Goal: Task Accomplishment & Management: Complete application form

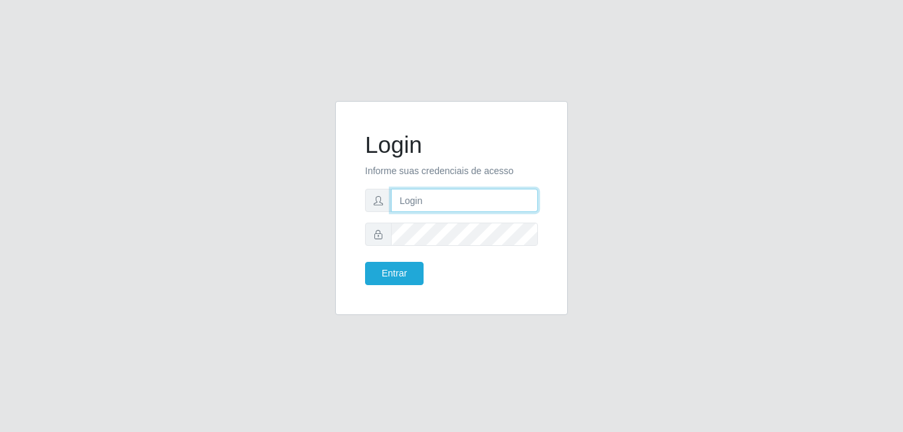
click at [408, 207] on input "text" at bounding box center [464, 200] width 147 height 23
type input "[EMAIL_ADDRESS][DOMAIN_NAME]"
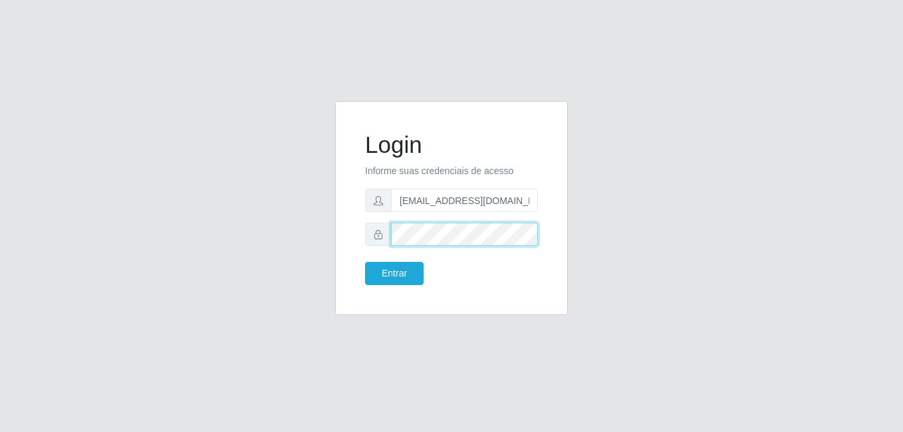
click at [365, 262] on button "Entrar" at bounding box center [394, 273] width 58 height 23
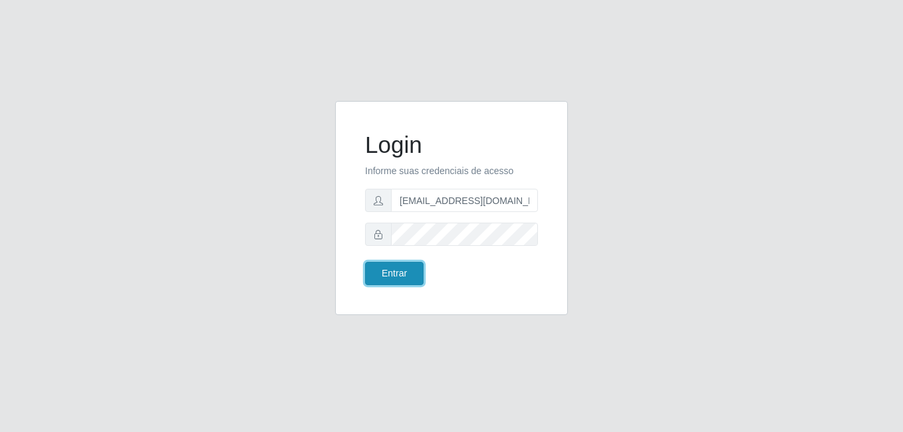
click at [414, 279] on button "Entrar" at bounding box center [394, 273] width 58 height 23
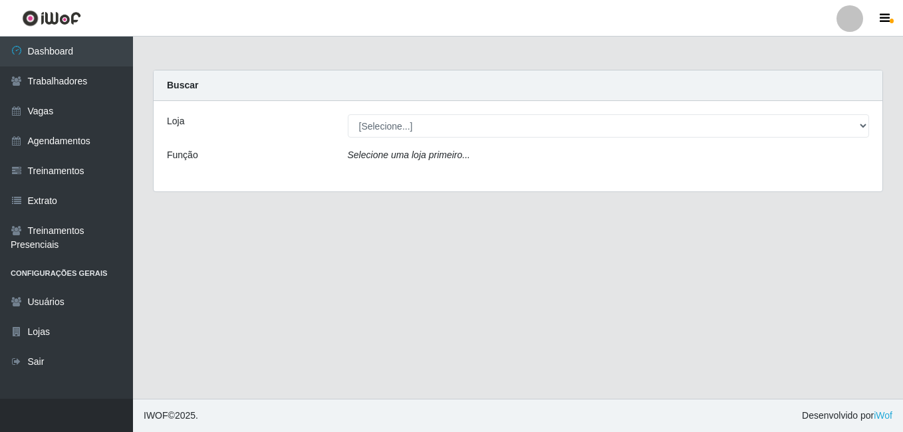
click at [405, 114] on div "Loja [Selecione...] C-ASA Zona Norte Função Selecione uma loja primeiro..." at bounding box center [518, 146] width 729 height 90
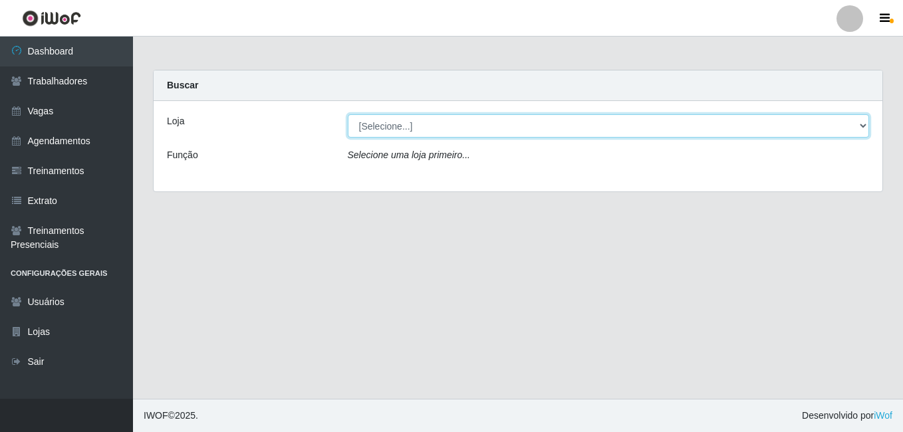
click at [398, 124] on select "[Selecione...] C-ASA [GEOGRAPHIC_DATA]" at bounding box center [609, 125] width 522 height 23
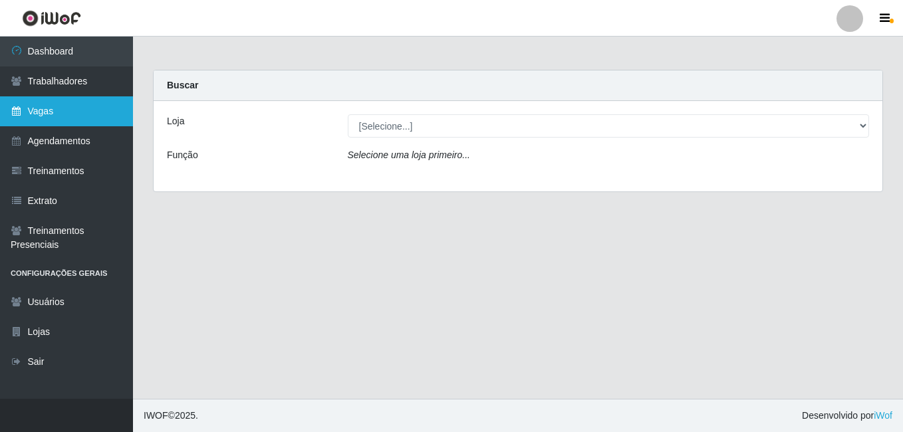
click at [40, 117] on link "Vagas" at bounding box center [66, 111] width 133 height 30
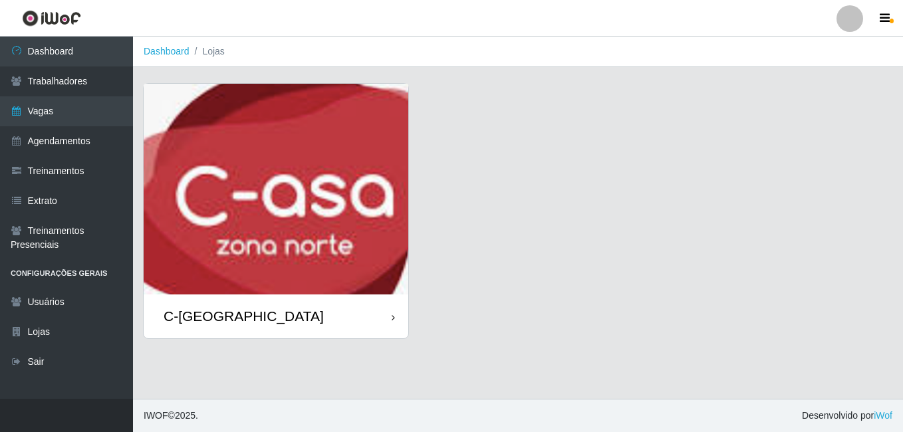
click at [199, 334] on div "C-[GEOGRAPHIC_DATA]" at bounding box center [276, 315] width 265 height 43
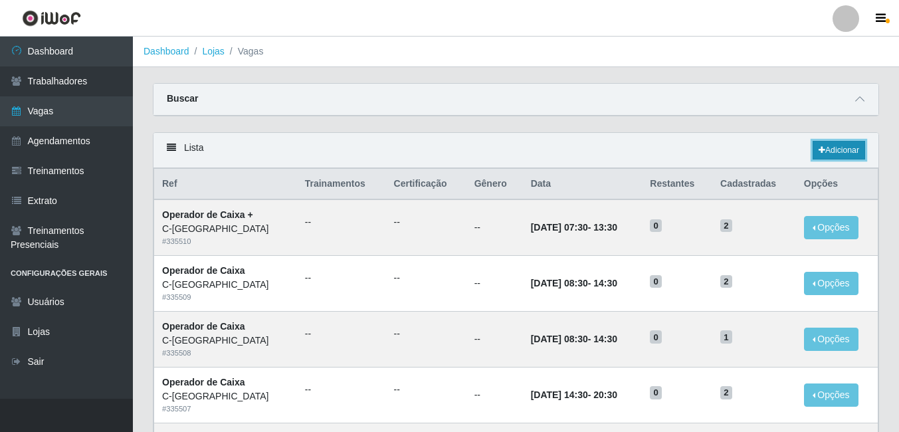
click at [844, 153] on link "Adicionar" at bounding box center [839, 150] width 53 height 19
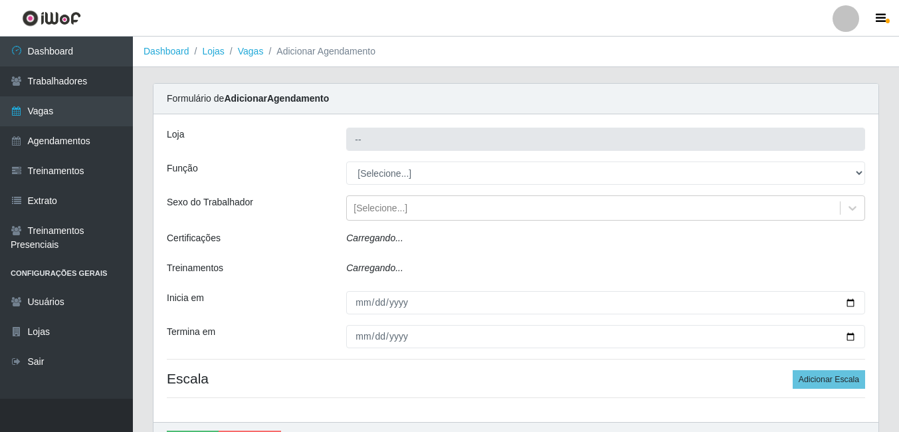
type input "C-[GEOGRAPHIC_DATA]"
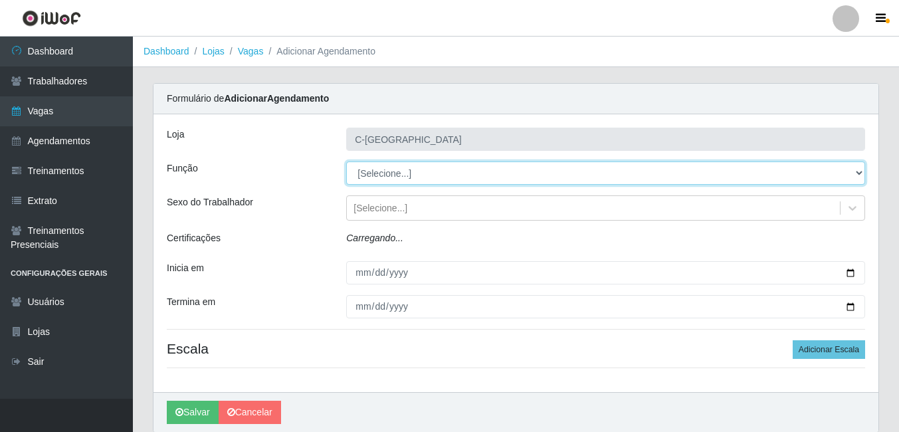
click at [406, 172] on select "[Selecione...] ASG ASG + ASG ++ Embalador Embalador + Embalador ++ Operador de …" at bounding box center [605, 173] width 519 height 23
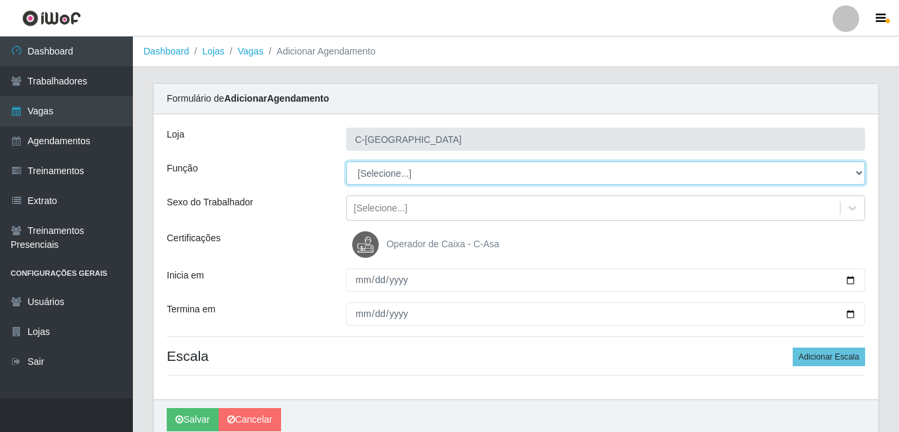
select select "22"
click at [346, 162] on select "[Selecione...] ASG ASG + ASG ++ Embalador Embalador + Embalador ++ Operador de …" at bounding box center [605, 173] width 519 height 23
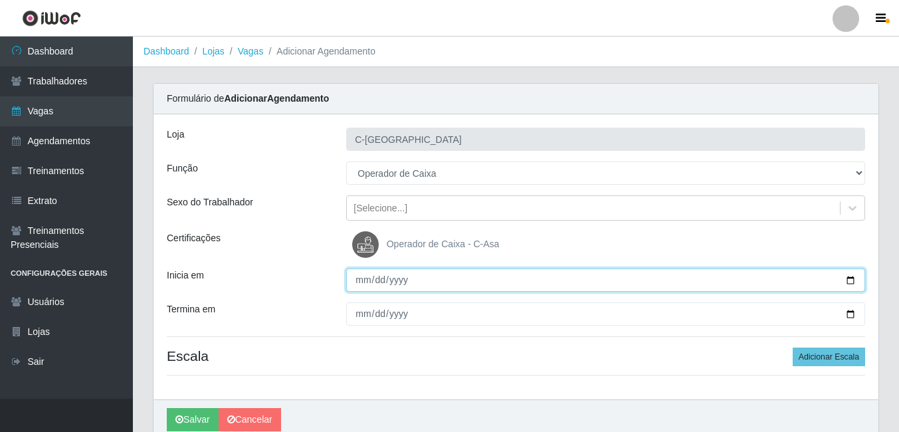
click at [368, 282] on input "Inicia em" at bounding box center [605, 280] width 519 height 23
type input "[DATE]"
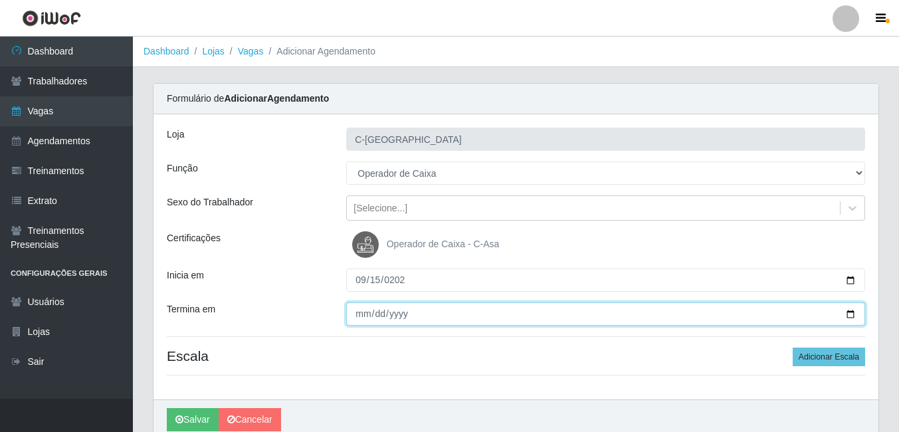
click at [361, 314] on input "Termina em" at bounding box center [605, 313] width 519 height 23
type input "[DATE]"
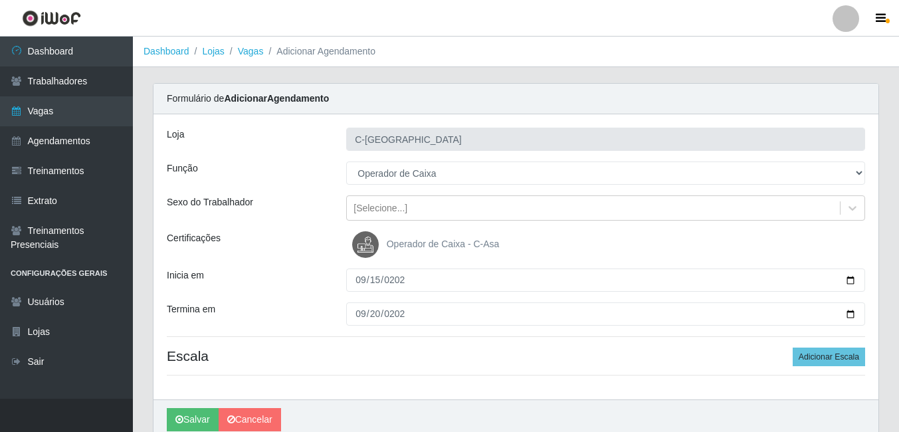
click at [316, 255] on div "Certificações" at bounding box center [246, 244] width 179 height 27
click at [821, 359] on button "Adicionar Escala" at bounding box center [829, 357] width 72 height 19
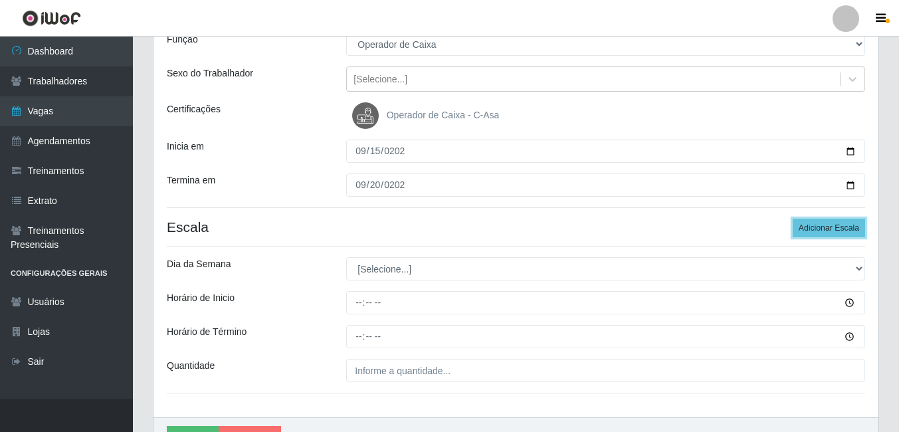
scroll to position [133, 0]
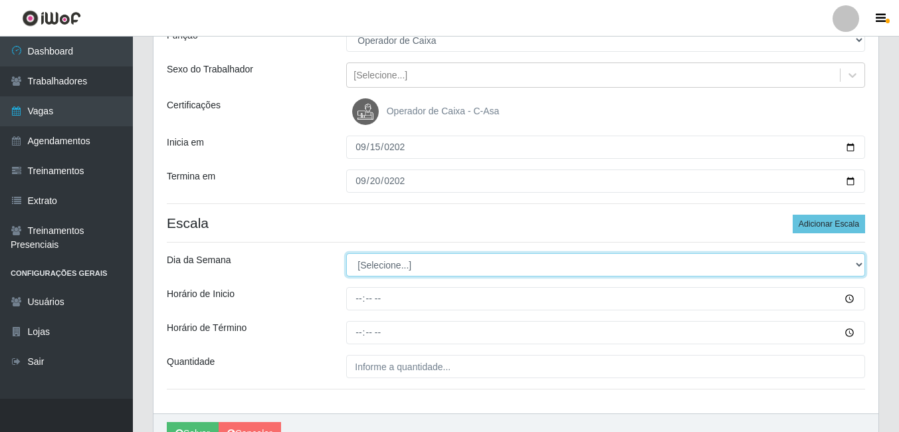
click at [378, 263] on select "[Selecione...] Segunda Terça Quarta Quinta Sexta Sábado Domingo" at bounding box center [605, 264] width 519 height 23
select select "1"
click at [346, 253] on select "[Selecione...] Segunda Terça Quarta Quinta Sexta Sábado Domingo" at bounding box center [605, 264] width 519 height 23
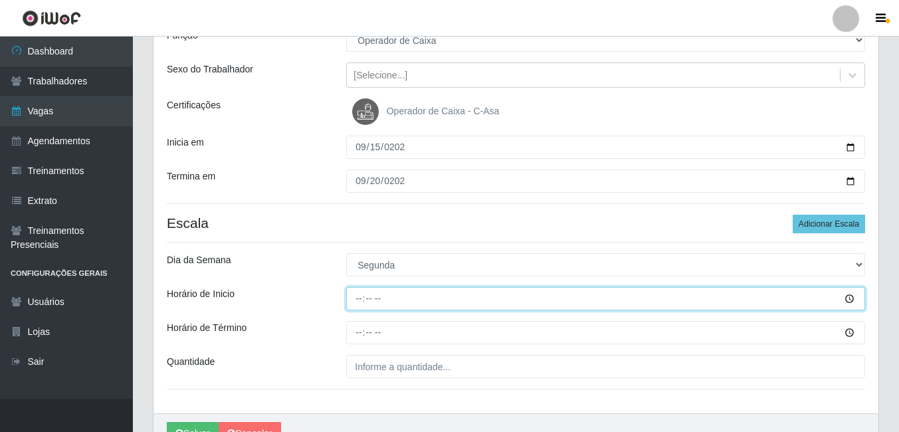
click at [362, 307] on input "Horário de Inicio" at bounding box center [605, 298] width 519 height 23
type input "08:30"
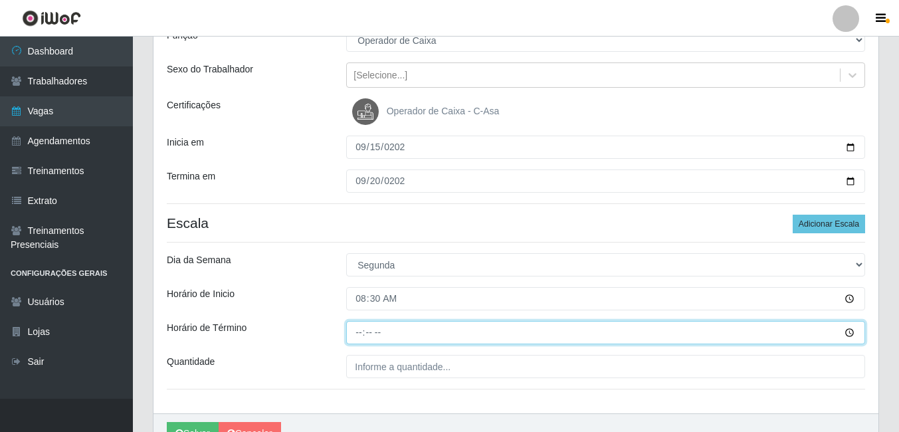
click at [355, 331] on input "Horário de Término" at bounding box center [605, 332] width 519 height 23
type input "14:30"
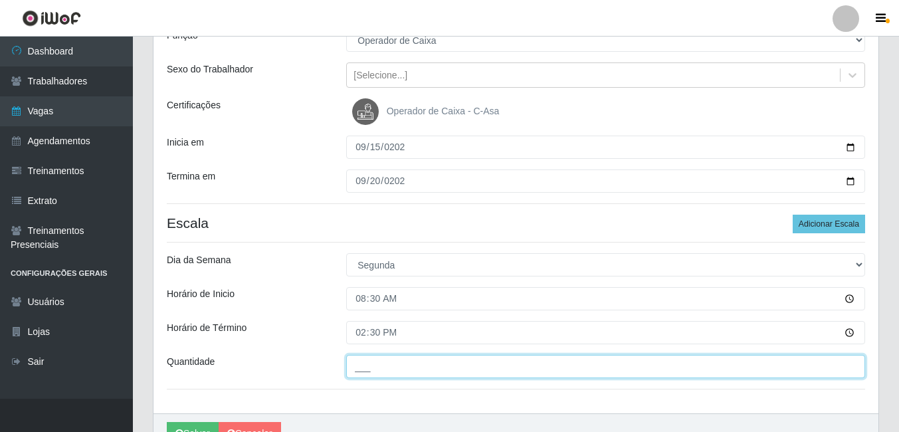
click at [374, 372] on input "___" at bounding box center [605, 366] width 519 height 23
type input "1__"
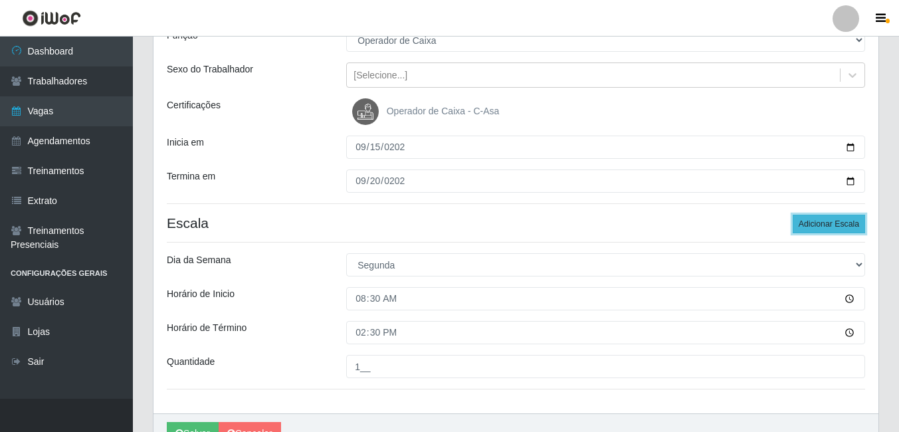
click at [816, 223] on button "Adicionar Escala" at bounding box center [829, 224] width 72 height 19
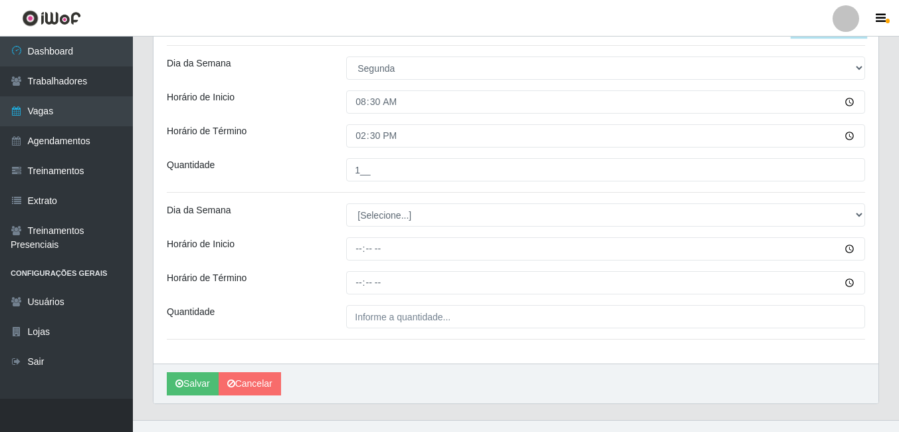
scroll to position [332, 0]
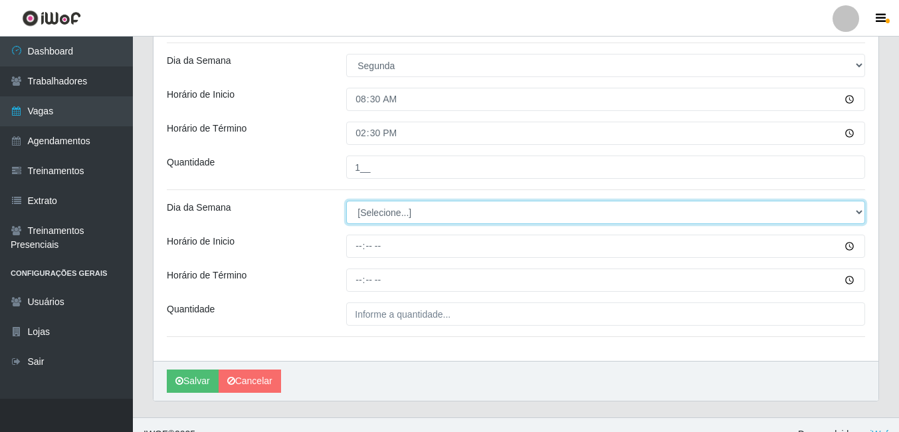
click at [394, 218] on select "[Selecione...] Segunda Terça Quarta Quinta Sexta Sábado Domingo" at bounding box center [605, 212] width 519 height 23
select select "1"
click at [346, 201] on select "[Selecione...] Segunda Terça Quarta Quinta Sexta Sábado Domingo" at bounding box center [605, 212] width 519 height 23
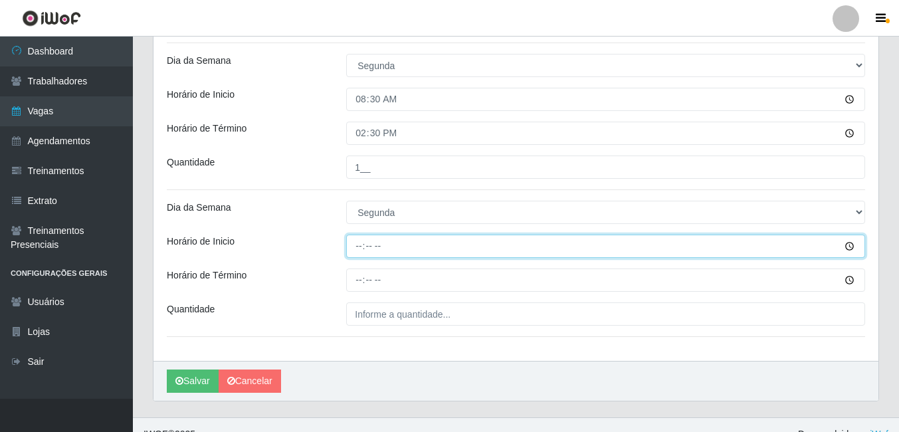
click at [369, 251] on input "Horário de Inicio" at bounding box center [605, 246] width 519 height 23
click at [358, 251] on input "Horário de Inicio" at bounding box center [605, 246] width 519 height 23
type input "14:00"
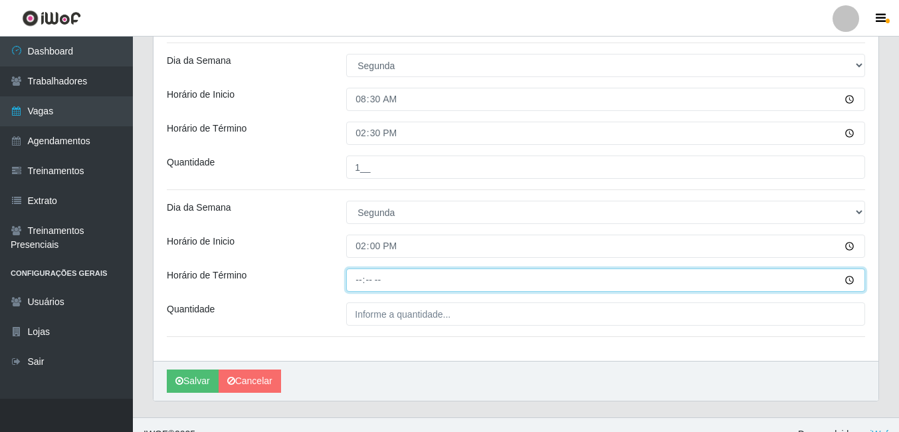
click at [358, 280] on input "Horário de Término" at bounding box center [605, 280] width 519 height 23
type input "20:00"
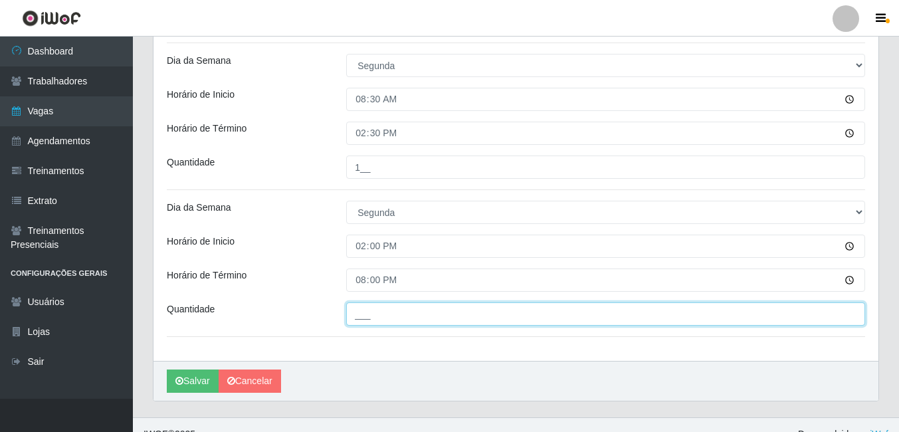
click at [403, 324] on input "___" at bounding box center [605, 313] width 519 height 23
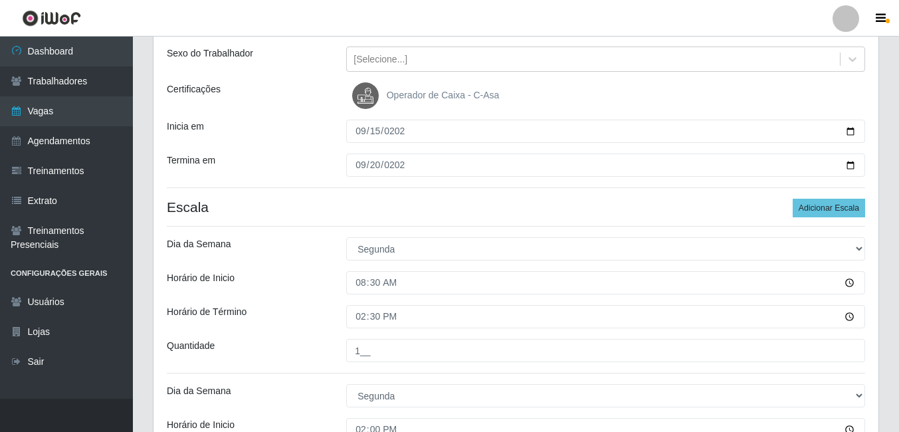
scroll to position [133, 0]
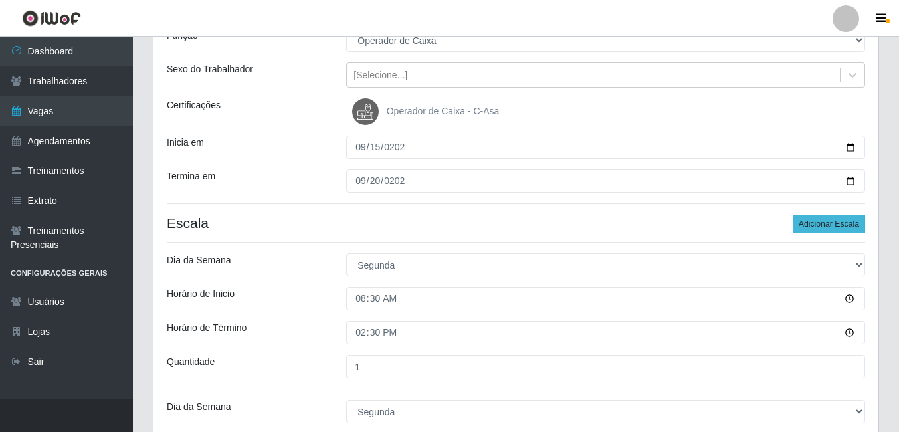
type input "2__"
click at [830, 231] on button "Adicionar Escala" at bounding box center [829, 224] width 72 height 19
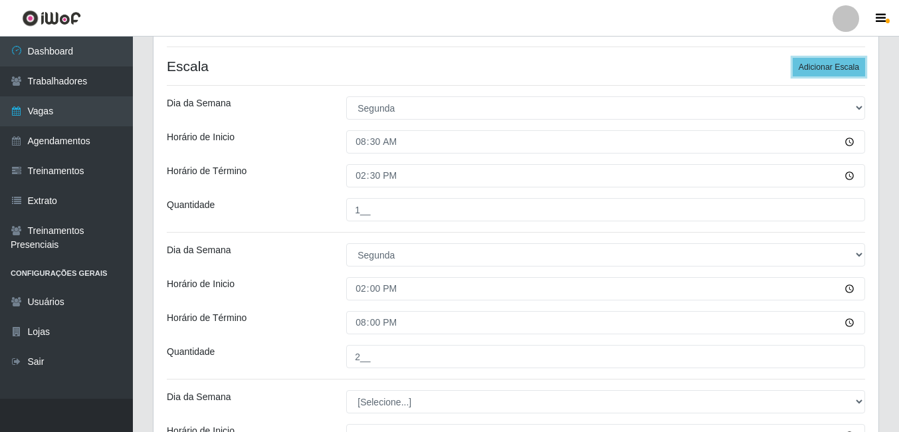
scroll to position [498, 0]
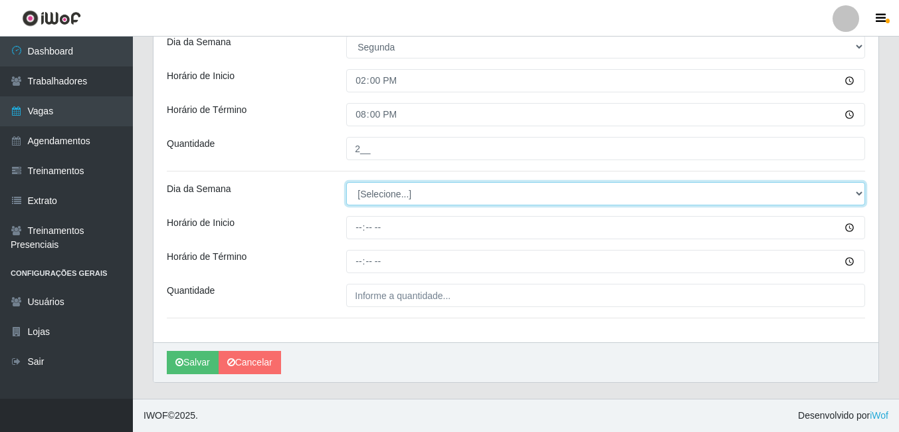
click at [404, 195] on select "[Selecione...] Segunda Terça Quarta Quinta Sexta Sábado Domingo" at bounding box center [605, 193] width 519 height 23
select select "2"
click at [346, 182] on select "[Selecione...] Segunda Terça Quarta Quinta Sexta Sábado Domingo" at bounding box center [605, 193] width 519 height 23
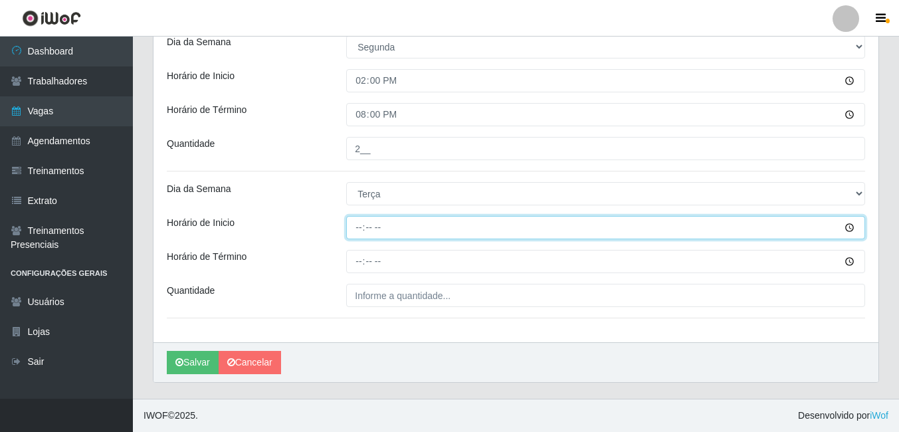
click at [359, 228] on input "Horário de Inicio" at bounding box center [605, 227] width 519 height 23
type input "08:30"
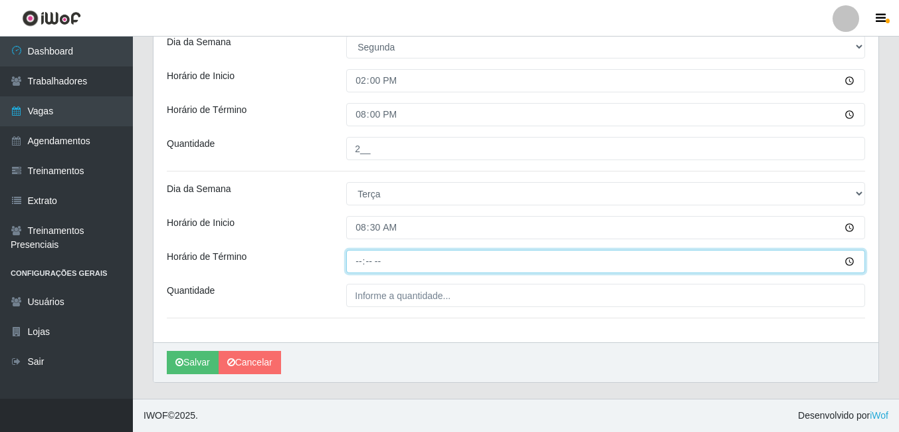
click at [364, 263] on input "Horário de Término" at bounding box center [605, 261] width 519 height 23
type input "14:30"
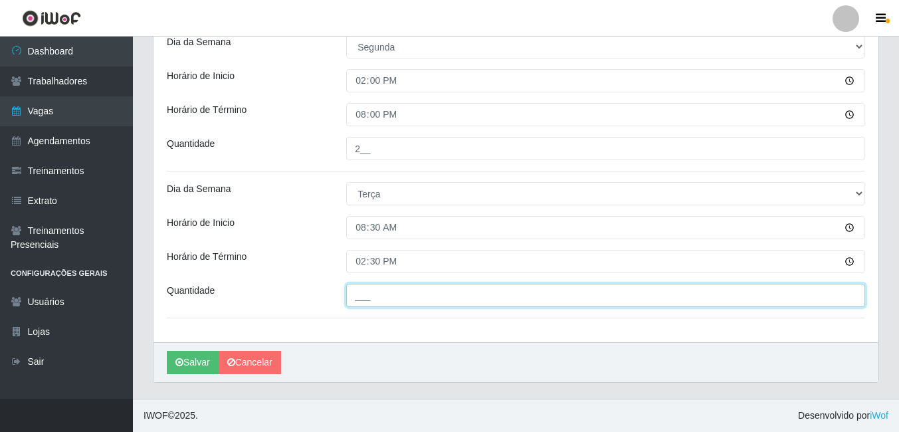
click at [366, 299] on input "___" at bounding box center [605, 295] width 519 height 23
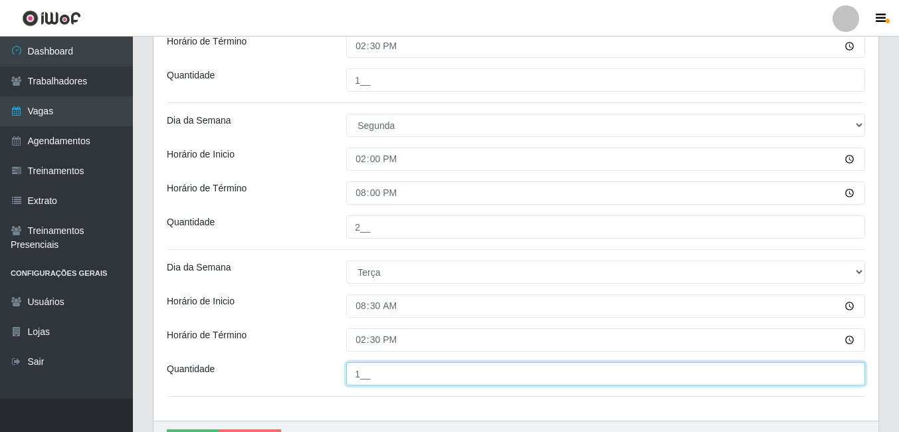
scroll to position [232, 0]
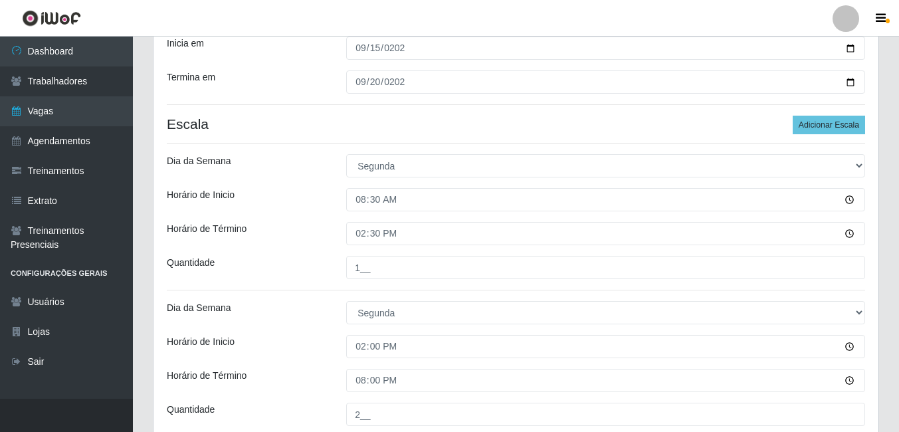
type input "1__"
click at [855, 115] on div "Loja C-ASA Zona Norte Função [Selecione...] ASG ASG + ASG ++ Embalador Embalado…" at bounding box center [516, 245] width 725 height 726
click at [855, 120] on button "Adicionar Escala" at bounding box center [829, 125] width 72 height 19
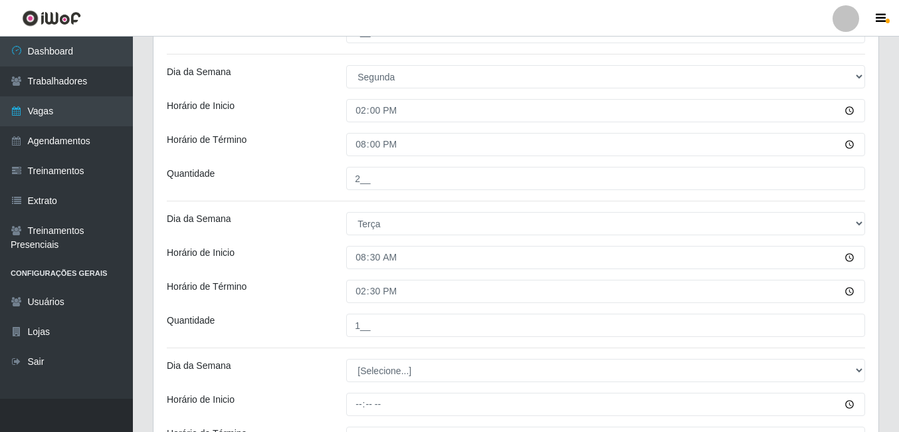
scroll to position [645, 0]
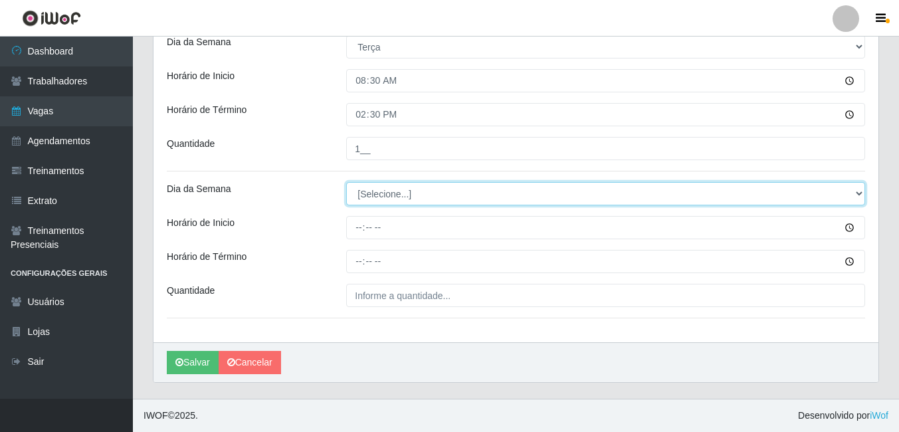
click at [396, 195] on select "[Selecione...] Segunda Terça Quarta Quinta Sexta Sábado Domingo" at bounding box center [605, 193] width 519 height 23
select select "2"
click at [346, 182] on select "[Selecione...] Segunda Terça Quarta Quinta Sexta Sábado Domingo" at bounding box center [605, 193] width 519 height 23
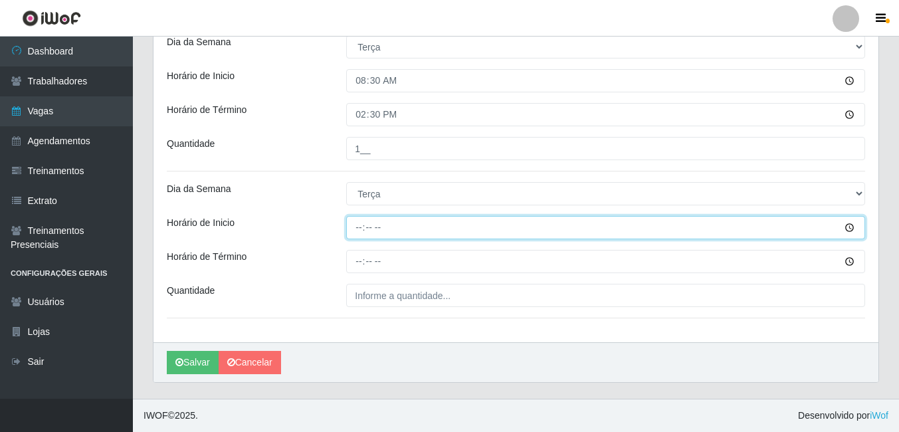
click at [365, 228] on input "Horário de Inicio" at bounding box center [605, 227] width 519 height 23
type input "14:00"
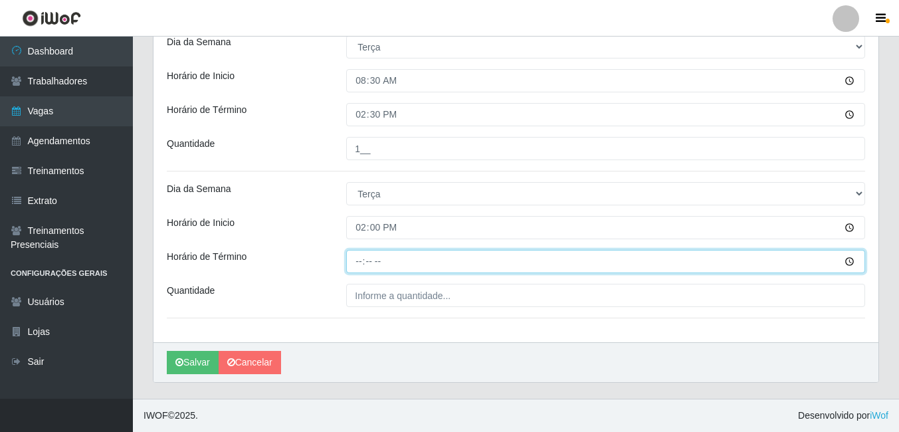
click at [352, 263] on input "Horário de Término" at bounding box center [605, 261] width 519 height 23
type input "20:00"
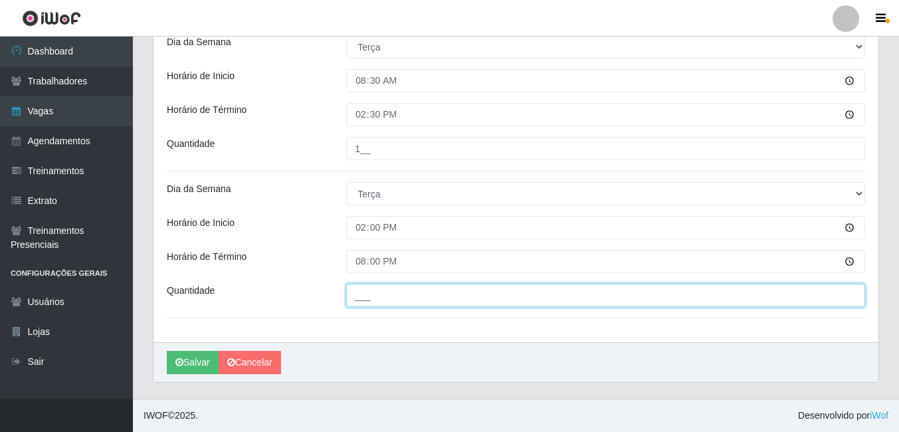
click at [407, 294] on input "___" at bounding box center [605, 295] width 519 height 23
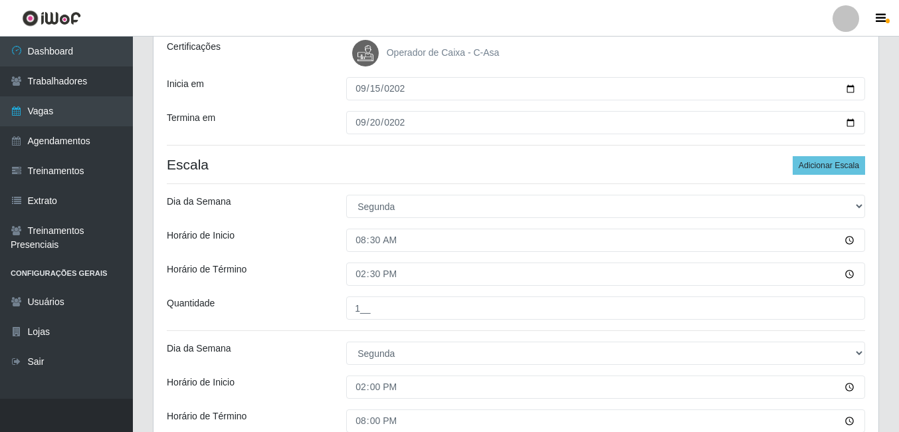
scroll to position [0, 0]
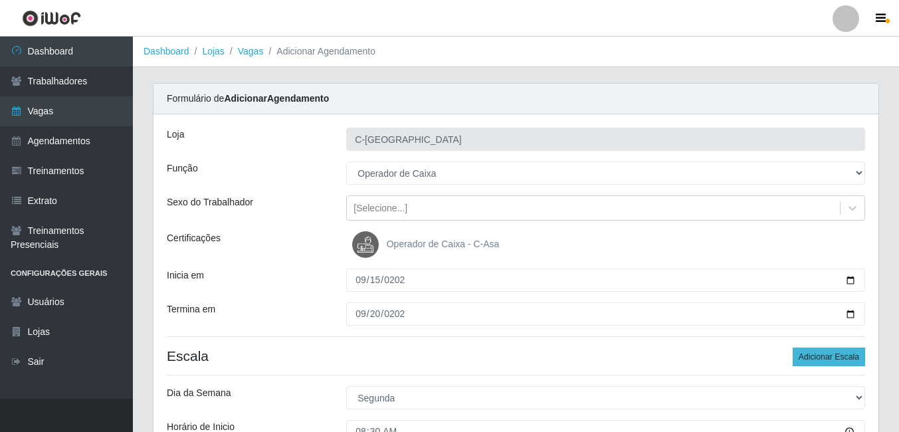
type input "2__"
click at [827, 352] on button "Adicionar Escala" at bounding box center [829, 357] width 72 height 19
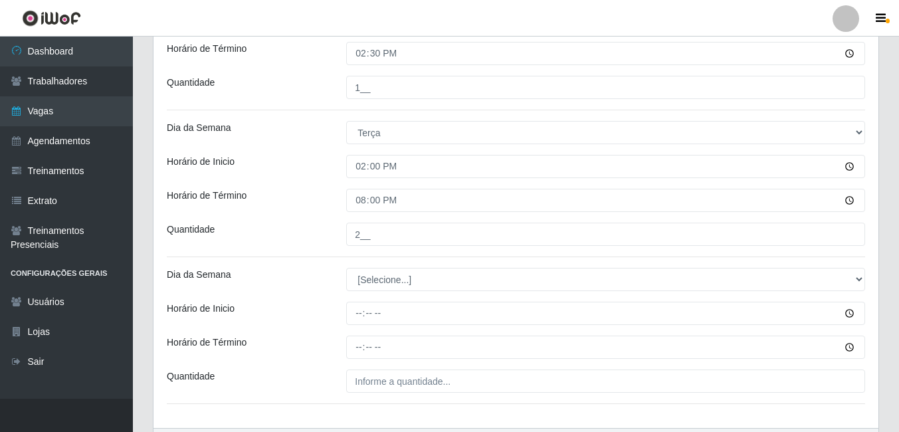
scroll to position [792, 0]
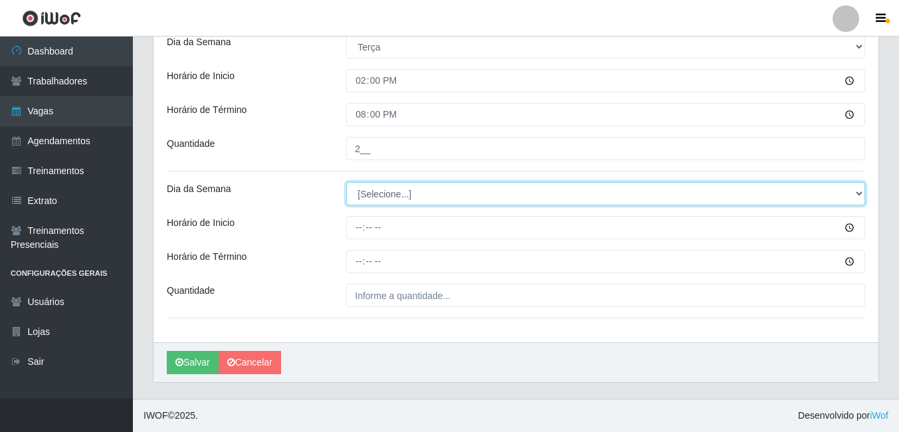
click at [401, 197] on select "[Selecione...] Segunda Terça Quarta Quinta Sexta Sábado Domingo" at bounding box center [605, 193] width 519 height 23
select select "3"
click at [346, 182] on select "[Selecione...] Segunda Terça Quarta Quinta Sexta Sábado Domingo" at bounding box center [605, 193] width 519 height 23
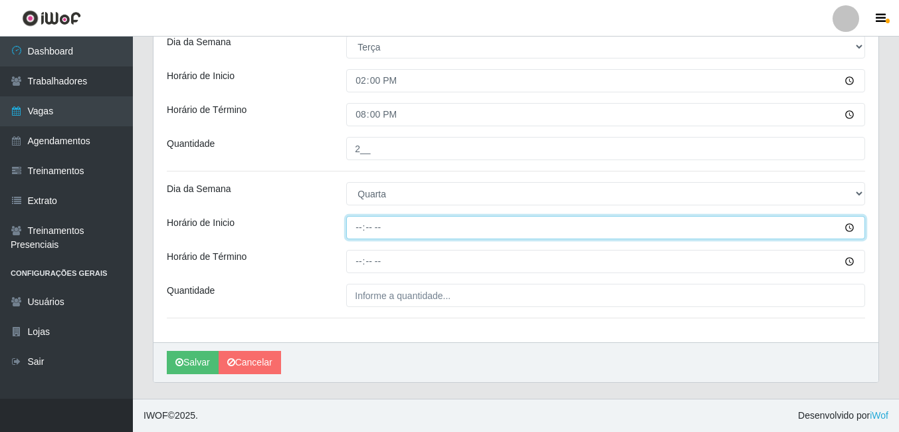
click at [360, 226] on input "Horário de Inicio" at bounding box center [605, 227] width 519 height 23
type input "08:30"
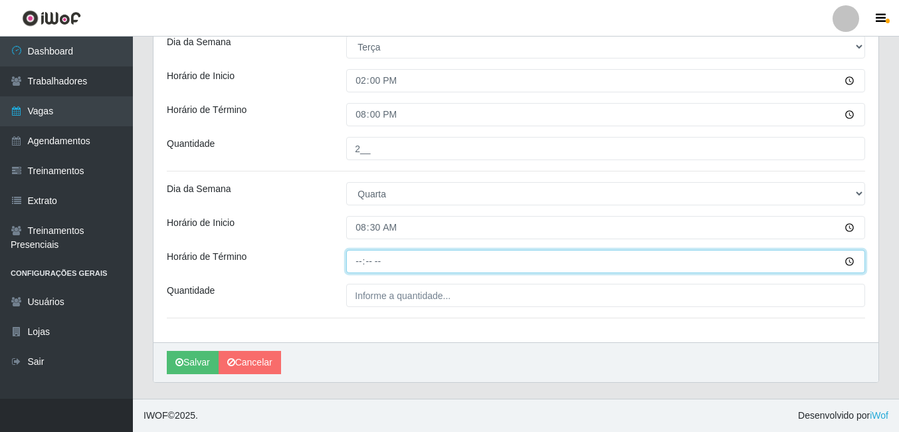
click at [357, 256] on input "Horário de Término" at bounding box center [605, 261] width 519 height 23
type input "14:30"
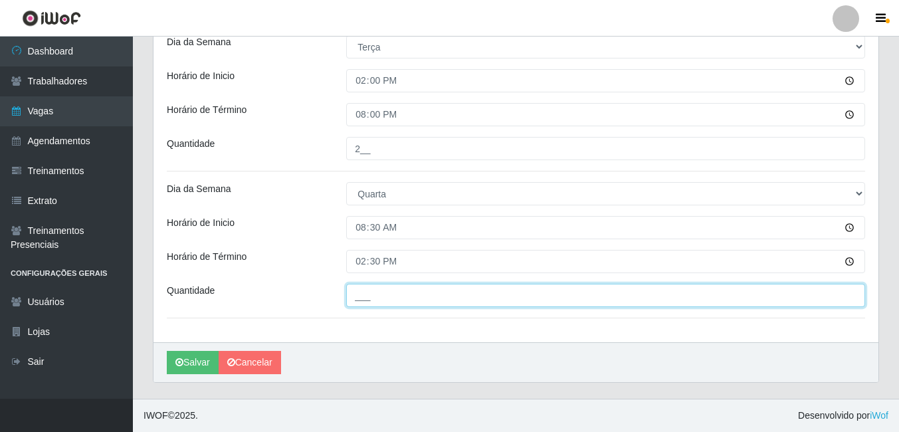
click at [357, 294] on input "___" at bounding box center [605, 295] width 519 height 23
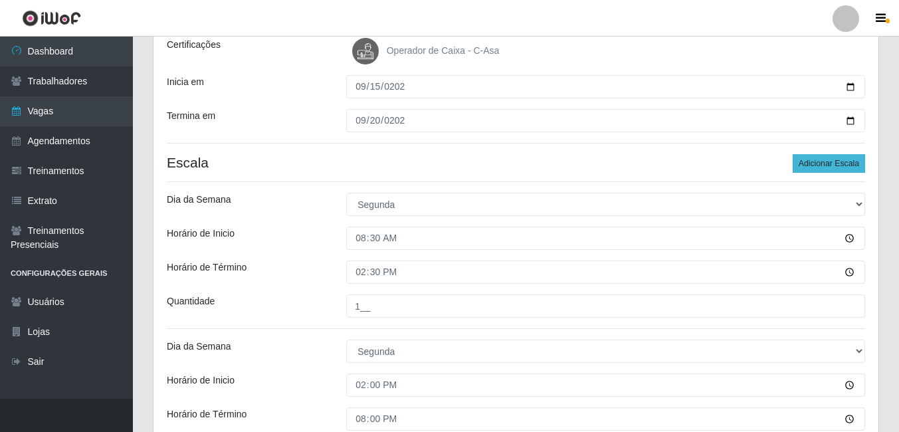
type input "1__"
click at [812, 164] on button "Adicionar Escala" at bounding box center [829, 163] width 72 height 19
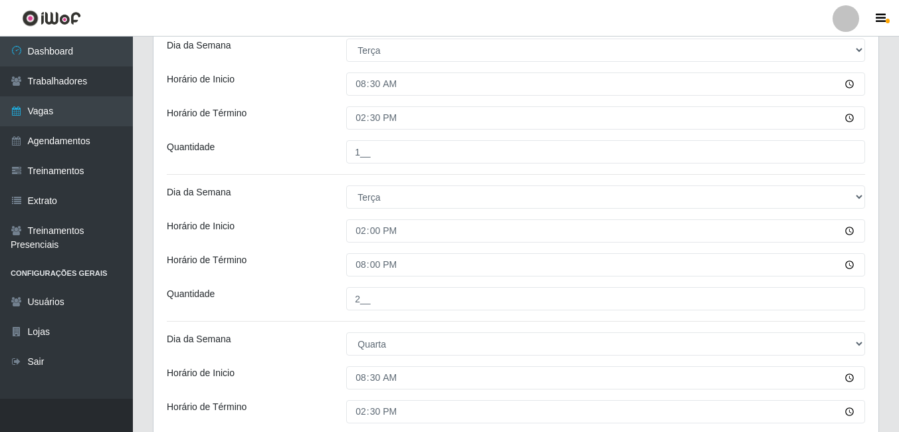
scroll to position [939, 0]
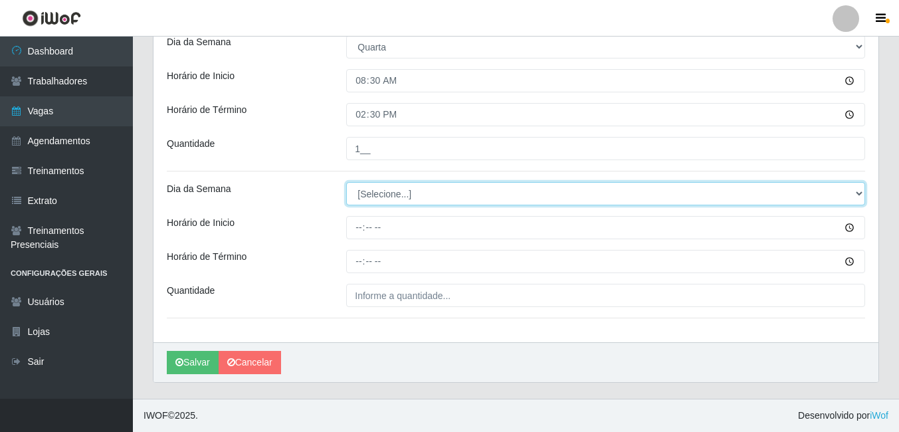
click at [386, 195] on select "[Selecione...] Segunda Terça Quarta Quinta Sexta Sábado Domingo" at bounding box center [605, 193] width 519 height 23
select select "3"
click at [346, 182] on select "[Selecione...] Segunda Terça Quarta Quinta Sexta Sábado Domingo" at bounding box center [605, 193] width 519 height 23
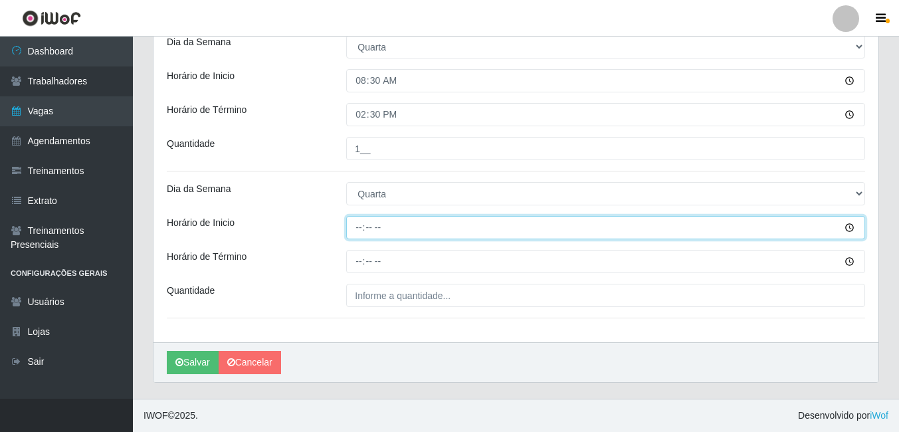
click at [362, 225] on input "Horário de Inicio" at bounding box center [605, 227] width 519 height 23
type input "14:00"
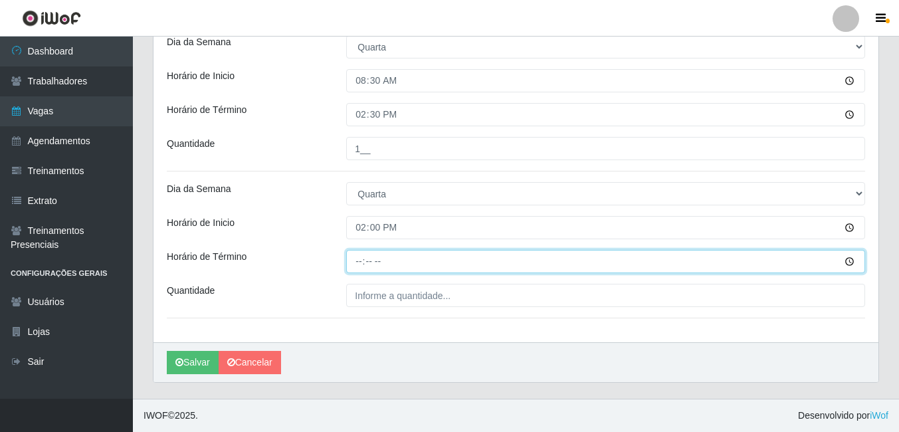
click at [361, 259] on input "Horário de Término" at bounding box center [605, 261] width 519 height 23
type input "20:00"
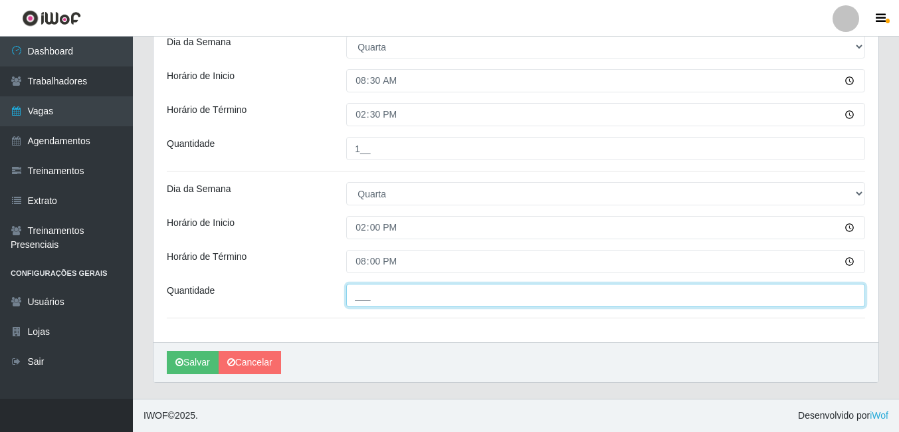
click at [448, 297] on input "___" at bounding box center [605, 295] width 519 height 23
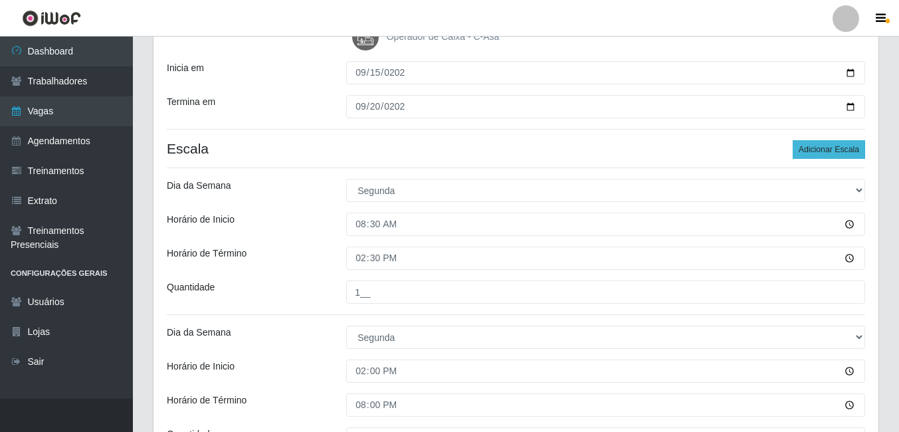
type input "2__"
click at [819, 144] on button "Adicionar Escala" at bounding box center [829, 149] width 72 height 19
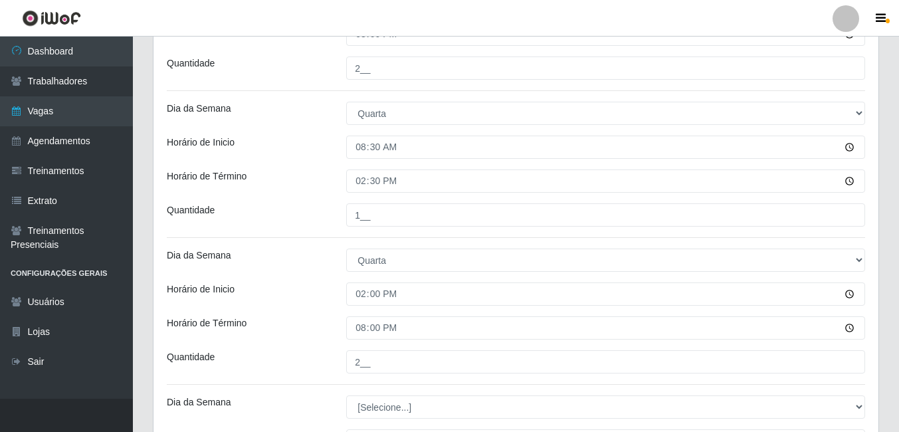
scroll to position [1086, 0]
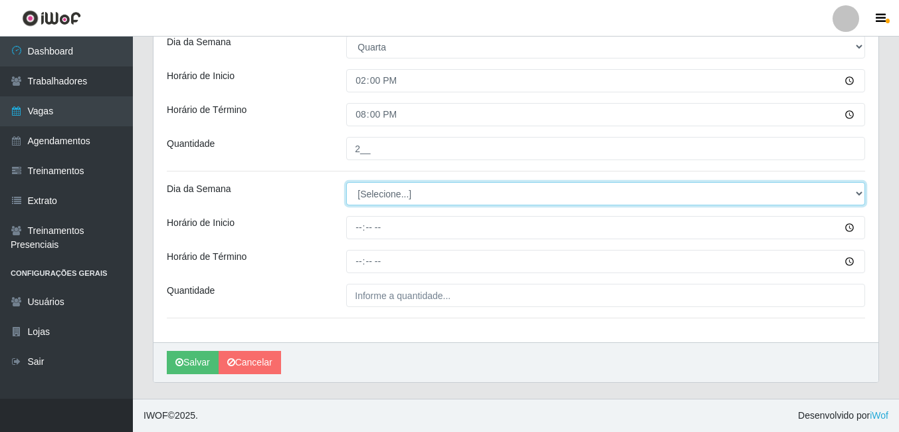
click at [392, 187] on select "[Selecione...] Segunda Terça Quarta Quinta Sexta Sábado Domingo" at bounding box center [605, 193] width 519 height 23
select select "4"
click at [346, 182] on select "[Selecione...] Segunda Terça Quarta Quinta Sexta Sábado Domingo" at bounding box center [605, 193] width 519 height 23
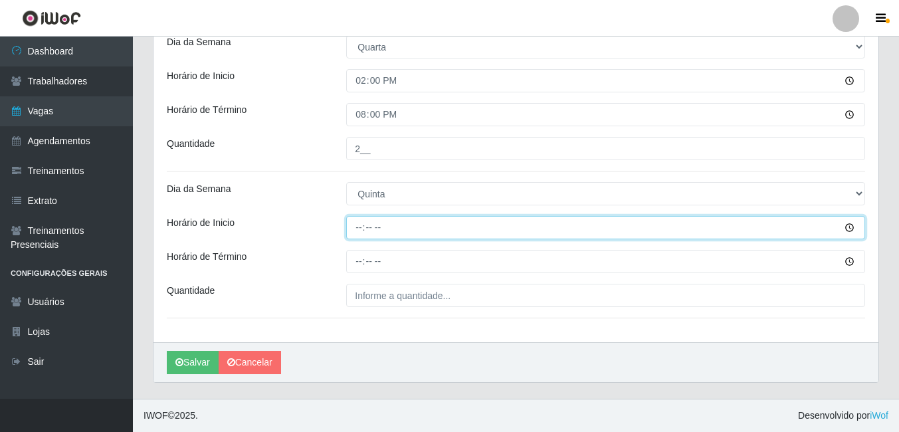
click at [360, 222] on input "Horário de Inicio" at bounding box center [605, 227] width 519 height 23
type input "08:02"
type input "08:30"
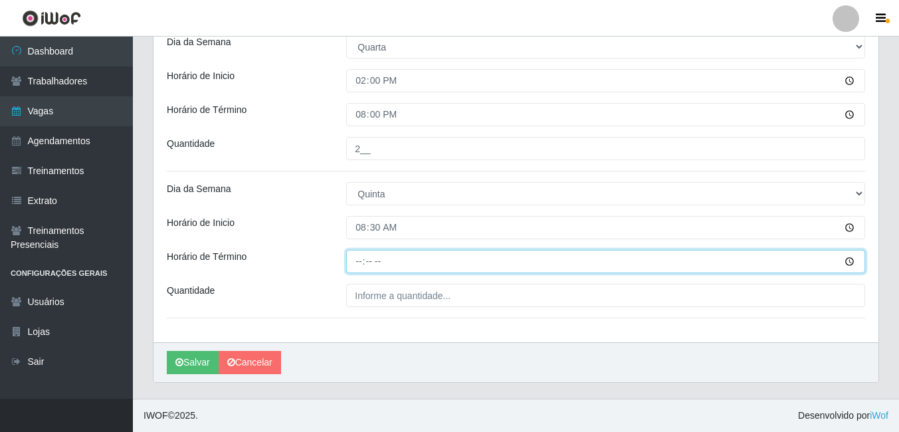
click at [358, 262] on input "Horário de Término" at bounding box center [605, 261] width 519 height 23
type input "14:30"
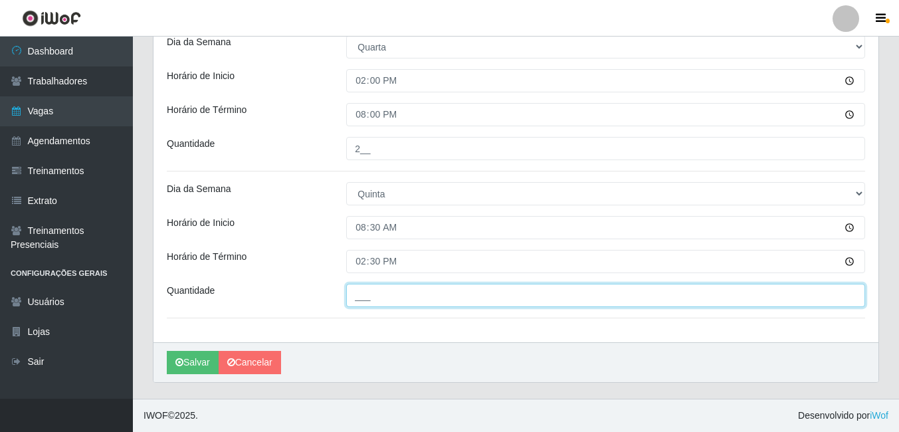
click at [352, 295] on input "___" at bounding box center [605, 295] width 519 height 23
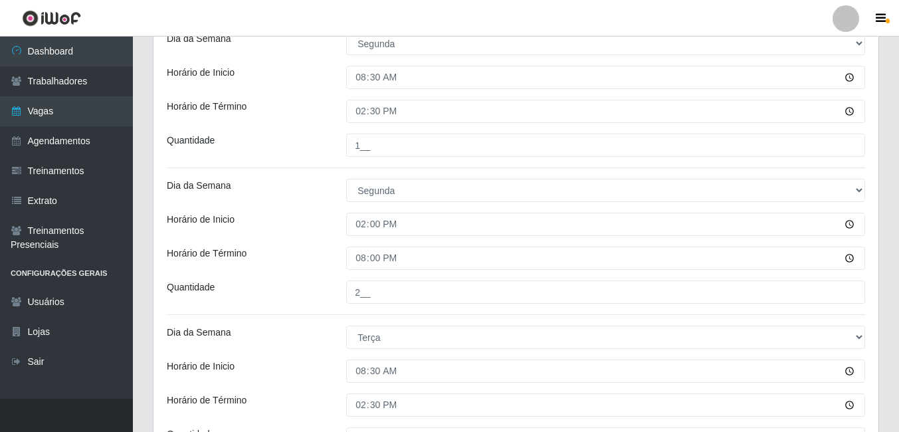
scroll to position [88, 0]
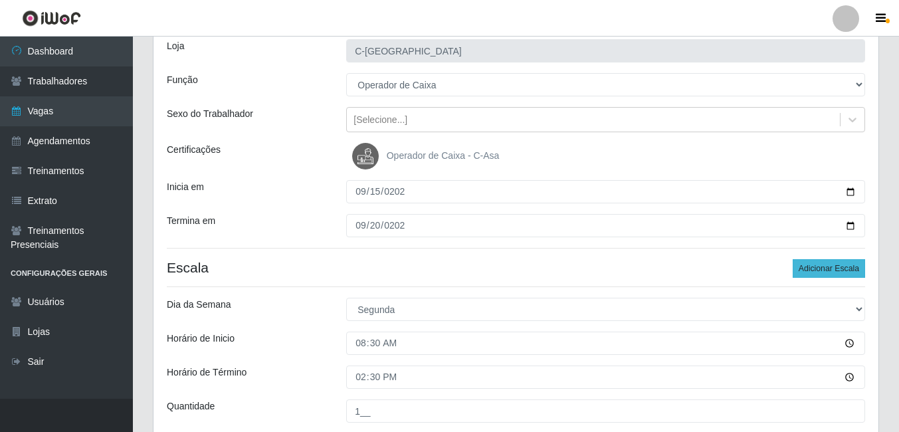
type input "1__"
click at [828, 269] on button "Adicionar Escala" at bounding box center [829, 268] width 72 height 19
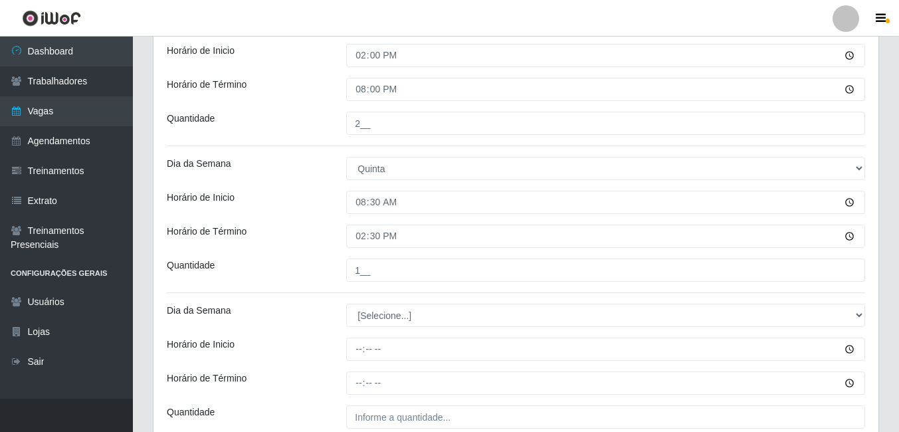
scroll to position [1232, 0]
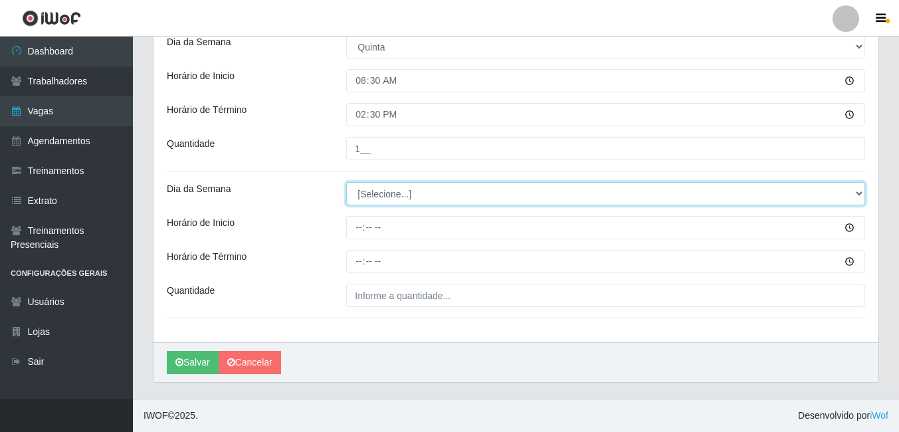
click at [378, 202] on select "[Selecione...] Segunda Terça Quarta Quinta Sexta Sábado Domingo" at bounding box center [605, 193] width 519 height 23
select select "4"
click at [346, 182] on select "[Selecione...] Segunda Terça Quarta Quinta Sexta Sábado Domingo" at bounding box center [605, 193] width 519 height 23
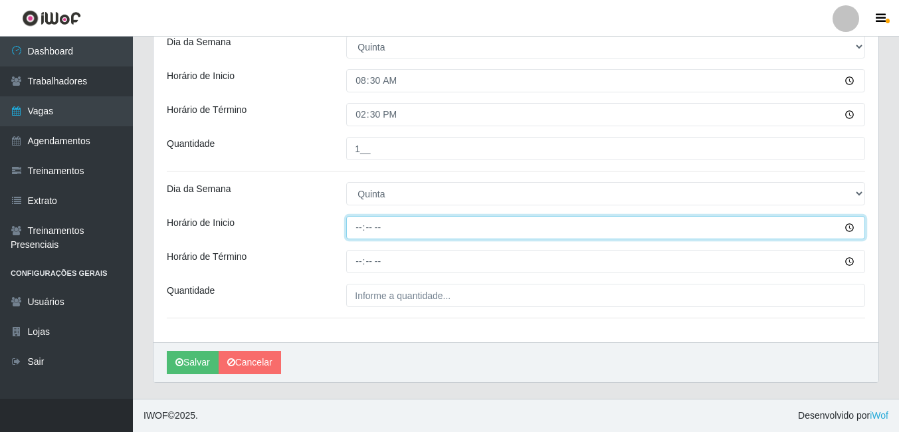
click at [360, 223] on input "Horário de Inicio" at bounding box center [605, 227] width 519 height 23
type input "14:00"
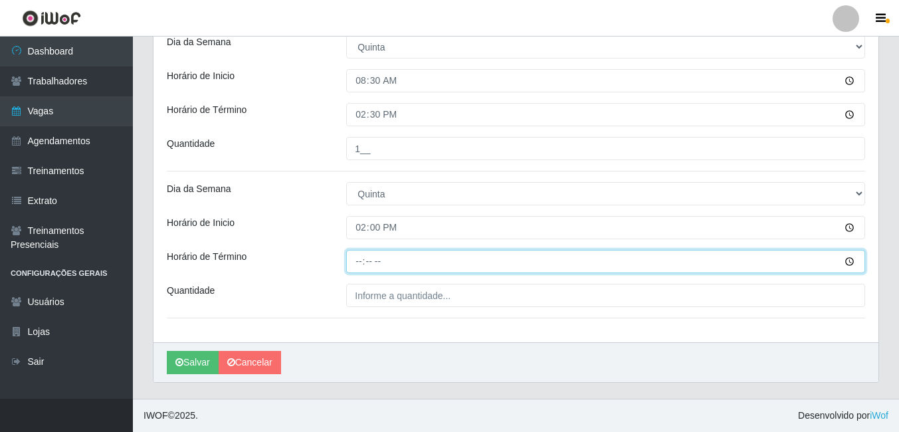
click at [356, 266] on input "Horário de Término" at bounding box center [605, 261] width 519 height 23
type input "20:00"
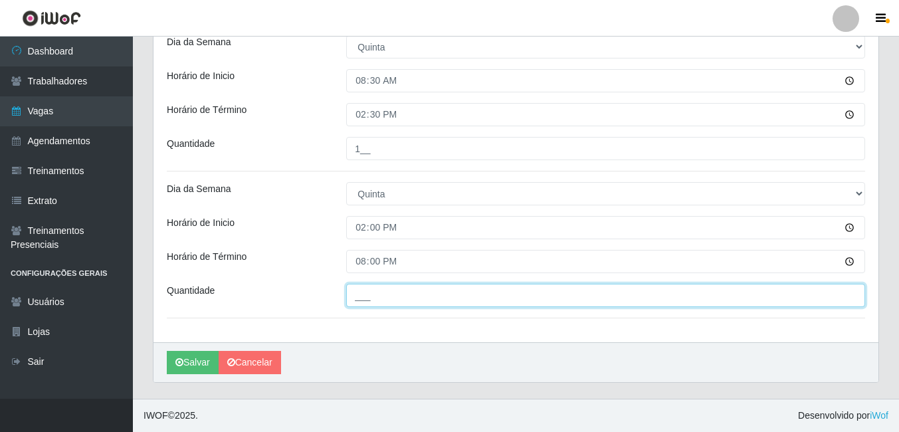
click at [379, 298] on input "___" at bounding box center [605, 295] width 519 height 23
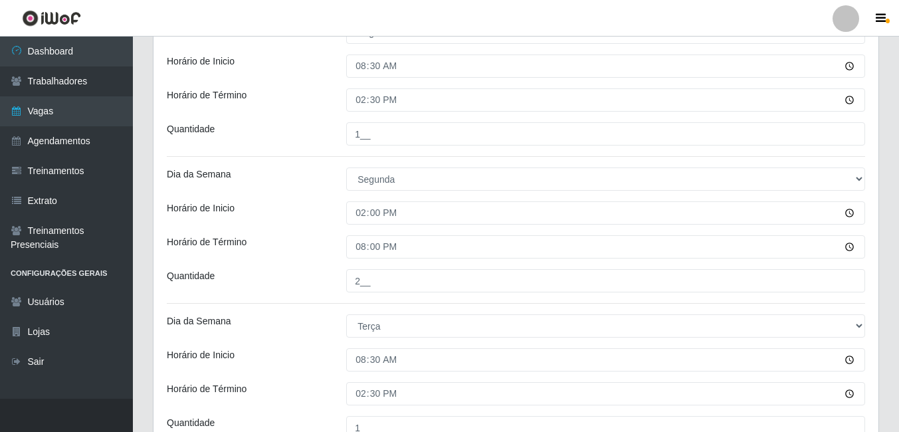
scroll to position [169, 0]
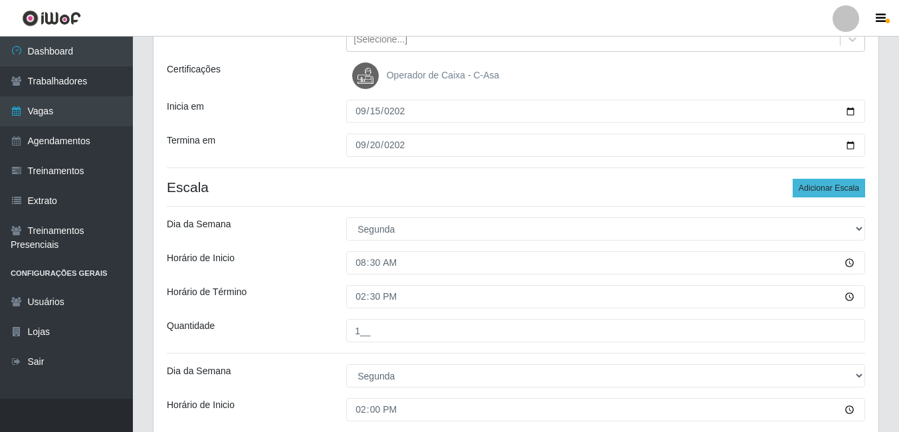
type input "2__"
click at [822, 185] on button "Adicionar Escala" at bounding box center [829, 188] width 72 height 19
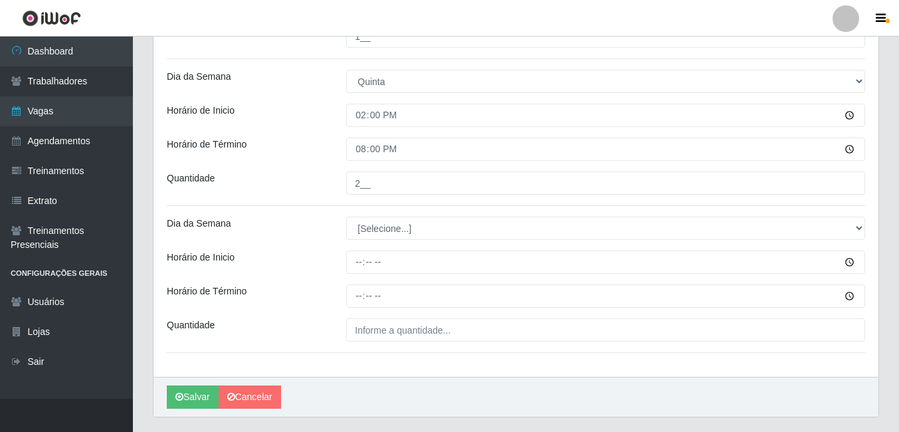
scroll to position [1379, 0]
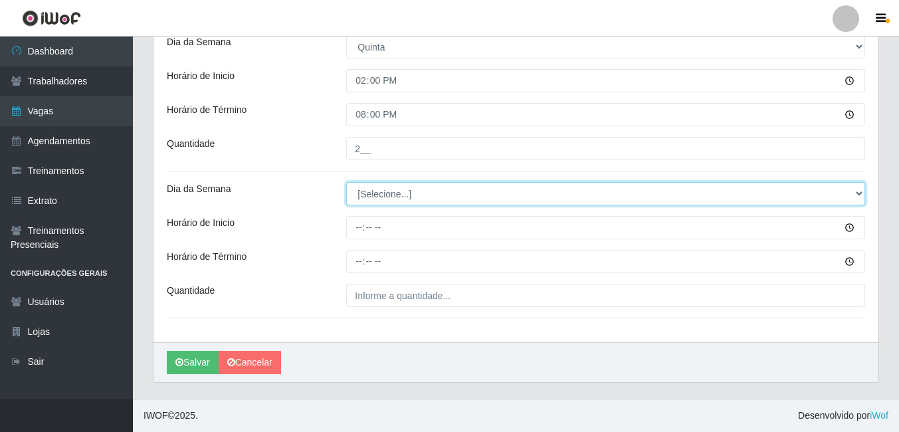
click at [409, 197] on select "[Selecione...] Segunda Terça Quarta Quinta Sexta Sábado Domingo" at bounding box center [605, 193] width 519 height 23
select select "5"
click at [346, 182] on select "[Selecione...] Segunda Terça Quarta Quinta Sexta Sábado Domingo" at bounding box center [605, 193] width 519 height 23
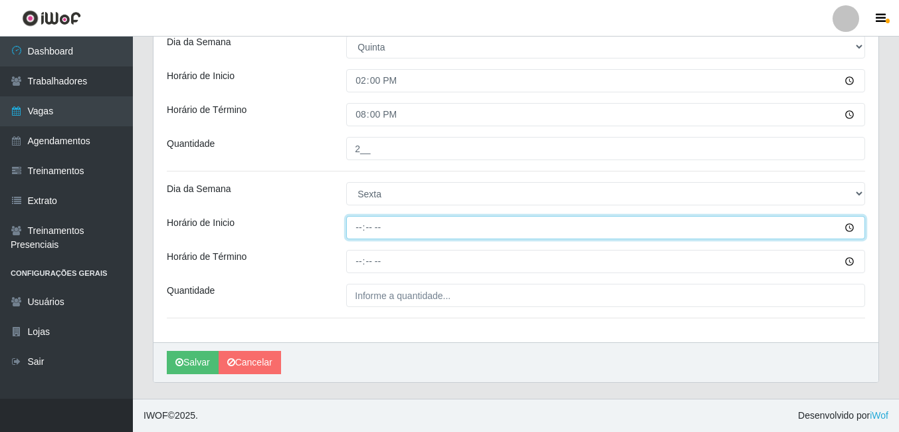
click at [362, 232] on input "Horário de Inicio" at bounding box center [605, 227] width 519 height 23
type input "14:00"
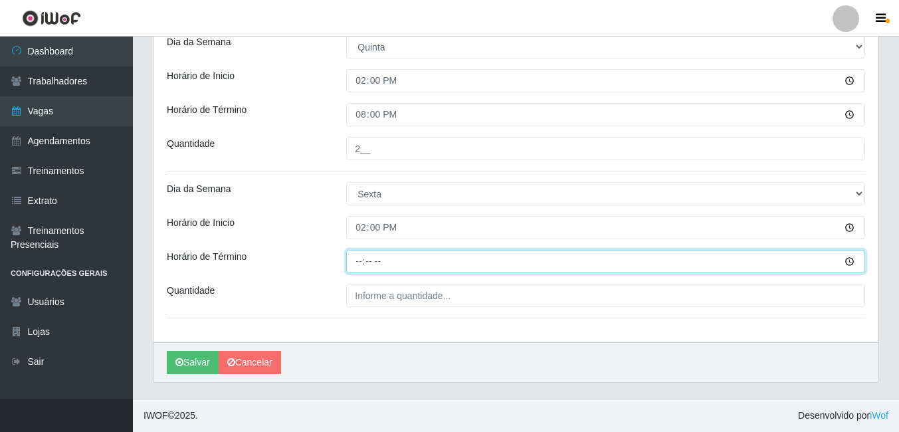
click at [360, 260] on input "Horário de Término" at bounding box center [605, 261] width 519 height 23
type input "20:00"
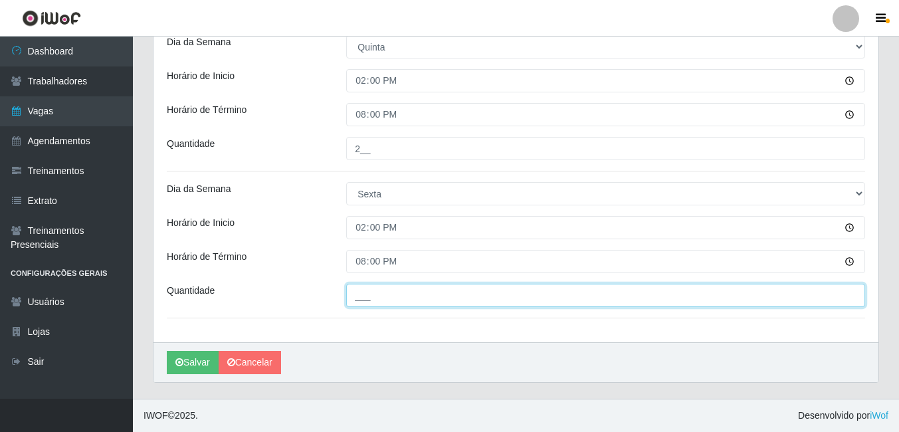
click at [365, 297] on input "___" at bounding box center [605, 295] width 519 height 23
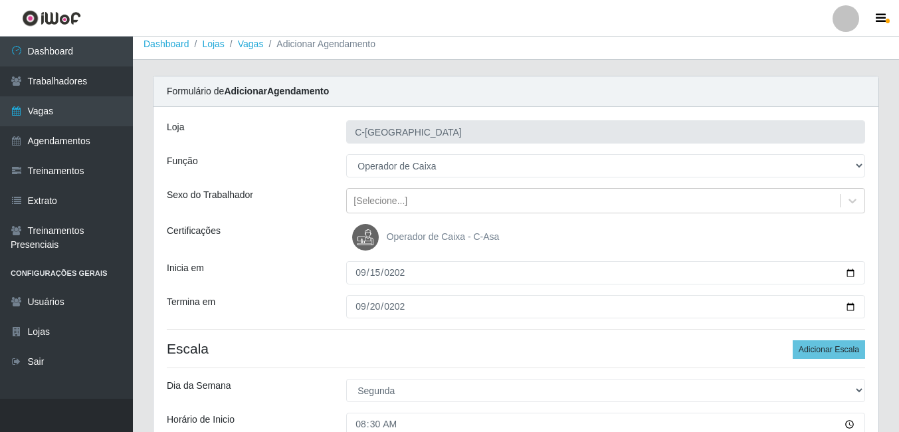
scroll to position [0, 0]
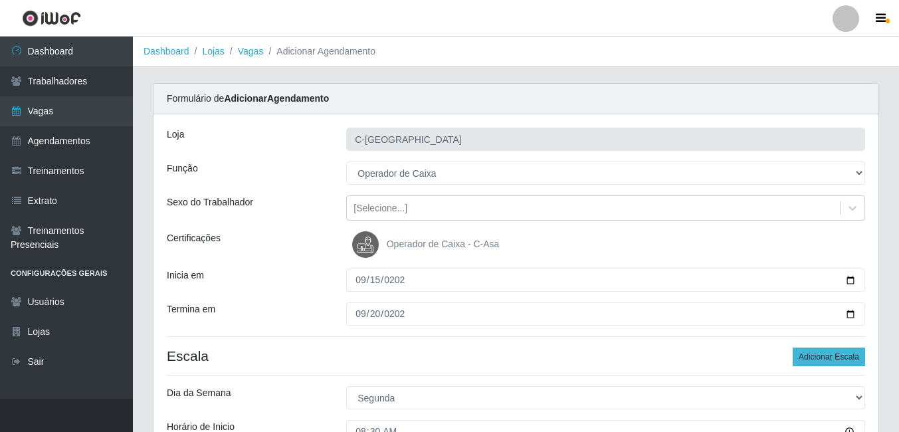
type input "1__"
click at [806, 352] on button "Adicionar Escala" at bounding box center [829, 357] width 72 height 19
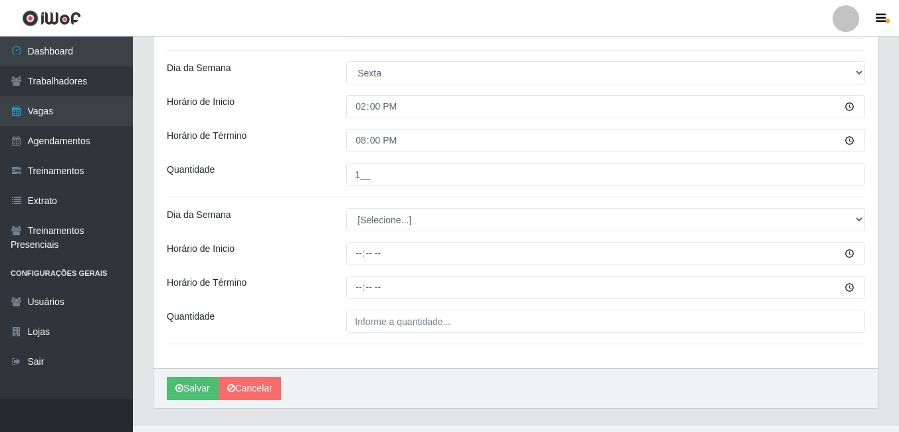
scroll to position [1526, 0]
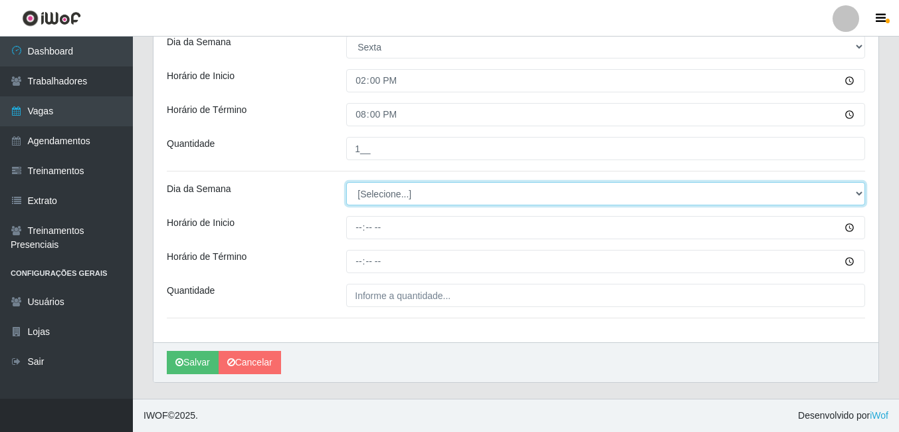
click at [384, 195] on select "[Selecione...] Segunda Terça Quarta Quinta Sexta Sábado Domingo" at bounding box center [605, 193] width 519 height 23
select select "6"
click at [346, 182] on select "[Selecione...] Segunda Terça Quarta Quinta Sexta Sábado Domingo" at bounding box center [605, 193] width 519 height 23
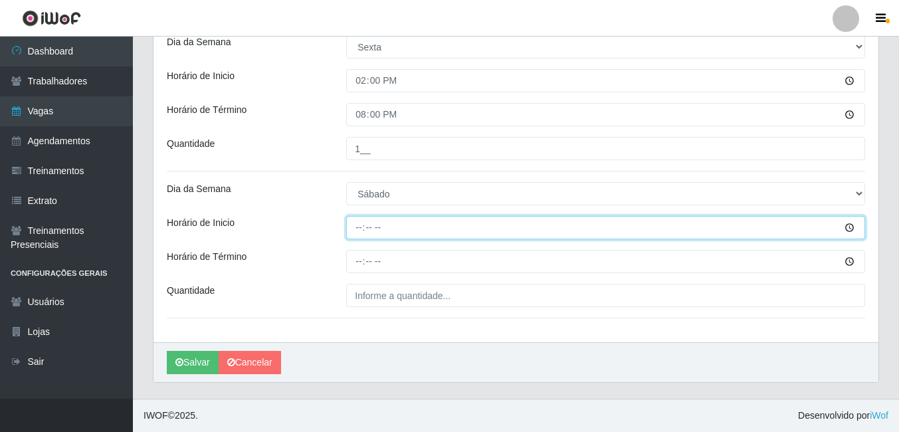
click at [366, 229] on input "Horário de Inicio" at bounding box center [605, 227] width 519 height 23
click at [354, 229] on input "Horário de Inicio" at bounding box center [605, 227] width 519 height 23
click at [366, 229] on input "Horário de Inicio" at bounding box center [605, 227] width 519 height 23
click at [362, 229] on input "Horário de Inicio" at bounding box center [605, 227] width 519 height 23
type input "08:30"
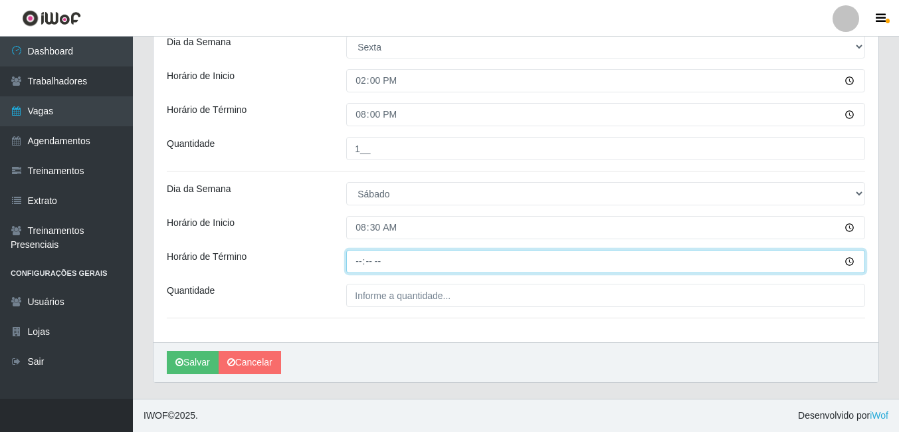
click at [359, 269] on input "Horário de Término" at bounding box center [605, 261] width 519 height 23
type input "14:30"
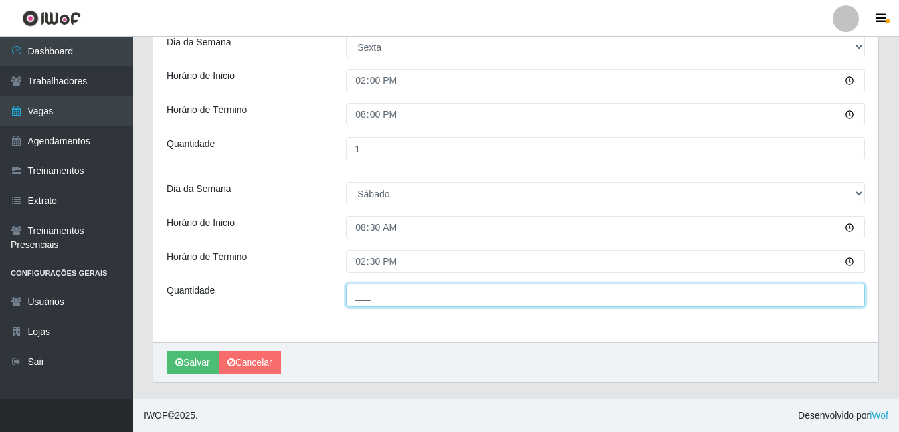
click at [378, 289] on input "___" at bounding box center [605, 295] width 519 height 23
type input "2__"
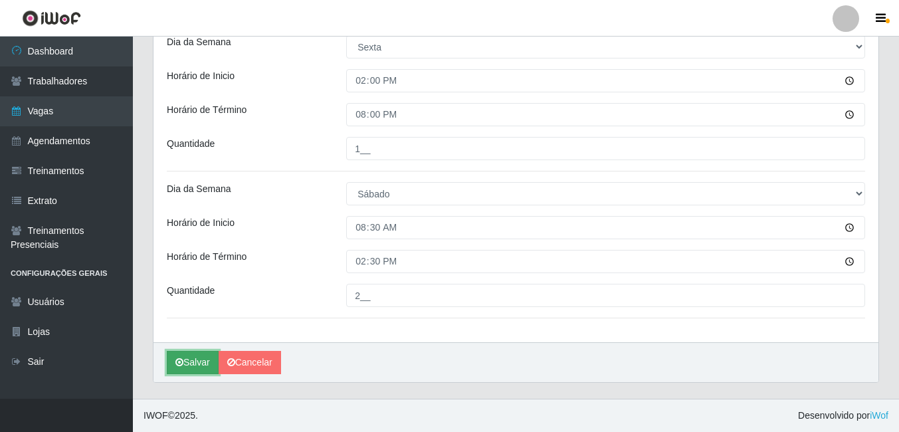
click at [189, 363] on button "Salvar" at bounding box center [193, 362] width 52 height 23
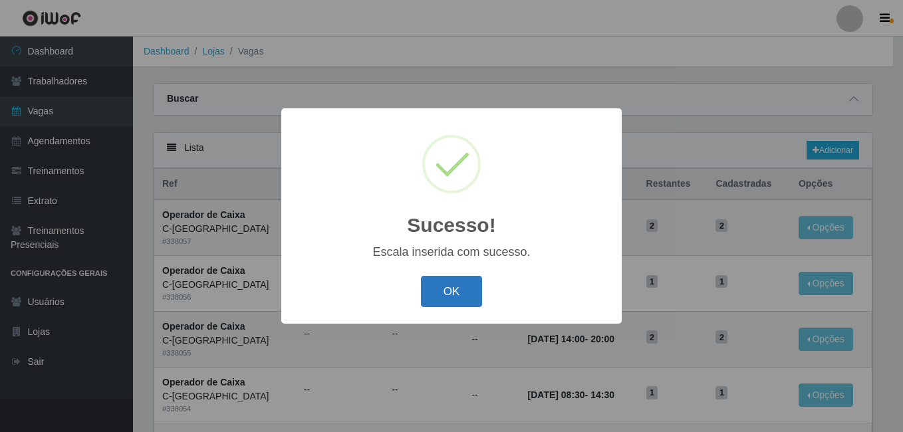
click at [477, 299] on button "OK" at bounding box center [452, 291] width 62 height 31
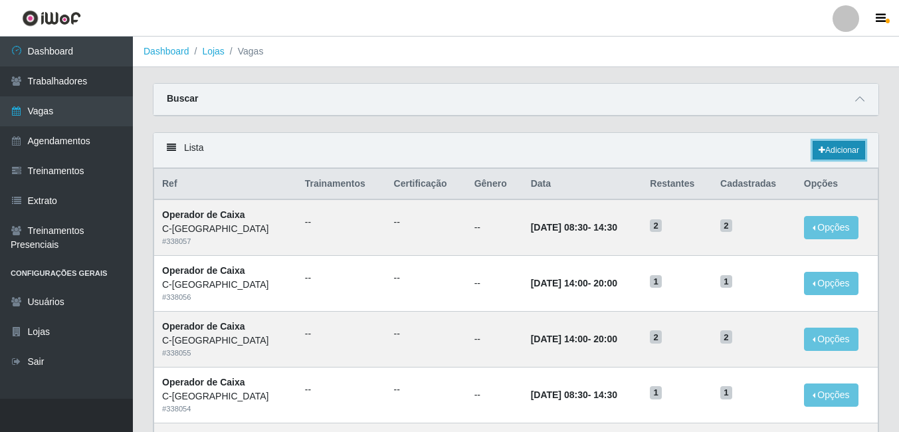
click at [859, 156] on link "Adicionar" at bounding box center [839, 150] width 53 height 19
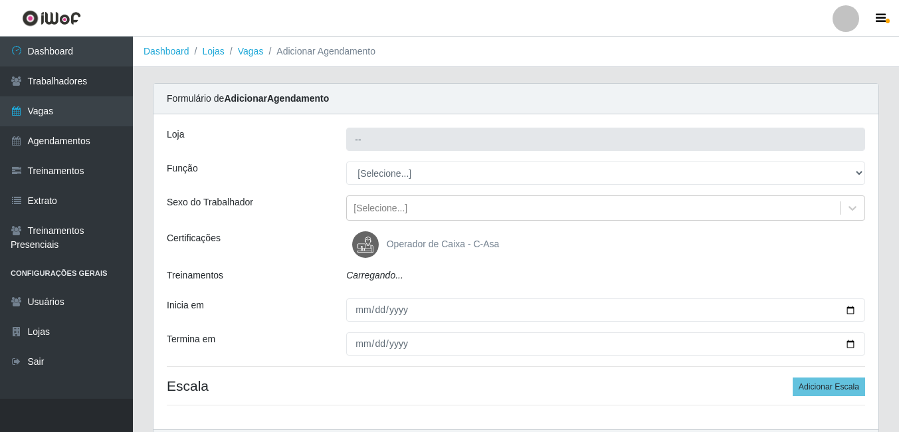
type input "C-[GEOGRAPHIC_DATA]"
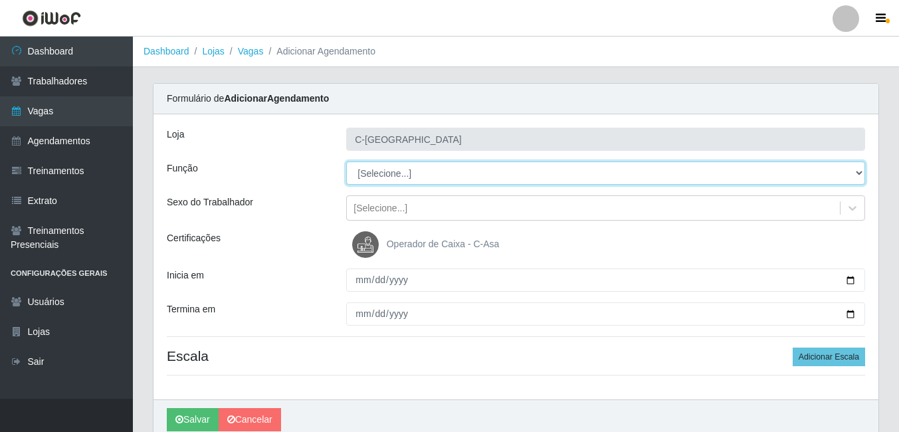
click at [384, 177] on select "[Selecione...] ASG ASG + ASG ++ Embalador Embalador + Embalador ++ Operador de …" at bounding box center [605, 173] width 519 height 23
select select "72"
click at [346, 162] on select "[Selecione...] ASG ASG + ASG ++ Embalador Embalador + Embalador ++ Operador de …" at bounding box center [605, 173] width 519 height 23
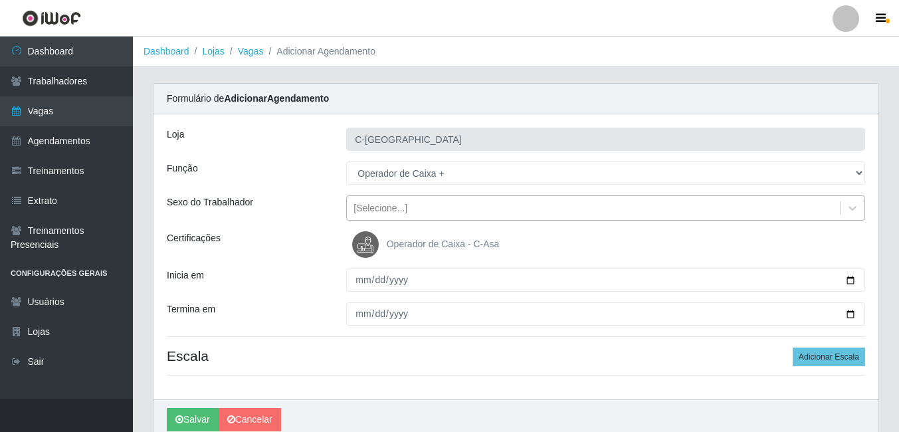
click at [425, 210] on div "[Selecione...]" at bounding box center [593, 208] width 493 height 22
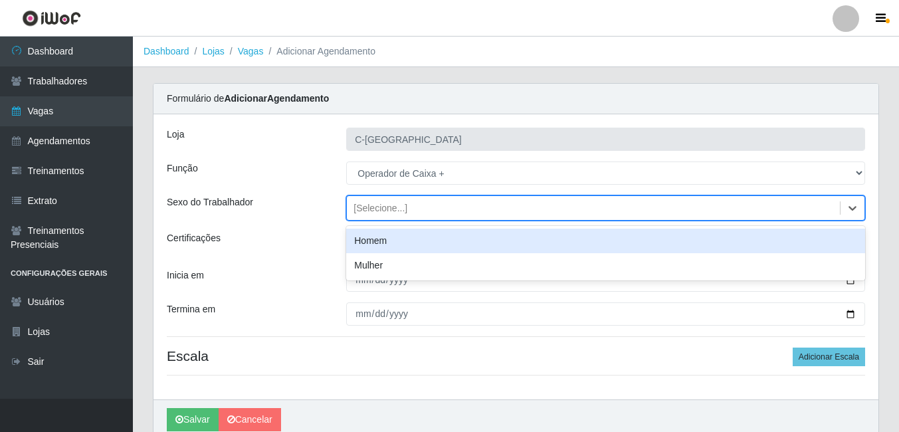
click at [423, 211] on div "[Selecione...]" at bounding box center [593, 208] width 493 height 22
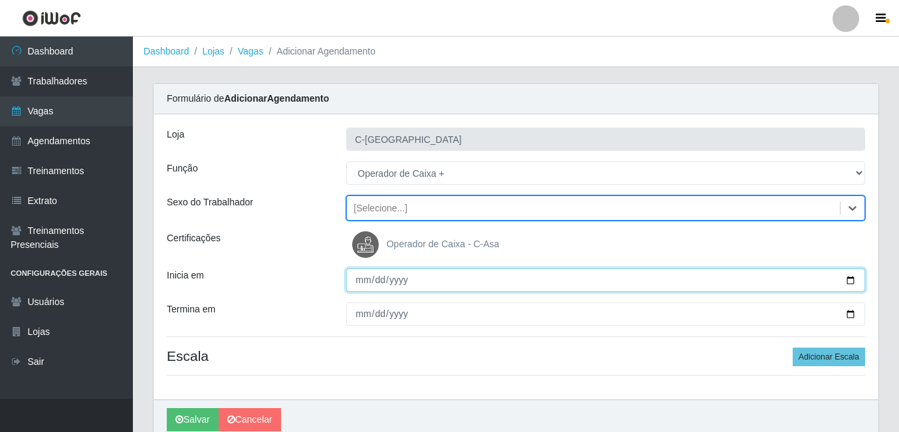
click at [360, 283] on input "Inicia em" at bounding box center [605, 280] width 519 height 23
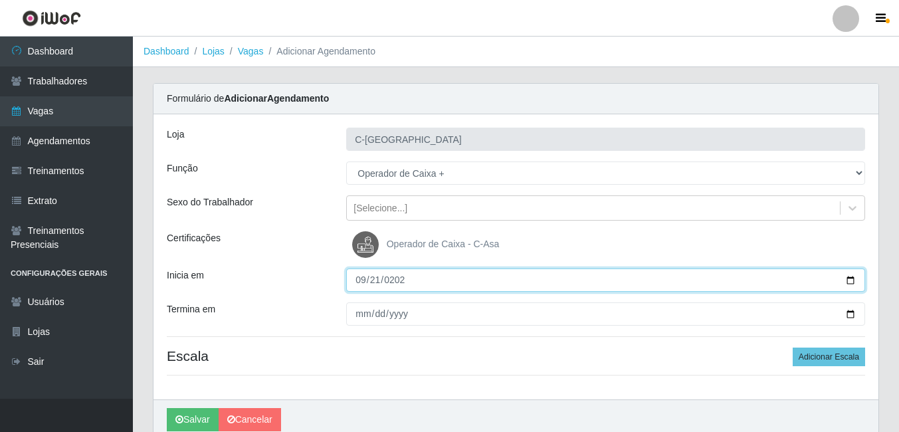
type input "[DATE]"
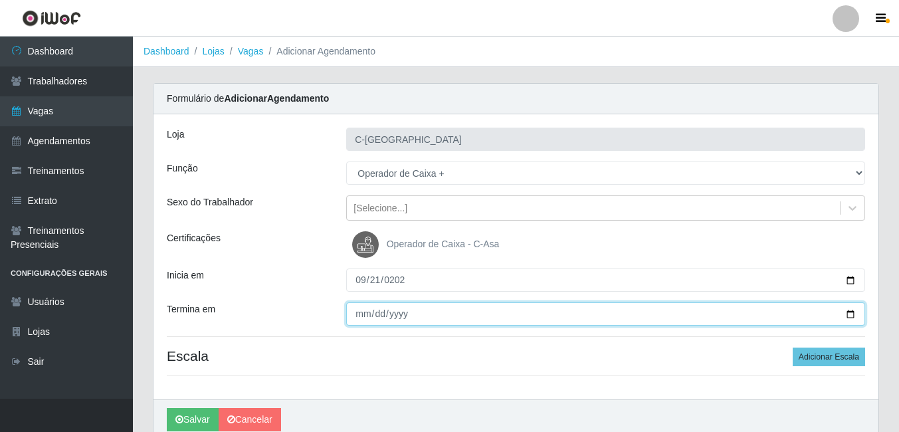
click at [359, 317] on input "Termina em" at bounding box center [605, 313] width 519 height 23
type input "[DATE]"
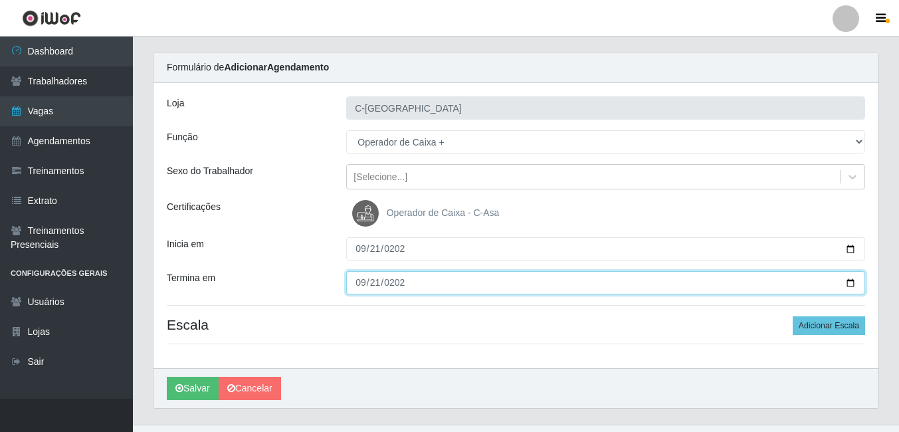
scroll to position [57, 0]
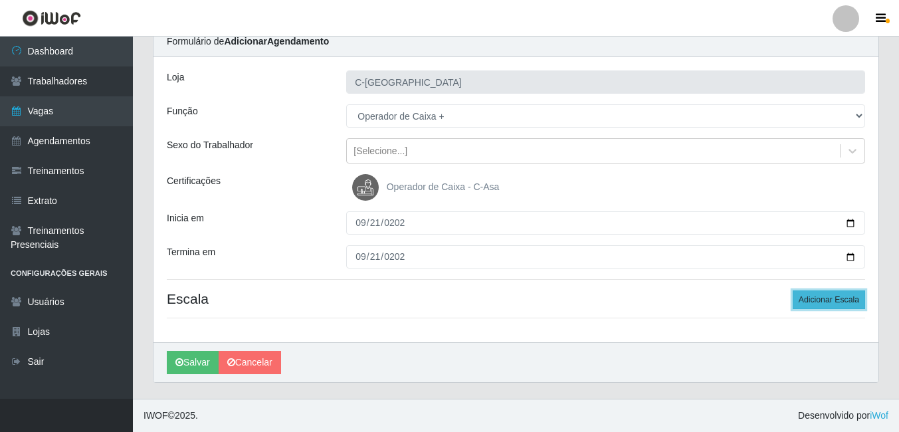
click at [854, 305] on button "Adicionar Escala" at bounding box center [829, 300] width 72 height 19
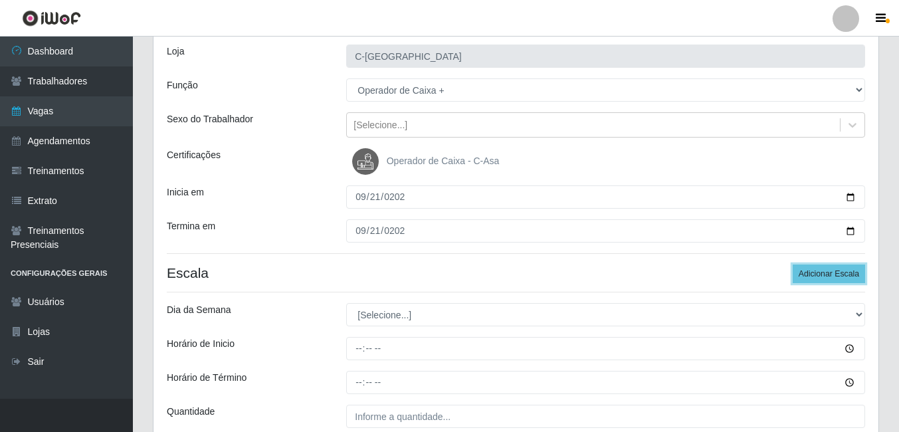
scroll to position [124, 0]
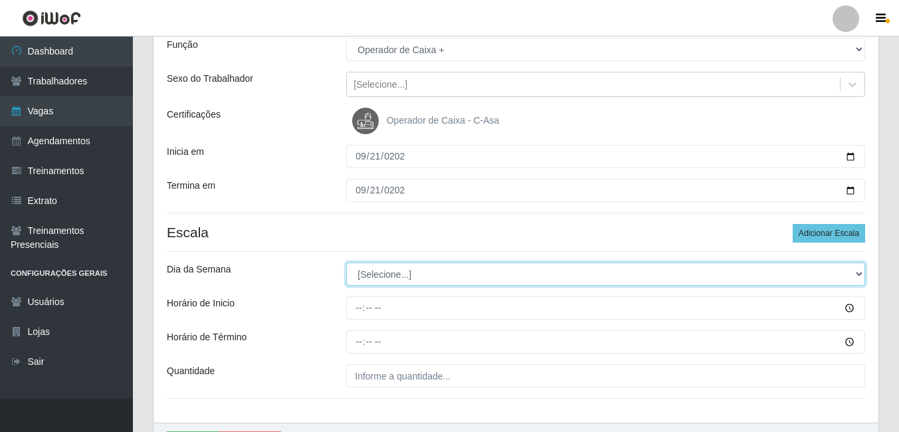
click at [421, 277] on select "[Selecione...] Segunda Terça Quarta Quinta Sexta Sábado Domingo" at bounding box center [605, 274] width 519 height 23
select select "0"
click at [346, 263] on select "[Selecione...] Segunda Terça Quarta Quinta Sexta Sábado Domingo" at bounding box center [605, 274] width 519 height 23
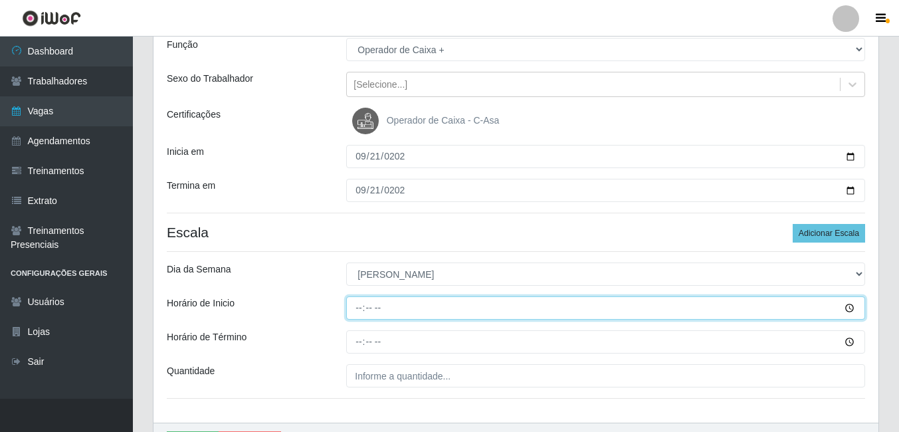
click at [358, 308] on input "Horário de Inicio" at bounding box center [605, 307] width 519 height 23
type input "07:30"
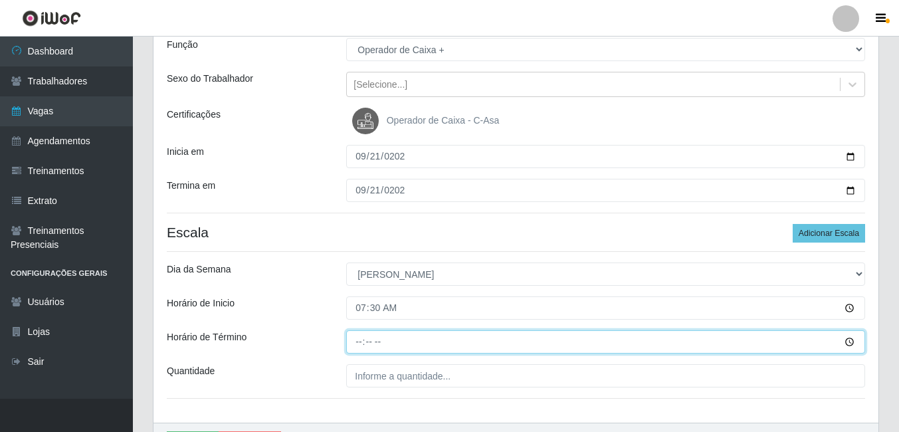
click at [367, 340] on input "Horário de Término" at bounding box center [605, 341] width 519 height 23
click at [360, 343] on input "Horário de Término" at bounding box center [605, 341] width 519 height 23
type input "13:30"
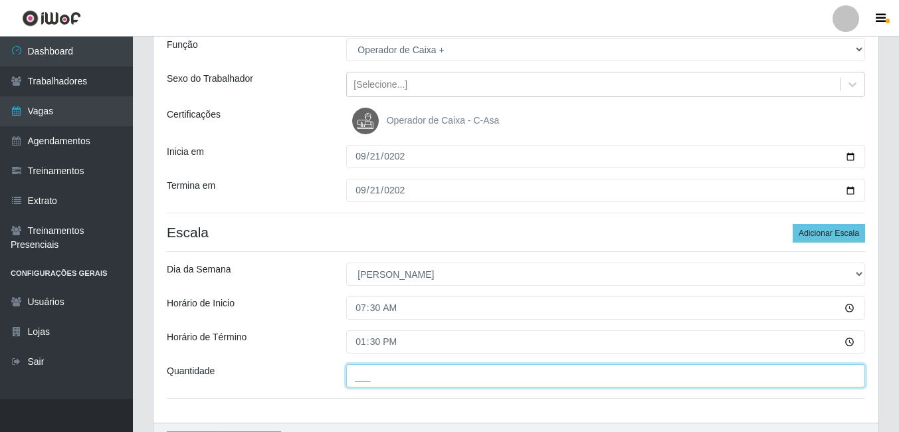
click at [371, 374] on input "___" at bounding box center [605, 375] width 519 height 23
type input "4__"
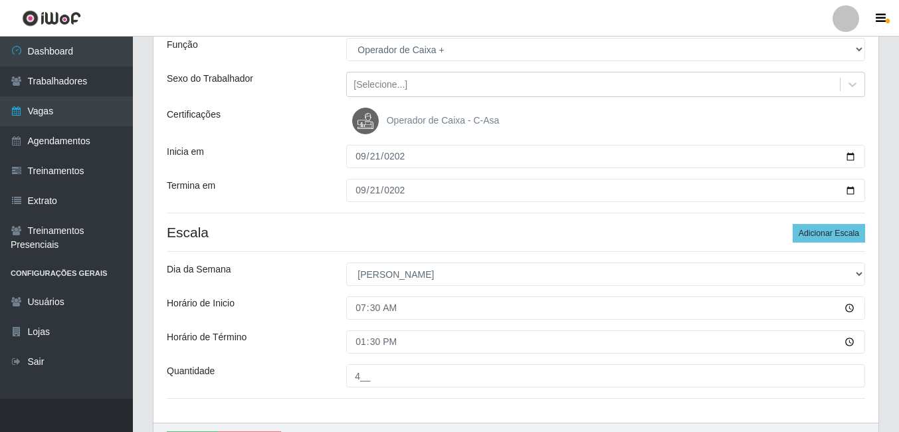
click at [326, 275] on div "Dia da Semana" at bounding box center [246, 274] width 179 height 23
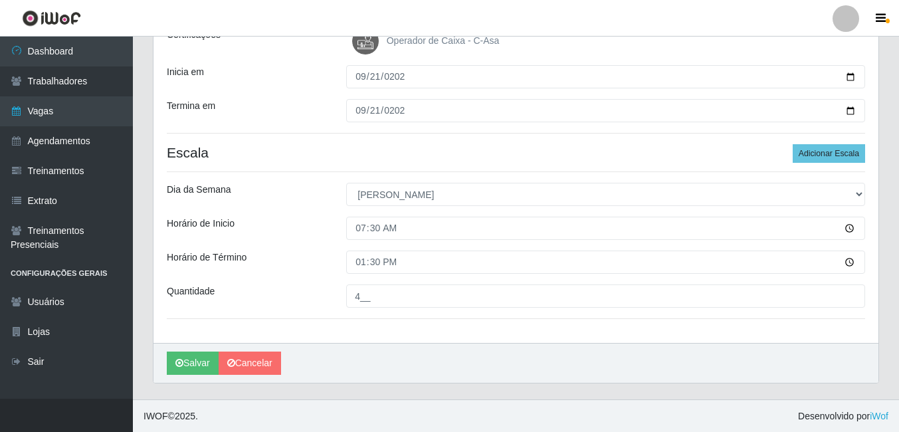
scroll to position [204, 0]
click at [199, 364] on button "Salvar" at bounding box center [193, 362] width 52 height 23
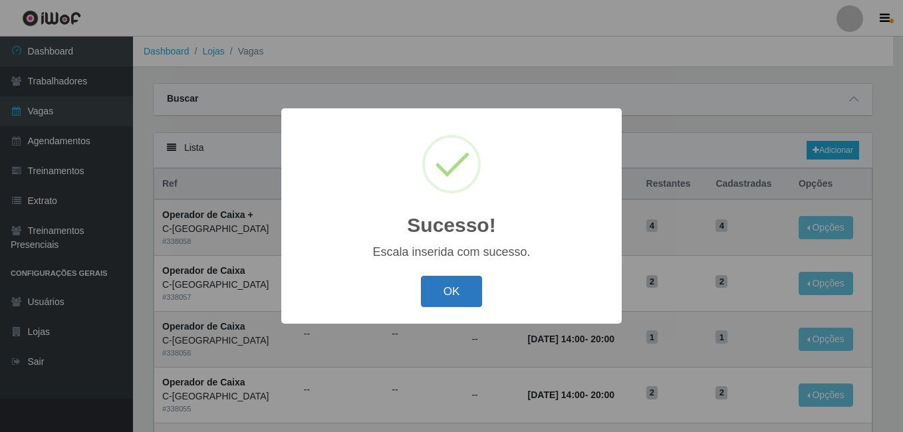
click at [453, 304] on button "OK" at bounding box center [452, 291] width 62 height 31
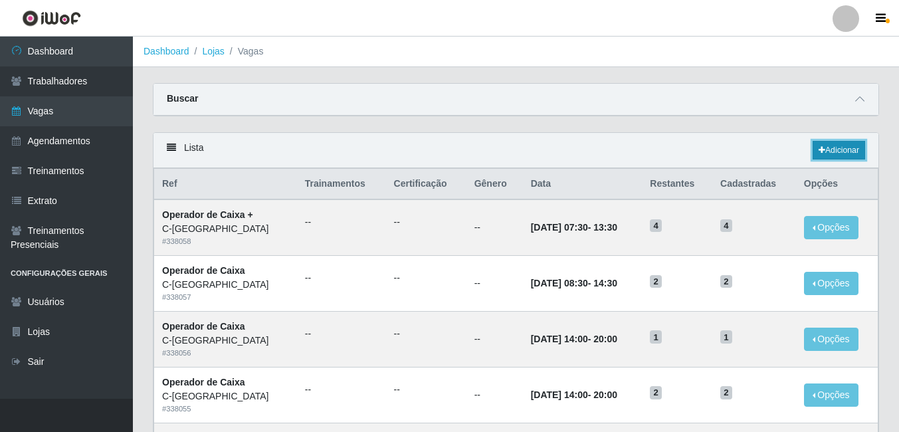
click at [828, 152] on link "Adicionar" at bounding box center [839, 150] width 53 height 19
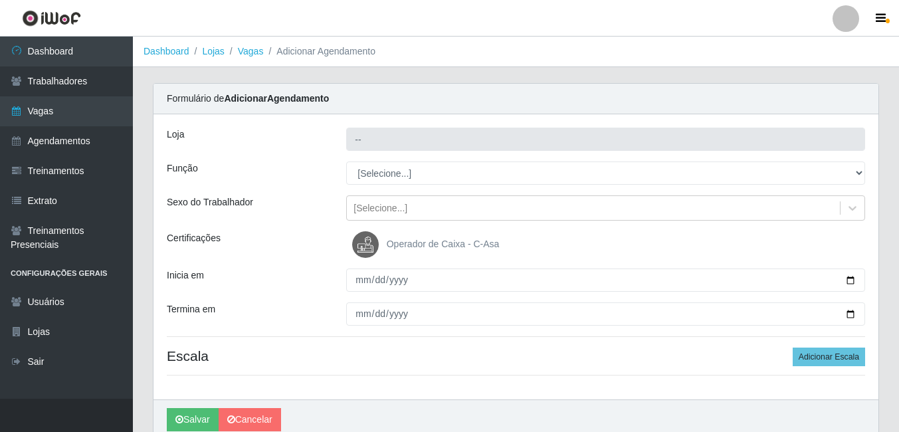
type input "C-[GEOGRAPHIC_DATA]"
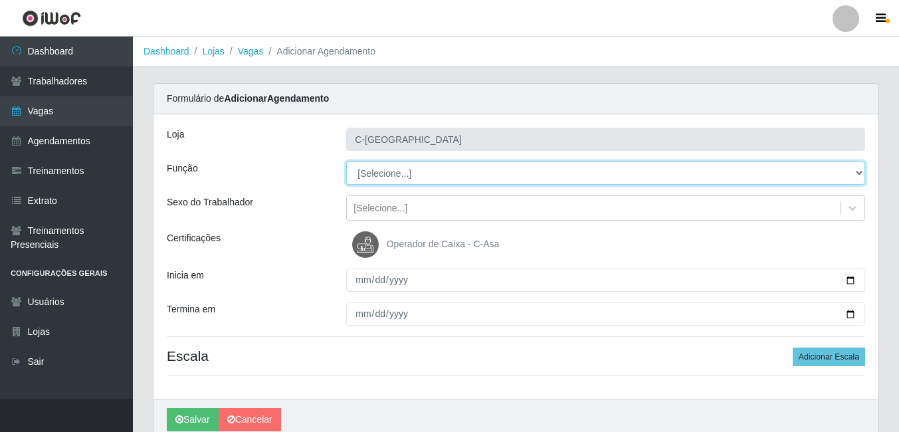
click at [372, 174] on select "[Selecione...] ASG ASG + ASG ++ Embalador Embalador + Embalador ++ Operador de …" at bounding box center [605, 173] width 519 height 23
select select "22"
click at [346, 162] on select "[Selecione...] ASG ASG + ASG ++ Embalador Embalador + Embalador ++ Operador de …" at bounding box center [605, 173] width 519 height 23
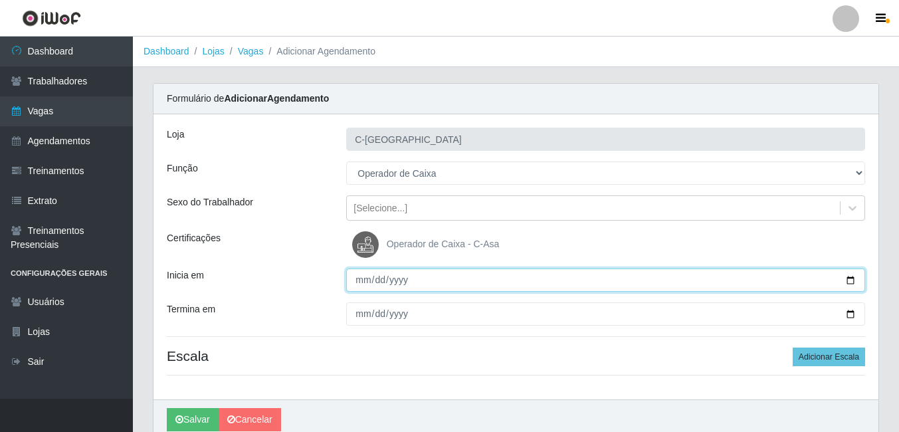
click at [365, 276] on input "Inicia em" at bounding box center [605, 280] width 519 height 23
type input "[DATE]"
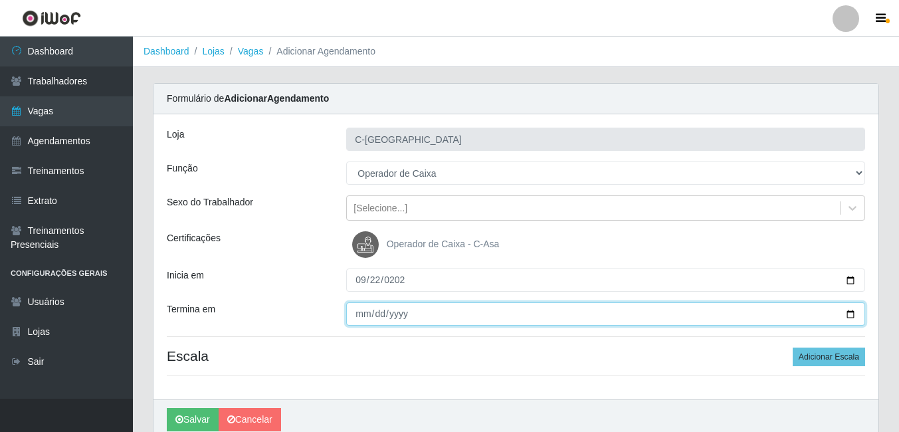
click at [363, 316] on input "Termina em" at bounding box center [605, 313] width 519 height 23
type input "[DATE]"
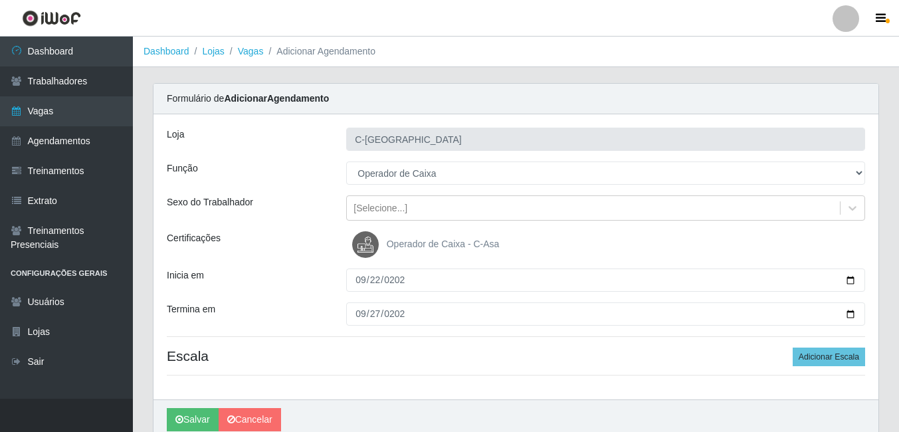
click at [306, 252] on div "Certificações" at bounding box center [246, 244] width 179 height 27
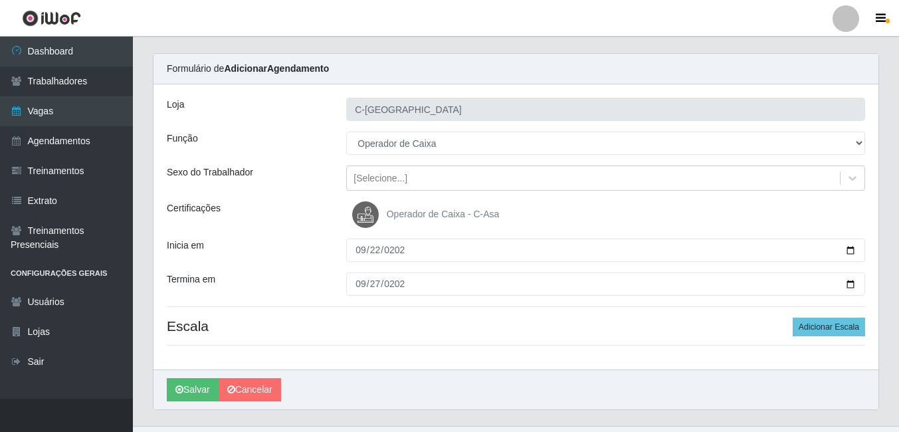
scroll to position [57, 0]
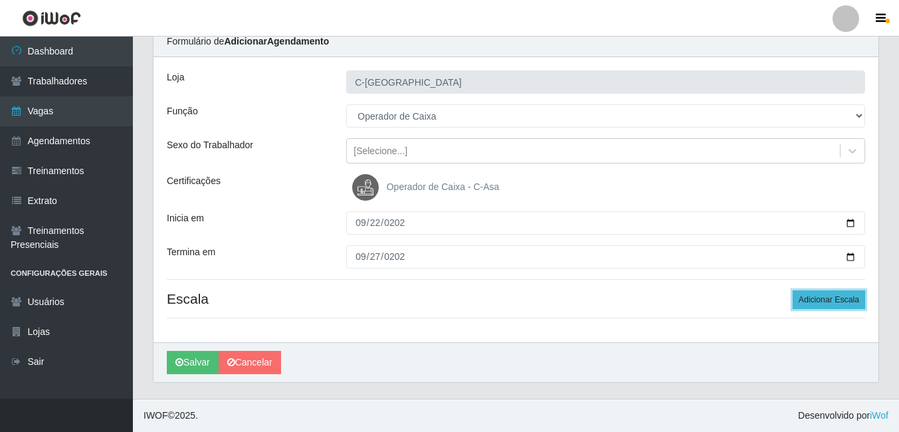
click at [836, 299] on button "Adicionar Escala" at bounding box center [829, 300] width 72 height 19
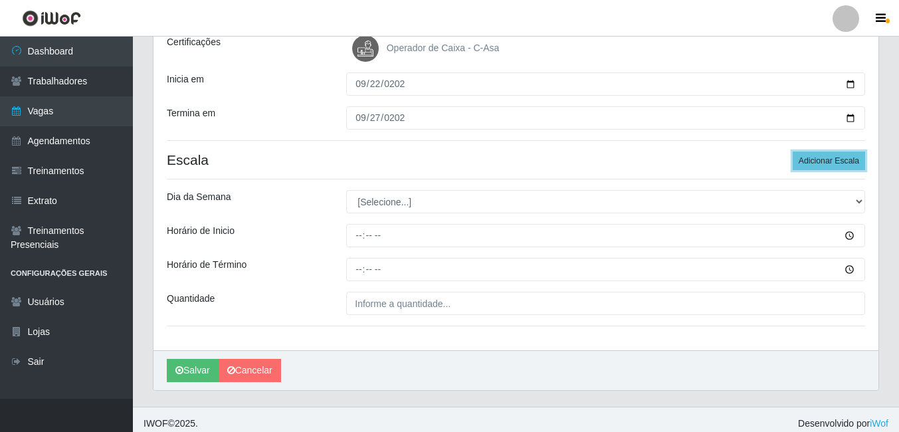
scroll to position [204, 0]
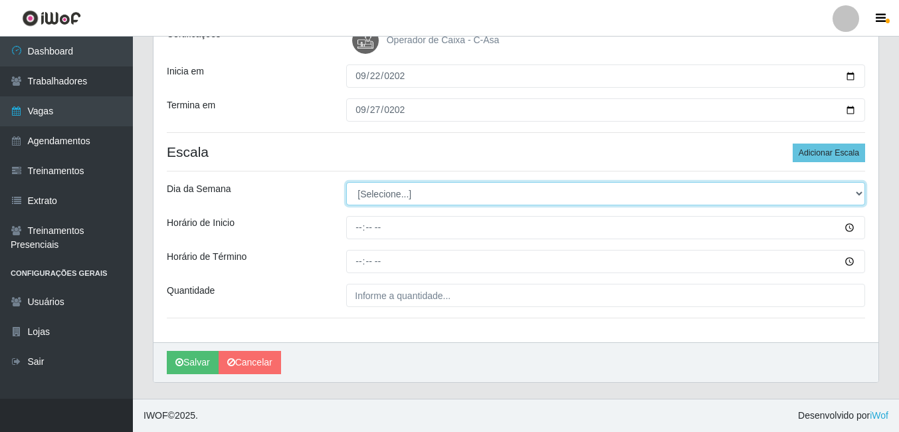
click at [423, 191] on select "[Selecione...] Segunda Terça Quarta Quinta Sexta Sábado Domingo" at bounding box center [605, 193] width 519 height 23
select select "1"
click at [346, 182] on select "[Selecione...] Segunda Terça Quarta Quinta Sexta Sábado Domingo" at bounding box center [605, 193] width 519 height 23
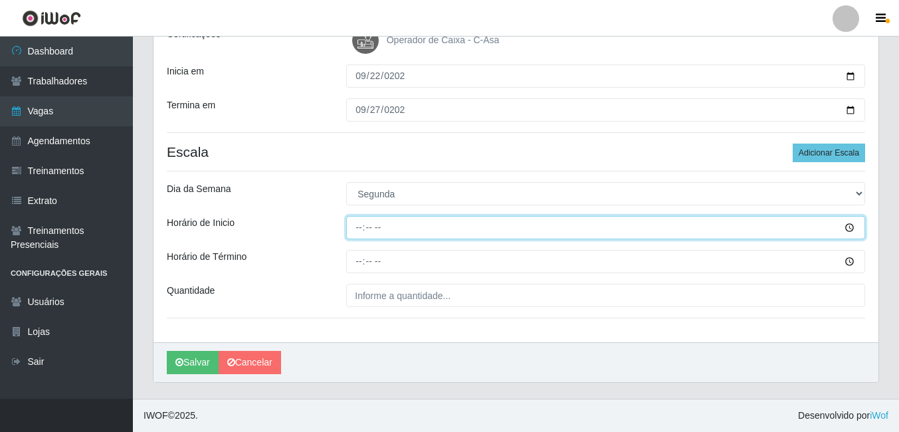
click at [358, 231] on input "Horário de Inicio" at bounding box center [605, 227] width 519 height 23
type input "09:30"
type input "08:30"
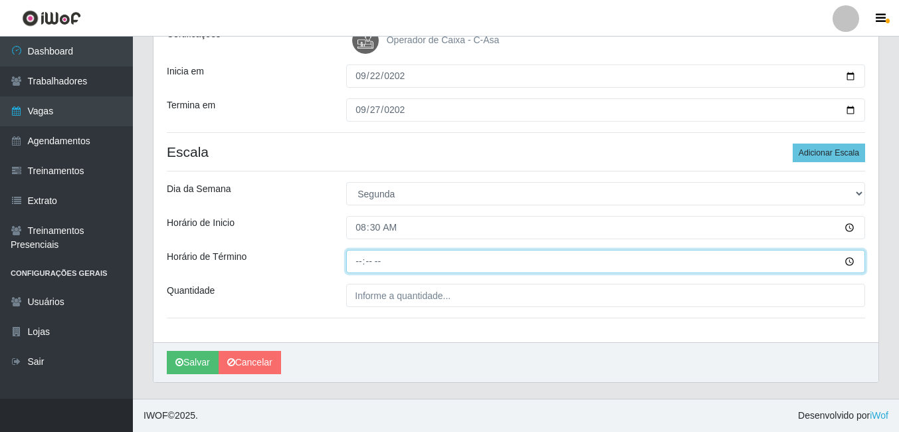
click at [362, 266] on input "Horário de Término" at bounding box center [605, 261] width 519 height 23
type input "14:30"
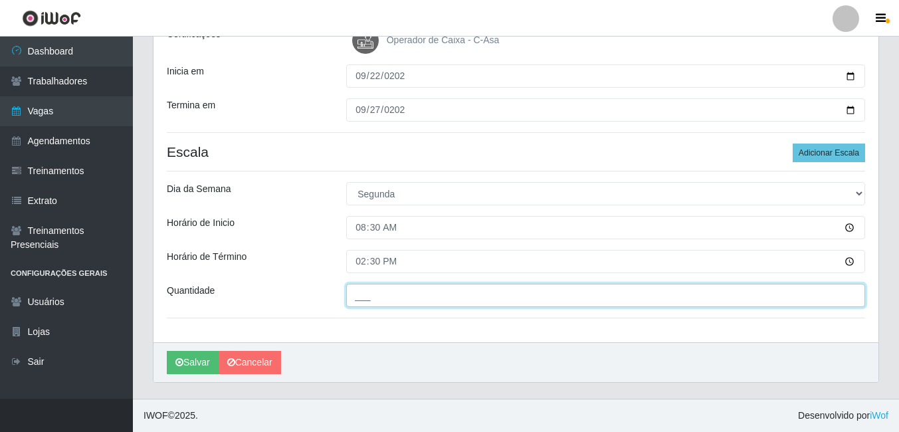
click at [364, 294] on input "___" at bounding box center [605, 295] width 519 height 23
type input "1__"
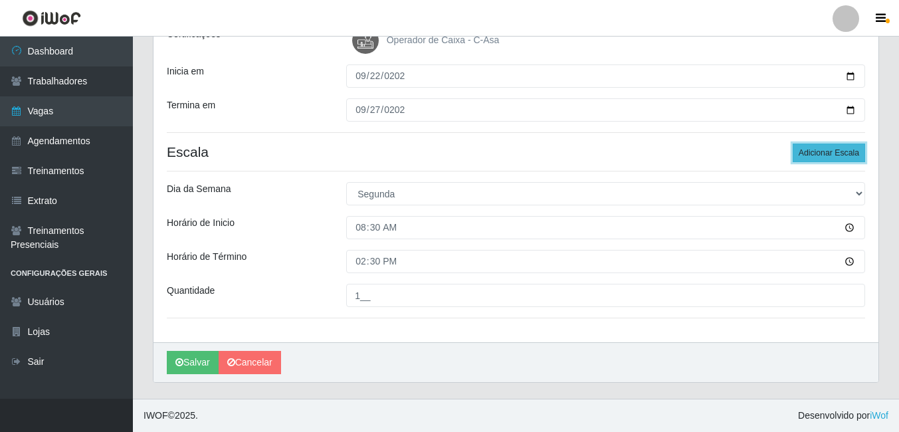
click at [802, 154] on button "Adicionar Escala" at bounding box center [829, 153] width 72 height 19
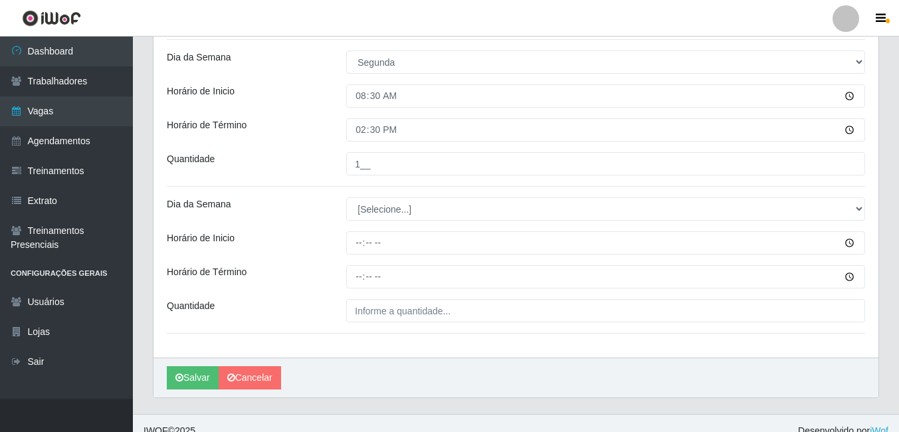
scroll to position [337, 0]
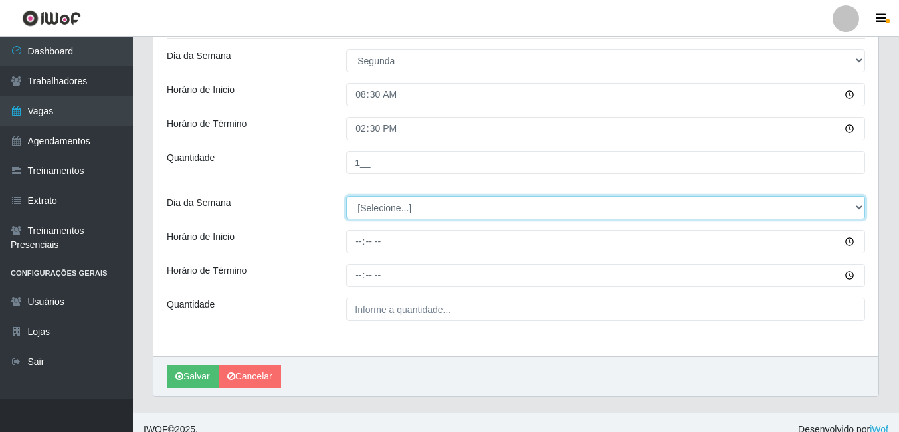
click at [385, 206] on select "[Selecione...] Segunda Terça Quarta Quinta Sexta Sábado Domingo" at bounding box center [605, 207] width 519 height 23
select select "1"
click at [346, 196] on select "[Selecione...] Segunda Terça Quarta Quinta Sexta Sábado Domingo" at bounding box center [605, 207] width 519 height 23
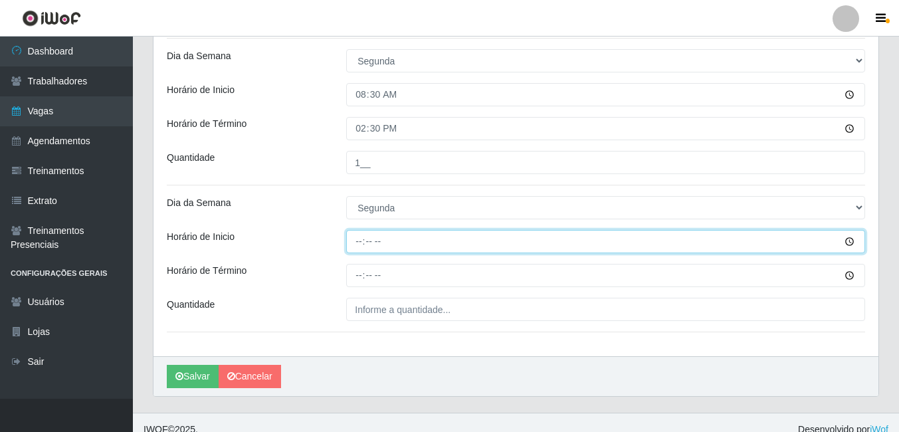
click at [356, 243] on input "Horário de Inicio" at bounding box center [605, 241] width 519 height 23
type input "14:30"
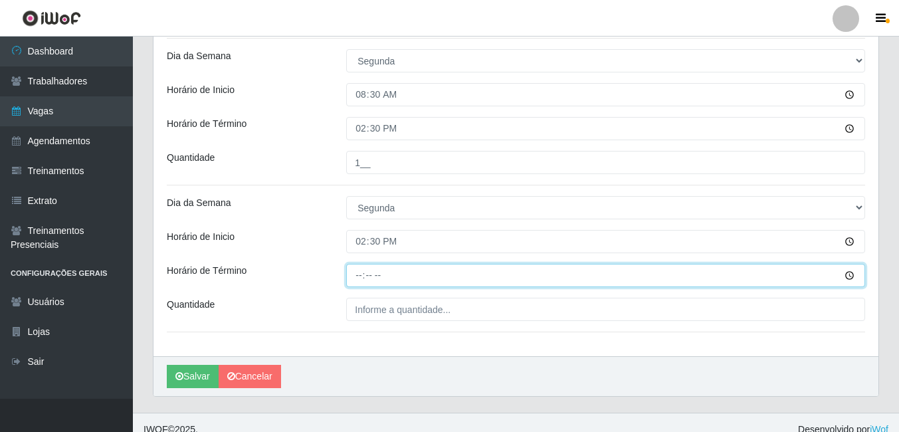
click at [360, 278] on input "Horário de Término" at bounding box center [605, 275] width 519 height 23
type input "20:30"
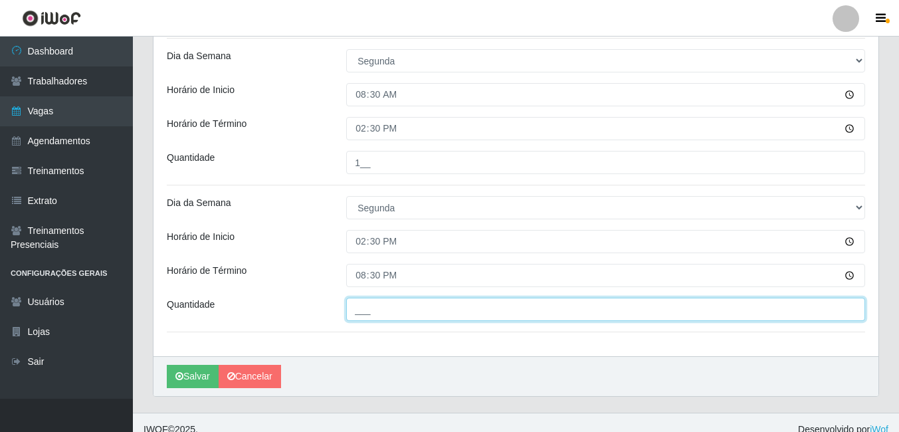
click at [375, 310] on input "___" at bounding box center [605, 309] width 519 height 23
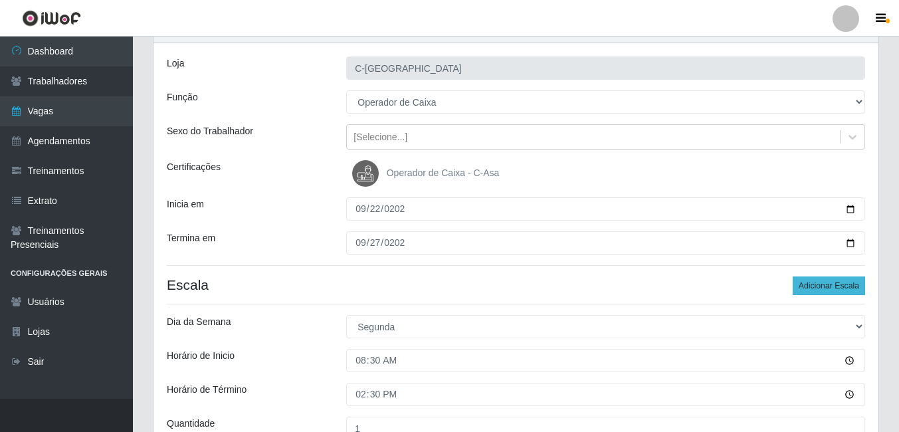
type input "2__"
click at [815, 283] on button "Adicionar Escala" at bounding box center [829, 286] width 72 height 19
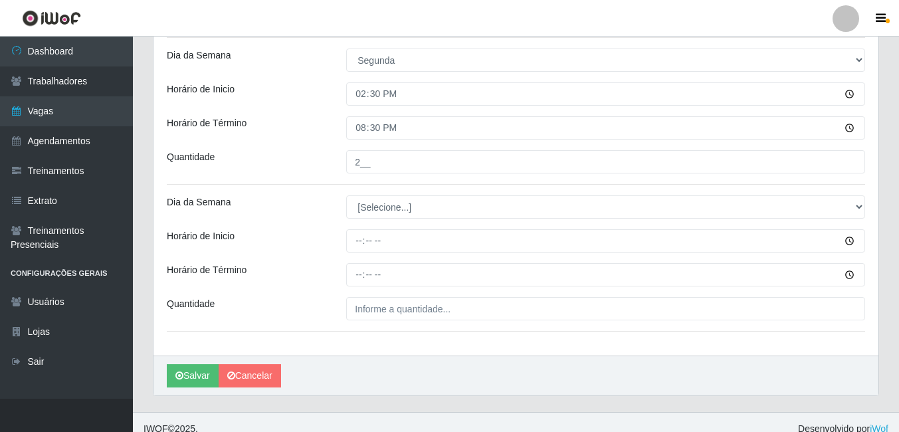
scroll to position [498, 0]
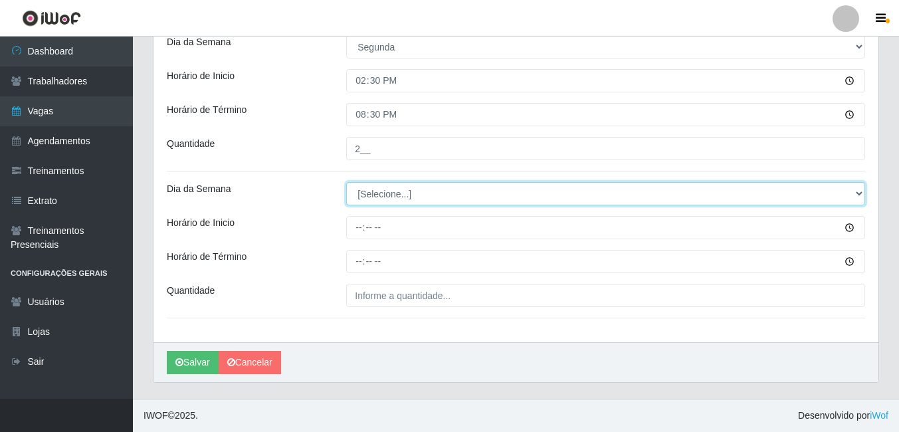
click at [390, 194] on select "[Selecione...] Segunda Terça Quarta Quinta Sexta Sábado Domingo" at bounding box center [605, 193] width 519 height 23
select select "2"
click at [346, 182] on select "[Selecione...] Segunda Terça Quarta Quinta Sexta Sábado Domingo" at bounding box center [605, 193] width 519 height 23
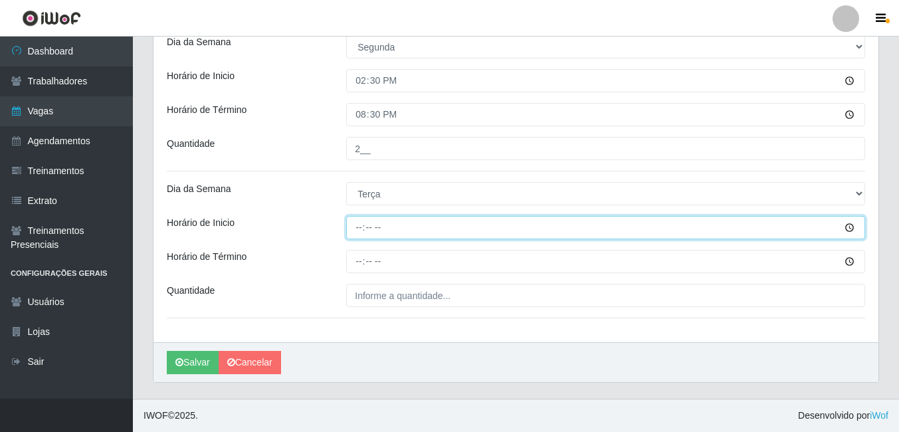
click at [362, 226] on input "Horário de Inicio" at bounding box center [605, 227] width 519 height 23
type input "09:08"
type input "08:30"
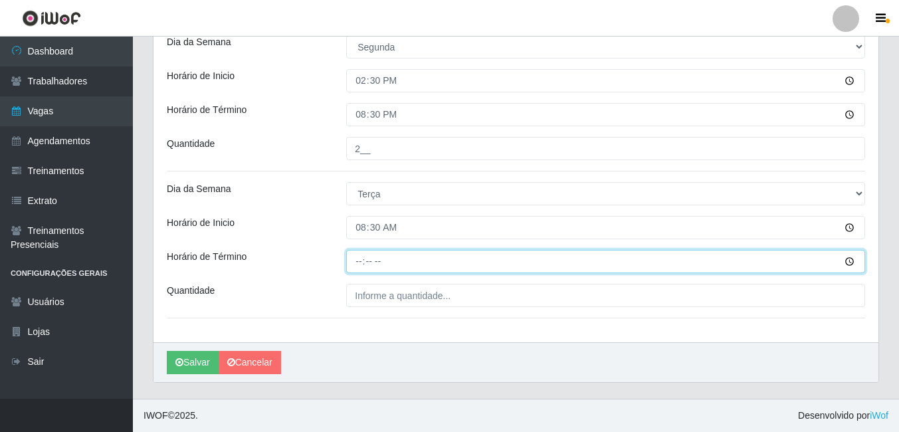
click at [360, 261] on input "Horário de Término" at bounding box center [605, 261] width 519 height 23
type input "14:30"
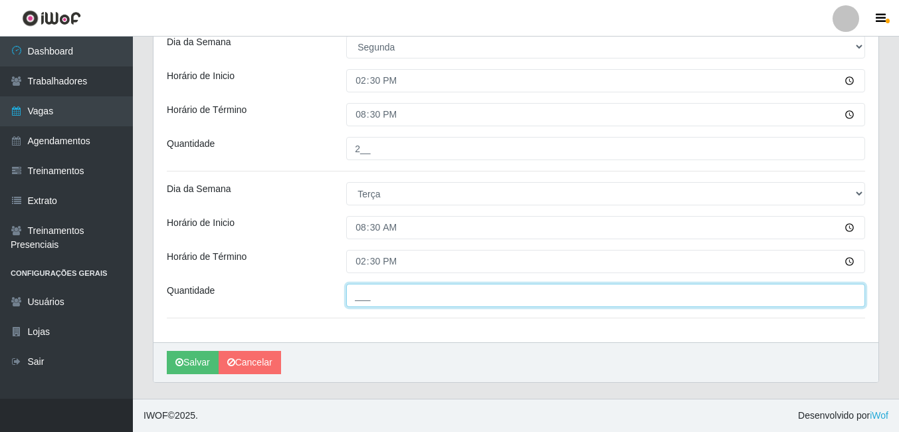
click at [386, 302] on input "___" at bounding box center [605, 295] width 519 height 23
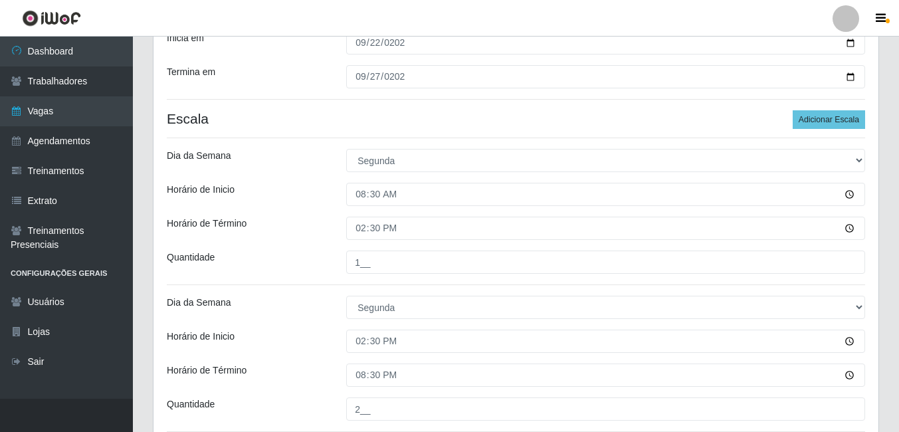
scroll to position [232, 0]
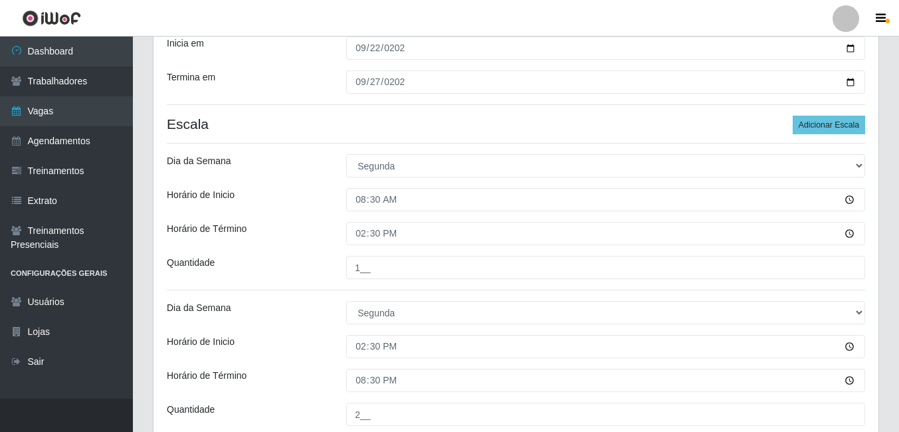
type input "1__"
click at [822, 135] on div "Loja C-ASA Zona Norte Função [Selecione...] ASG ASG + ASG ++ Embalador Embalado…" at bounding box center [516, 245] width 725 height 726
click at [810, 126] on button "Adicionar Escala" at bounding box center [829, 125] width 72 height 19
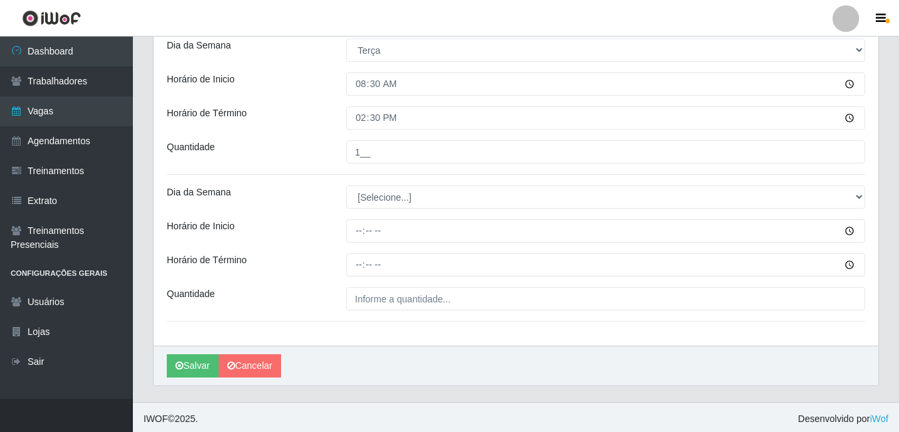
scroll to position [645, 0]
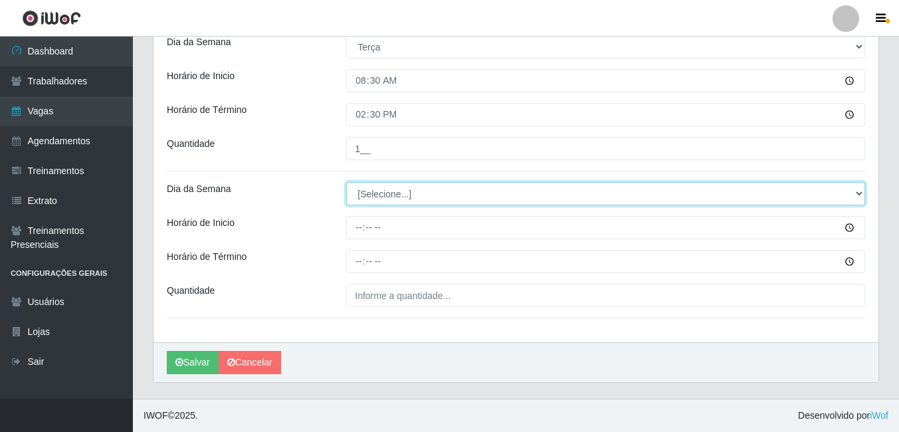
click at [376, 193] on select "[Selecione...] Segunda Terça Quarta Quinta Sexta Sábado Domingo" at bounding box center [605, 193] width 519 height 23
select select "2"
click at [346, 182] on select "[Selecione...] Segunda Terça Quarta Quinta Sexta Sábado Domingo" at bounding box center [605, 193] width 519 height 23
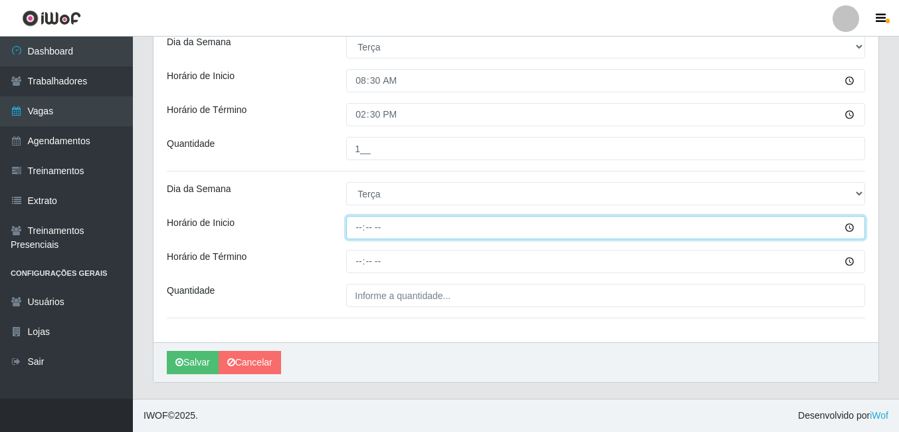
click at [358, 230] on input "Horário de Inicio" at bounding box center [605, 227] width 519 height 23
type input "14:30"
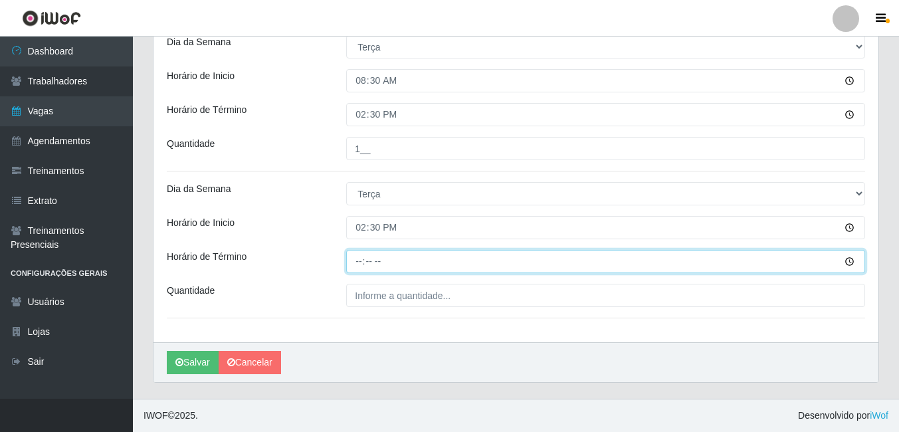
click at [363, 264] on input "Horário de Término" at bounding box center [605, 261] width 519 height 23
type input "20:30"
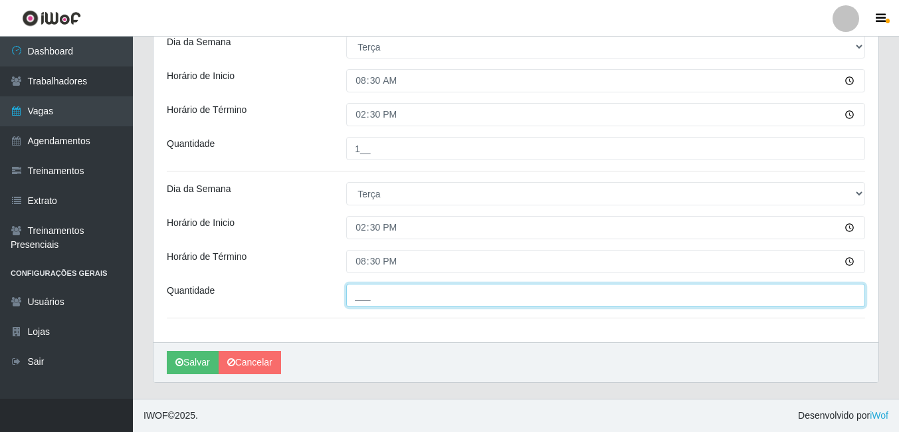
click at [384, 302] on input "___" at bounding box center [605, 295] width 519 height 23
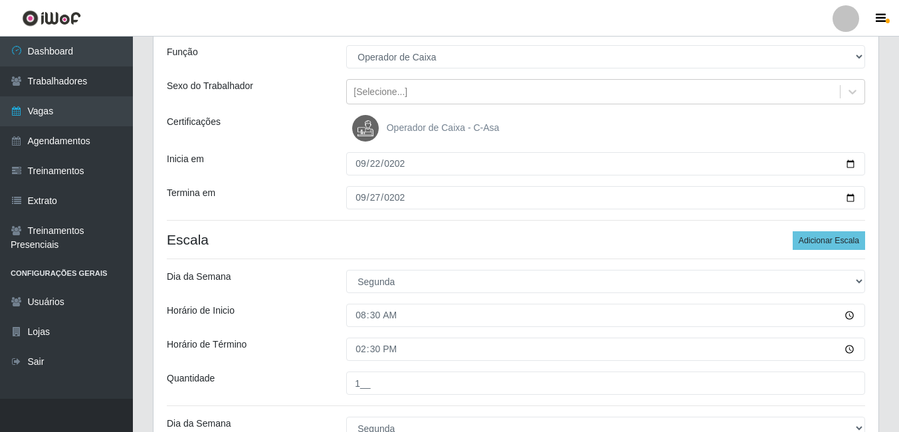
scroll to position [113, 0]
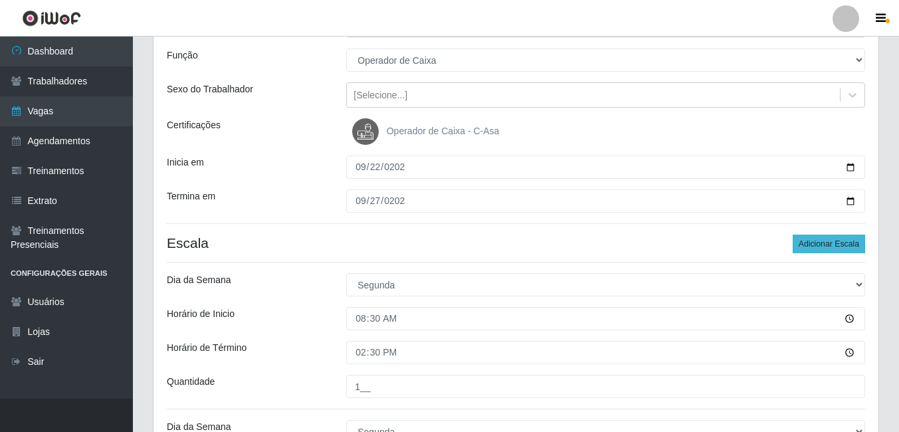
type input "2__"
click at [802, 243] on button "Adicionar Escala" at bounding box center [829, 244] width 72 height 19
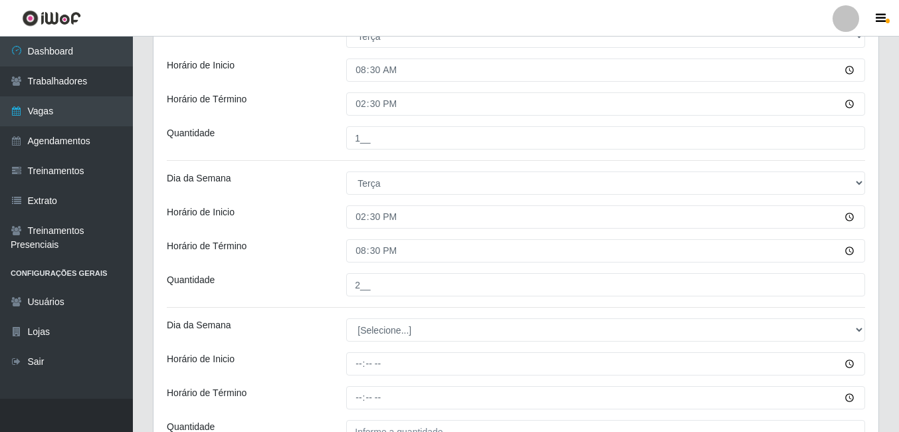
scroll to position [792, 0]
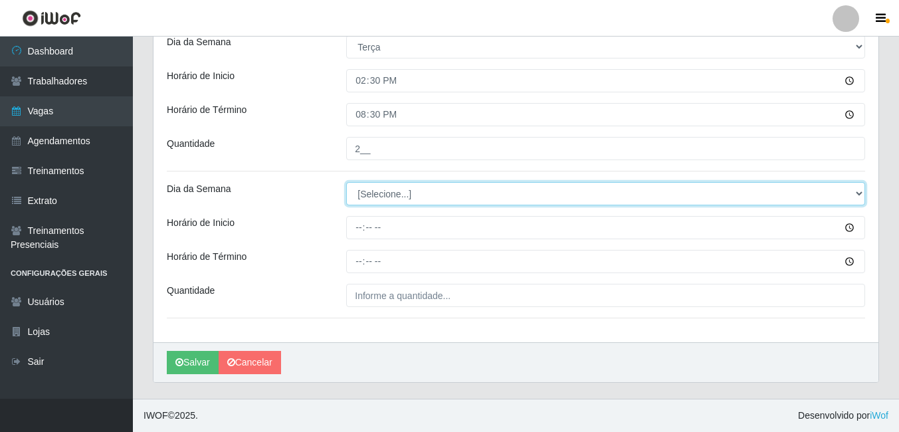
click at [380, 195] on select "[Selecione...] Segunda Terça Quarta Quinta Sexta Sábado Domingo" at bounding box center [605, 193] width 519 height 23
select select "3"
click at [346, 182] on select "[Selecione...] Segunda Terça Quarta Quinta Sexta Sábado Domingo" at bounding box center [605, 193] width 519 height 23
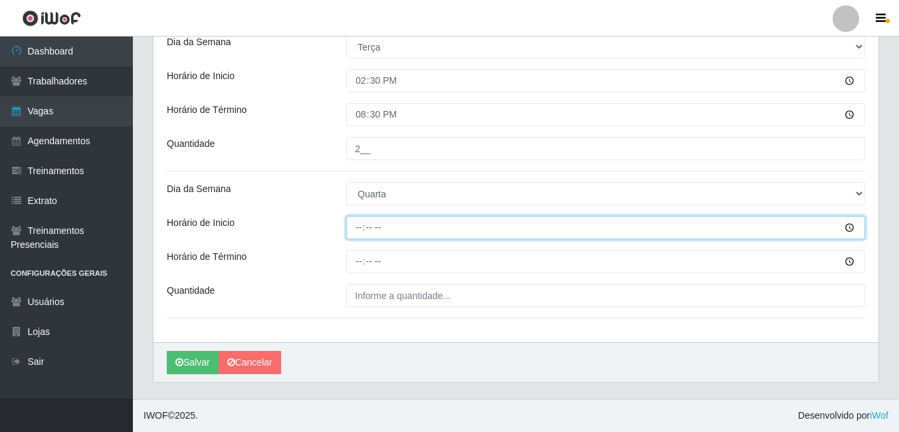
click at [358, 229] on input "Horário de Inicio" at bounding box center [605, 227] width 519 height 23
type input "08:30"
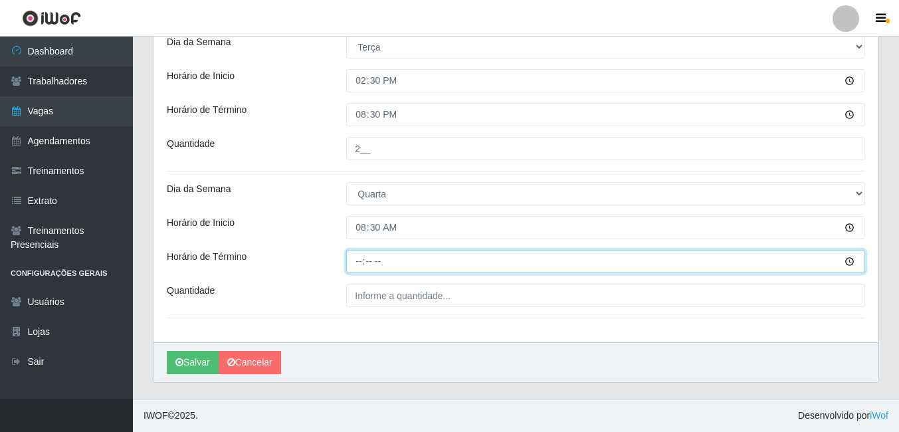
click at [366, 257] on input "Horário de Término" at bounding box center [605, 261] width 519 height 23
click at [359, 265] on input "Horário de Término" at bounding box center [605, 261] width 519 height 23
type input "14:30"
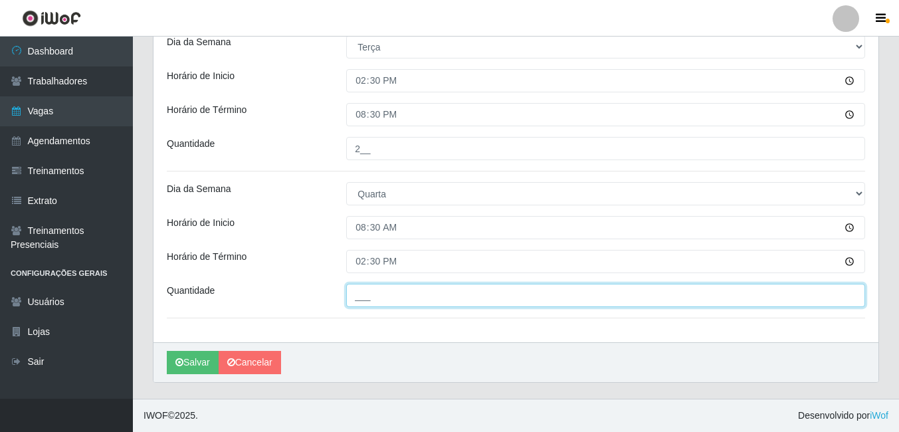
click at [394, 294] on input "___" at bounding box center [605, 295] width 519 height 23
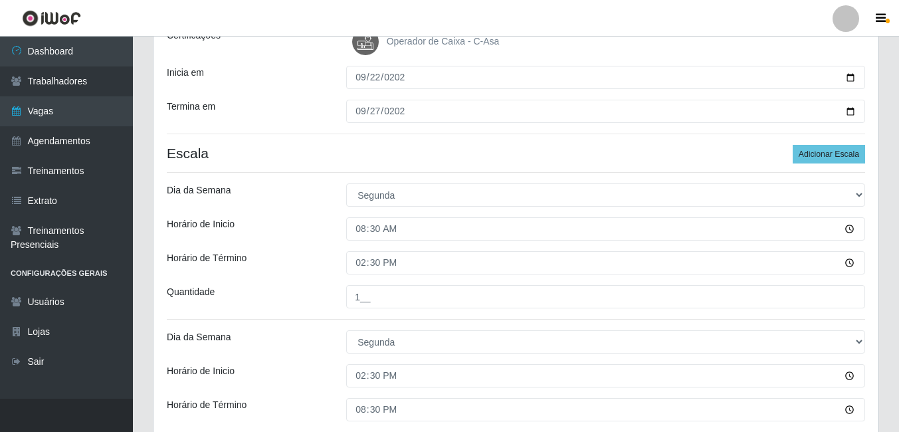
scroll to position [193, 0]
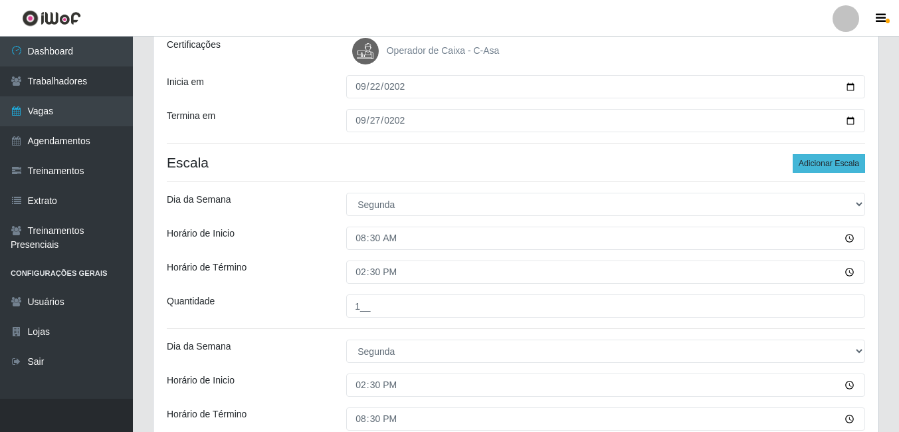
type input "1__"
click at [834, 166] on button "Adicionar Escala" at bounding box center [829, 163] width 72 height 19
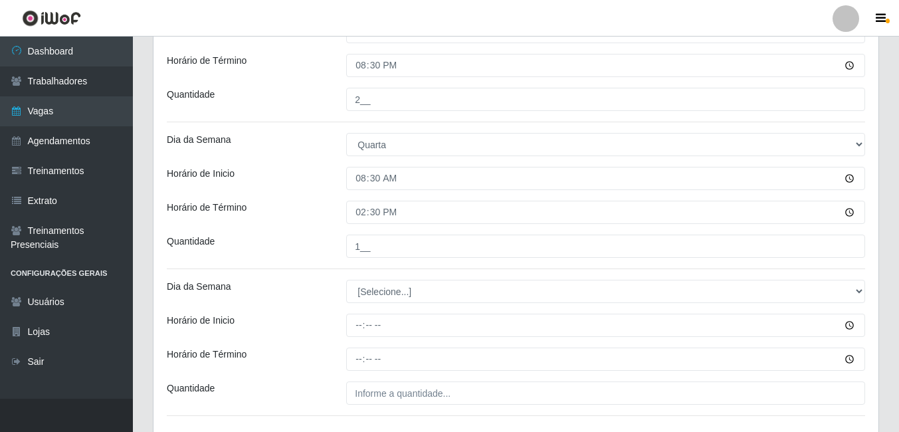
scroll to position [939, 0]
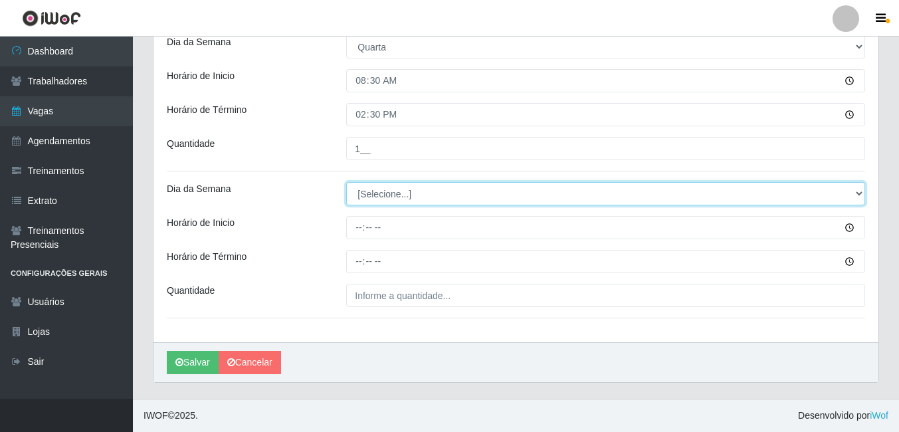
click at [412, 195] on select "[Selecione...] Segunda Terça Quarta Quinta Sexta Sábado Domingo" at bounding box center [605, 193] width 519 height 23
select select "3"
click at [346, 182] on select "[Selecione...] Segunda Terça Quarta Quinta Sexta Sábado Domingo" at bounding box center [605, 193] width 519 height 23
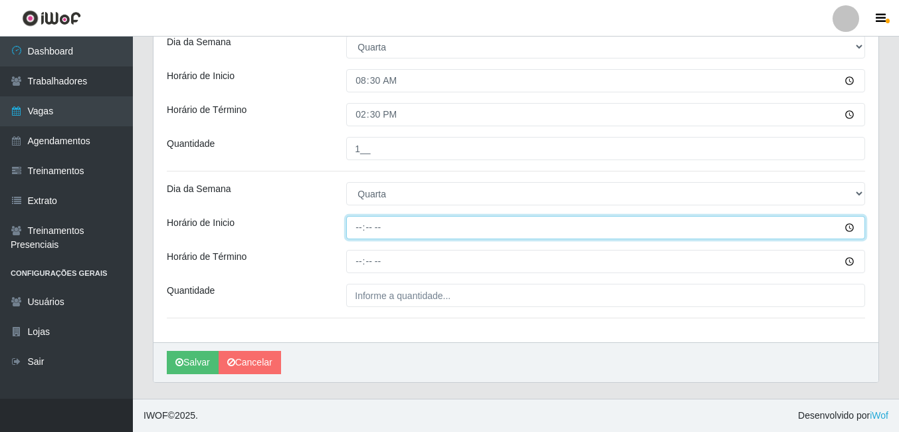
click at [358, 233] on input "Horário de Inicio" at bounding box center [605, 227] width 519 height 23
type input "14:30"
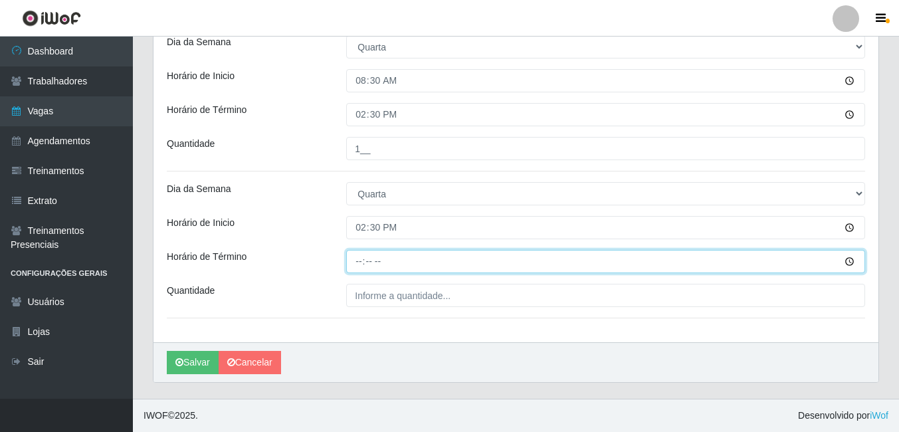
click at [357, 265] on input "Horário de Término" at bounding box center [605, 261] width 519 height 23
type input "20:30"
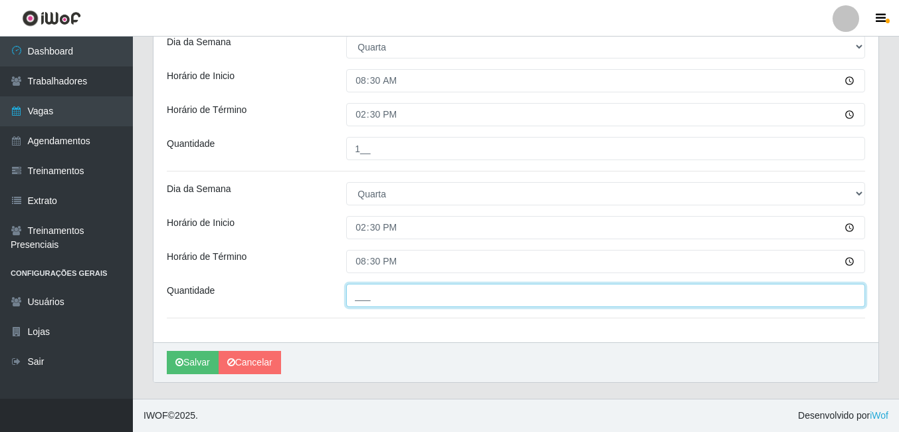
click at [357, 306] on input "___" at bounding box center [605, 295] width 519 height 23
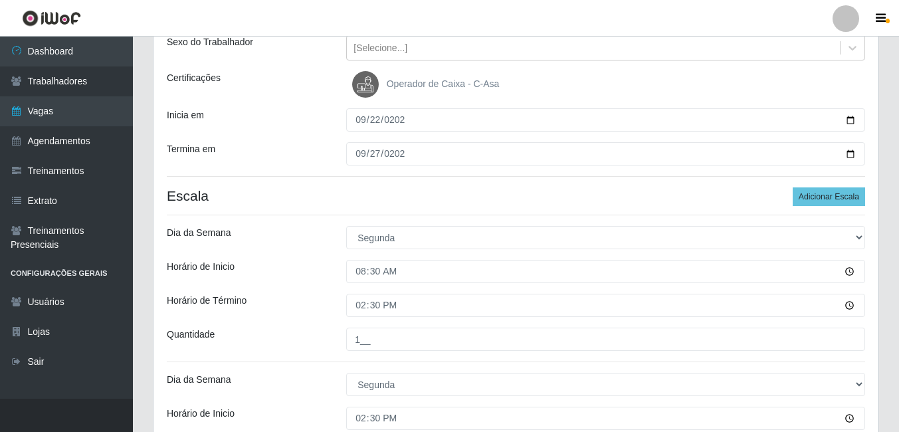
scroll to position [74, 0]
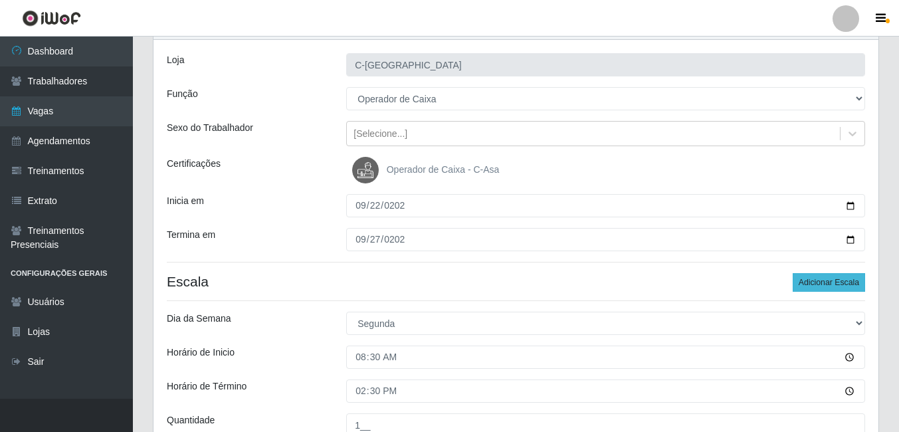
type input "2__"
click at [817, 276] on button "Adicionar Escala" at bounding box center [829, 282] width 72 height 19
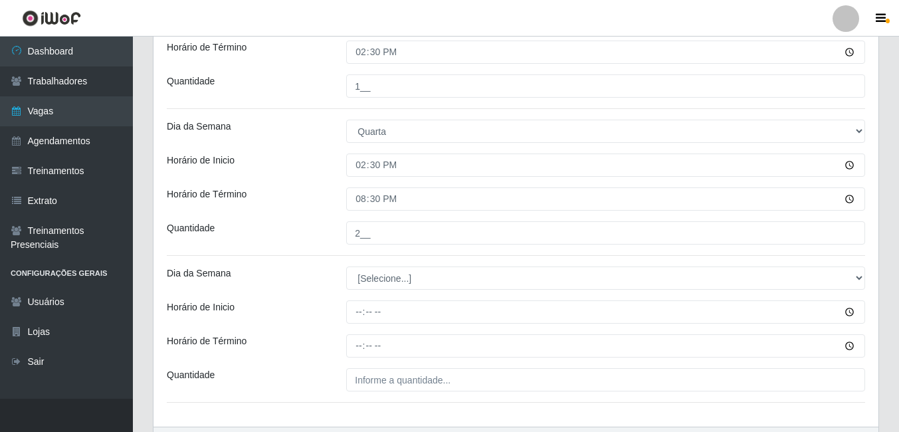
scroll to position [1086, 0]
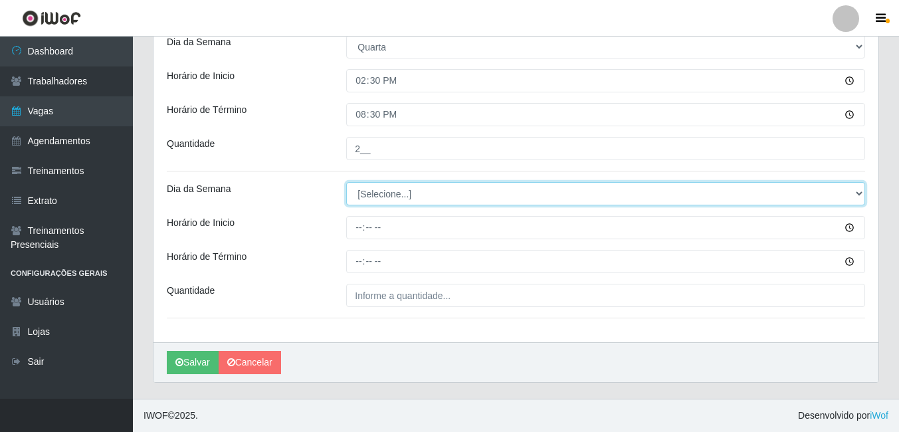
click at [401, 197] on select "[Selecione...] Segunda Terça Quarta Quinta Sexta Sábado Domingo" at bounding box center [605, 193] width 519 height 23
select select "4"
click at [346, 182] on select "[Selecione...] Segunda Terça Quarta Quinta Sexta Sábado Domingo" at bounding box center [605, 193] width 519 height 23
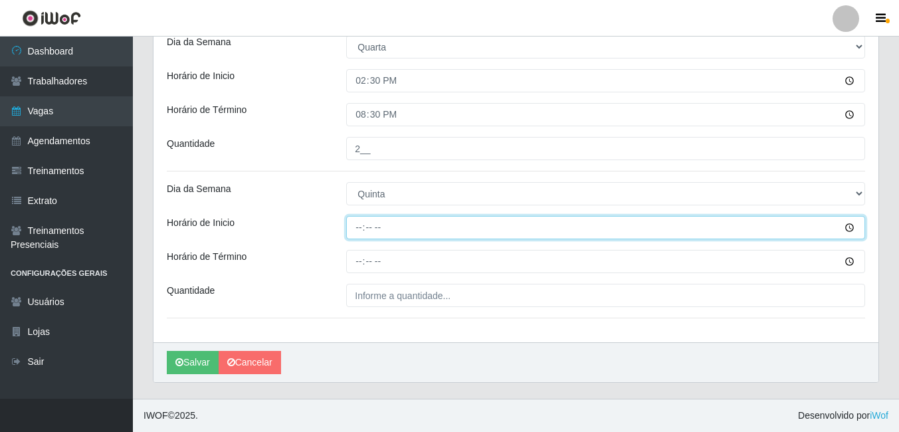
click at [363, 226] on input "Horário de Inicio" at bounding box center [605, 227] width 519 height 23
type input "08:30"
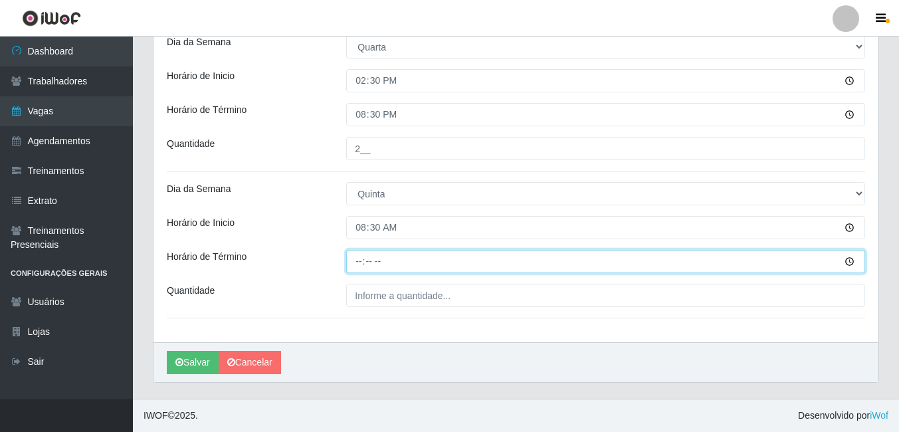
click at [363, 257] on input "Horário de Término" at bounding box center [605, 261] width 519 height 23
type input "14:30"
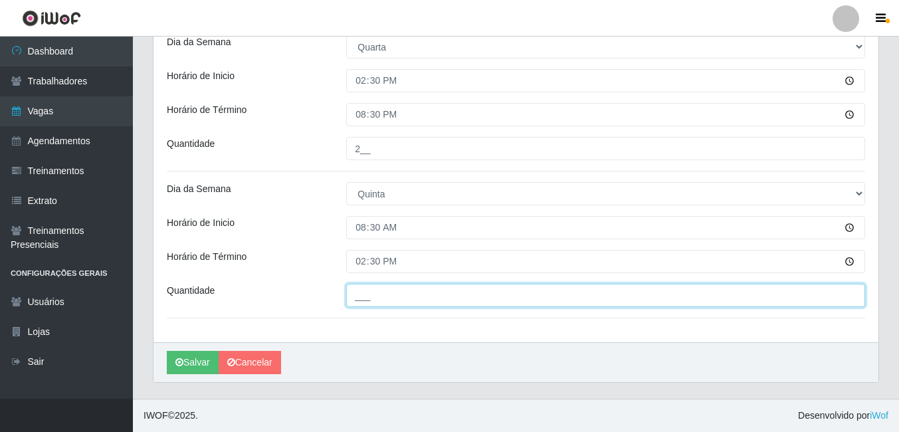
click at [370, 296] on input "___" at bounding box center [605, 295] width 519 height 23
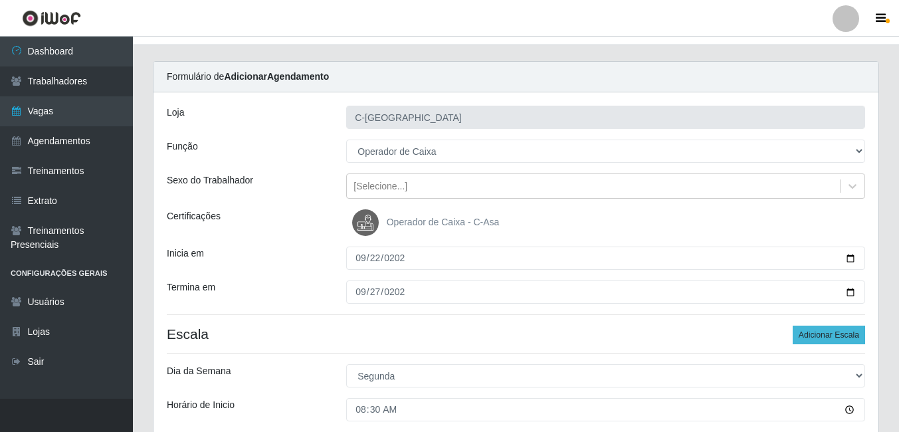
type input "1__"
click at [823, 339] on button "Adicionar Escala" at bounding box center [829, 335] width 72 height 19
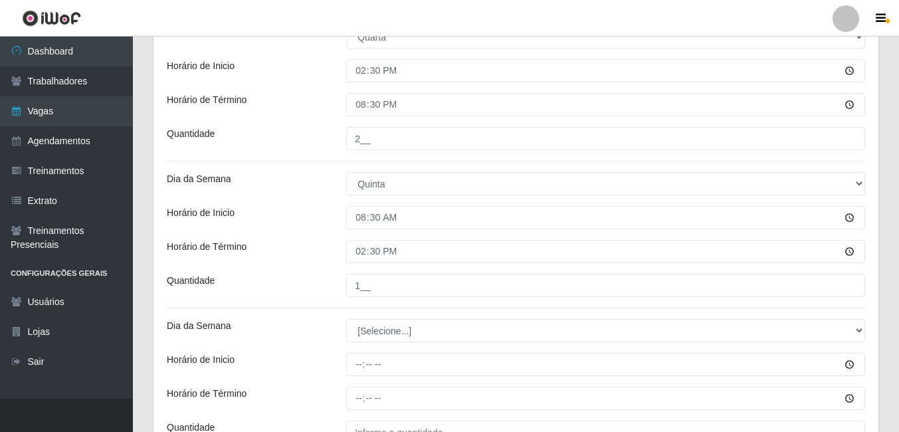
scroll to position [1232, 0]
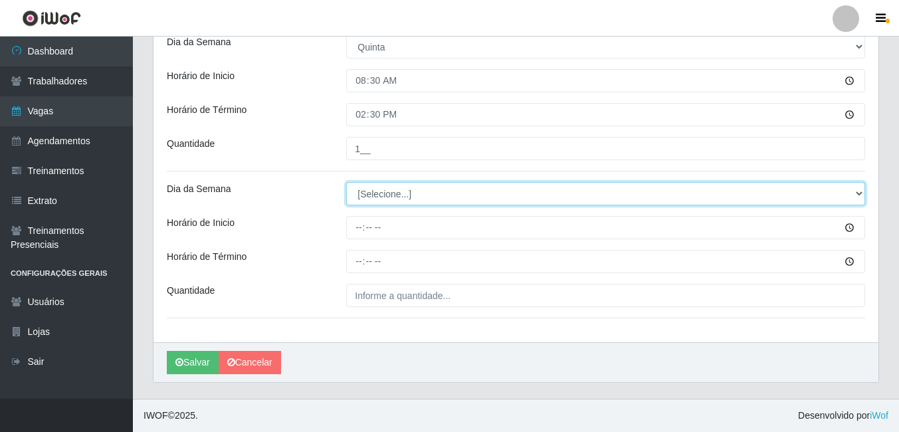
click at [391, 187] on select "[Selecione...] Segunda Terça Quarta Quinta Sexta Sábado Domingo" at bounding box center [605, 193] width 519 height 23
select select "4"
click at [346, 182] on select "[Selecione...] Segunda Terça Quarta Quinta Sexta Sábado Domingo" at bounding box center [605, 193] width 519 height 23
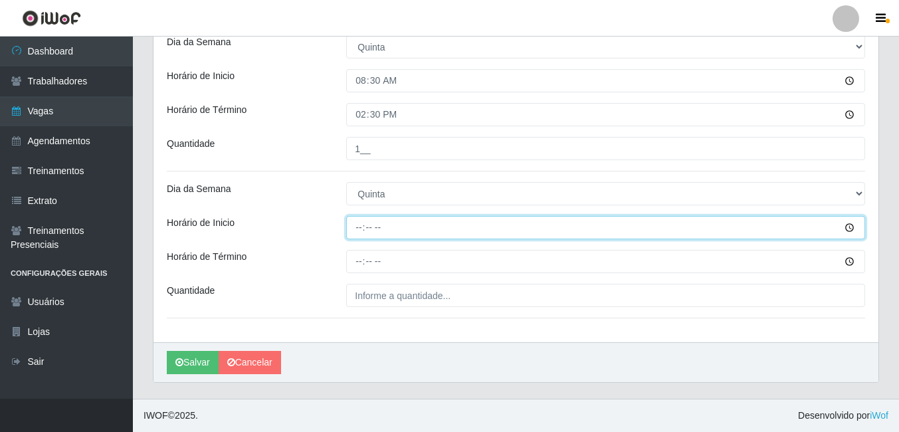
click at [360, 225] on input "Horário de Inicio" at bounding box center [605, 227] width 519 height 23
type input "14:30"
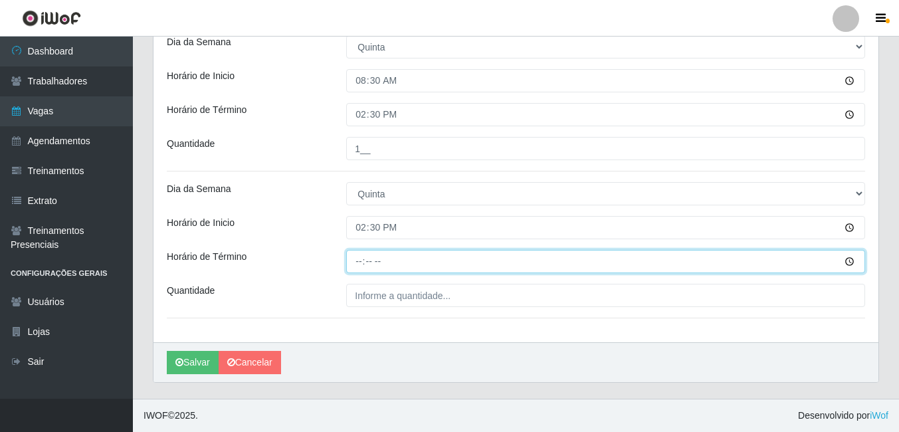
click at [364, 259] on input "Horário de Término" at bounding box center [605, 261] width 519 height 23
type input "20:30"
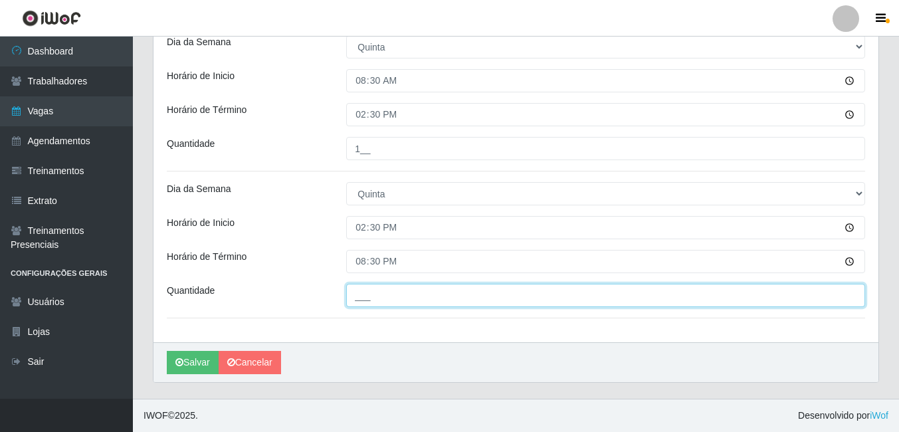
click at [404, 302] on input "___" at bounding box center [605, 295] width 519 height 23
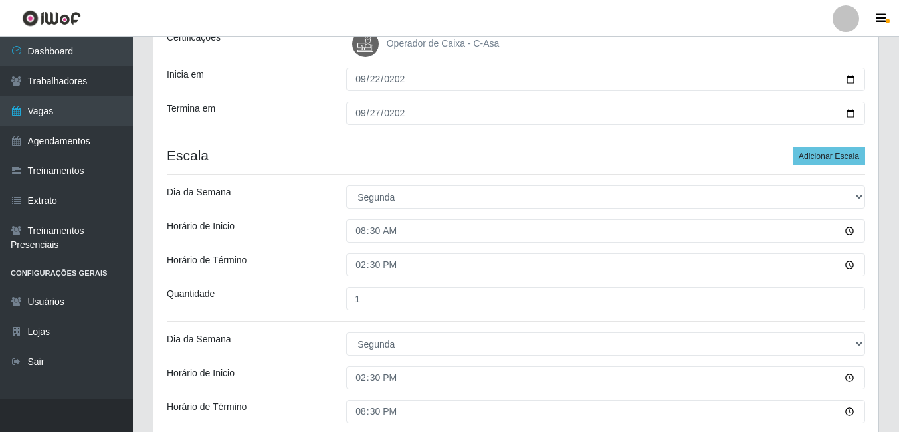
scroll to position [102, 0]
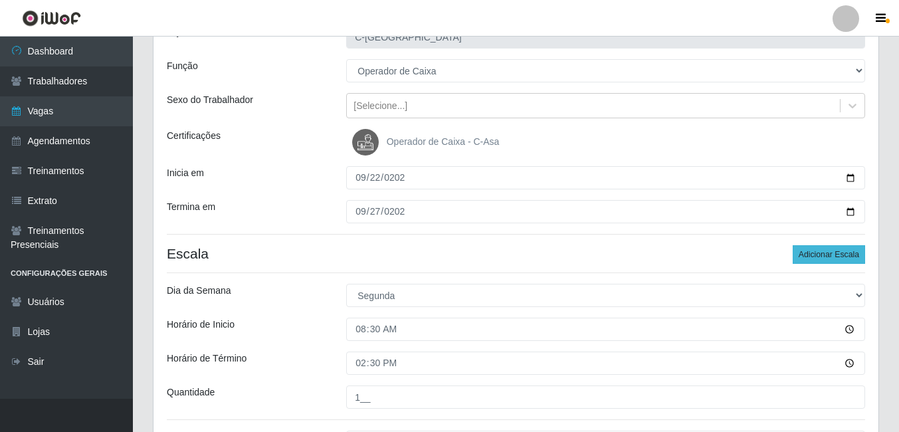
type input "2__"
click at [813, 257] on button "Adicionar Escala" at bounding box center [829, 254] width 72 height 19
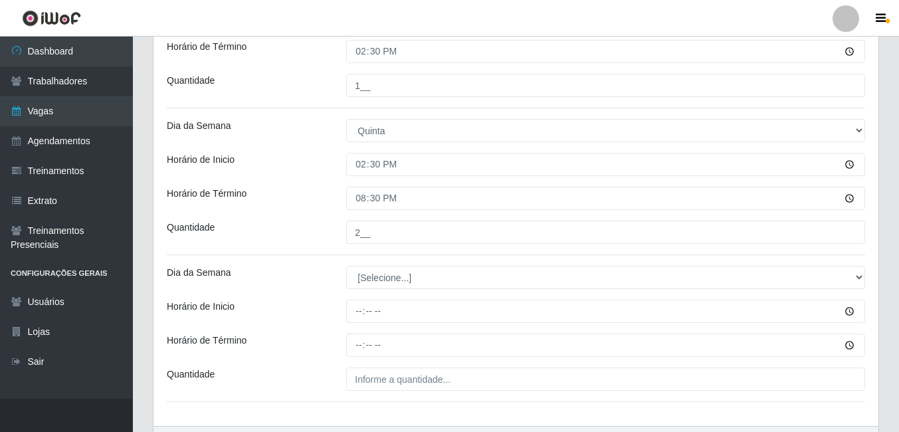
scroll to position [1379, 0]
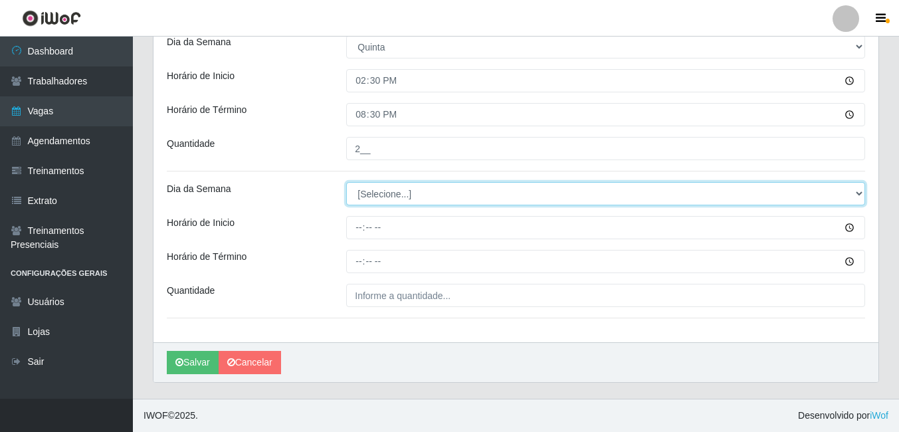
click at [401, 201] on select "[Selecione...] Segunda Terça Quarta Quinta Sexta Sábado Domingo" at bounding box center [605, 193] width 519 height 23
select select "5"
click at [346, 182] on select "[Selecione...] Segunda Terça Quarta Quinta Sexta Sábado Domingo" at bounding box center [605, 193] width 519 height 23
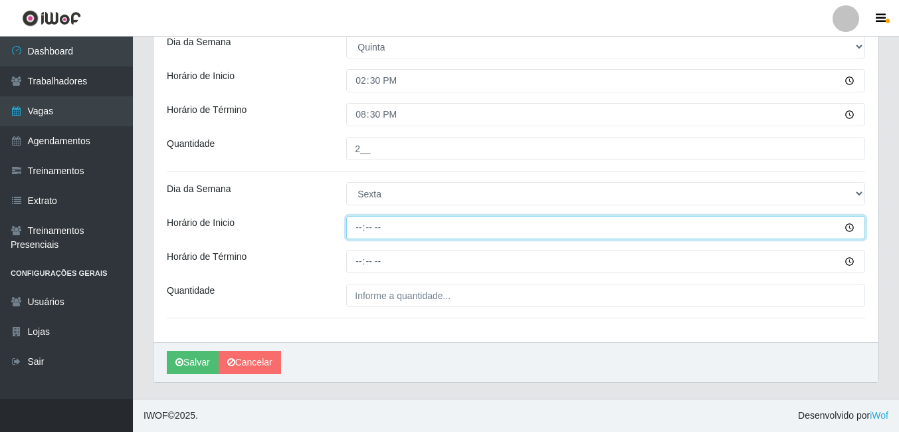
click at [356, 233] on input "Horário de Inicio" at bounding box center [605, 227] width 519 height 23
type input "08:30"
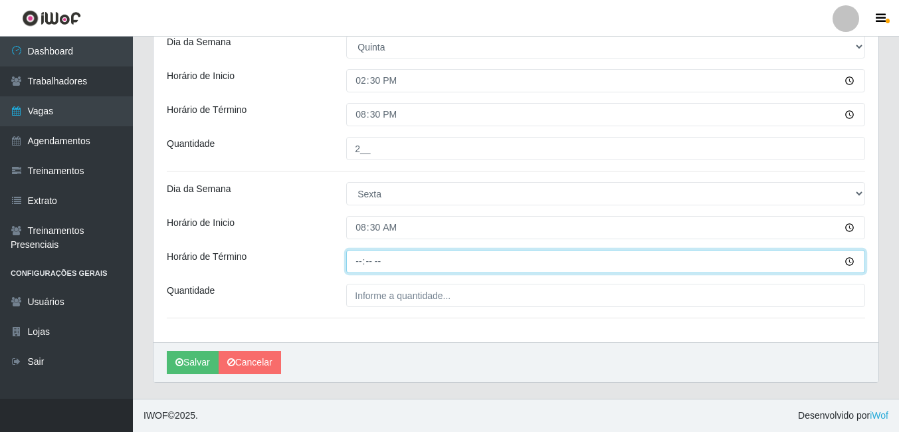
click at [359, 258] on input "Horário de Término" at bounding box center [605, 261] width 519 height 23
type input "14:30"
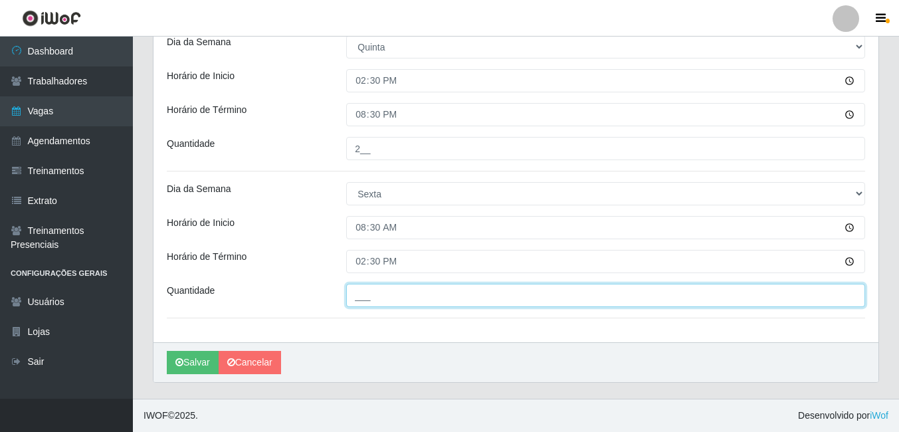
click at [374, 293] on input "___" at bounding box center [605, 295] width 519 height 23
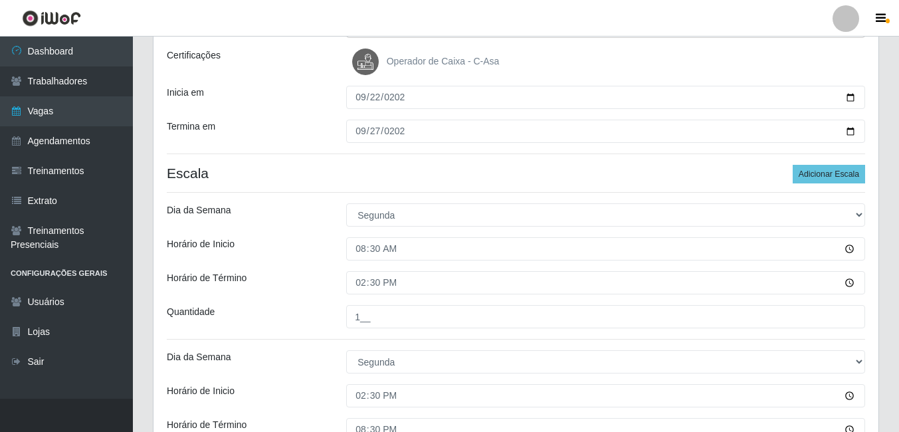
scroll to position [50, 0]
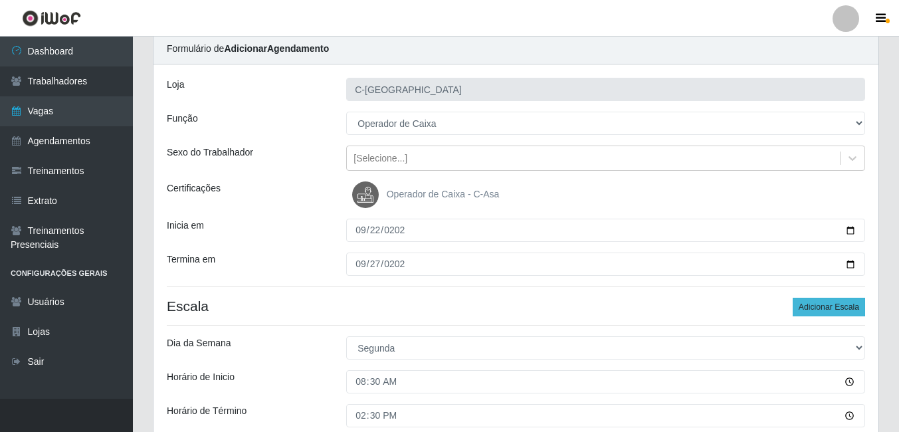
type input "1__"
click at [820, 307] on button "Adicionar Escala" at bounding box center [829, 307] width 72 height 19
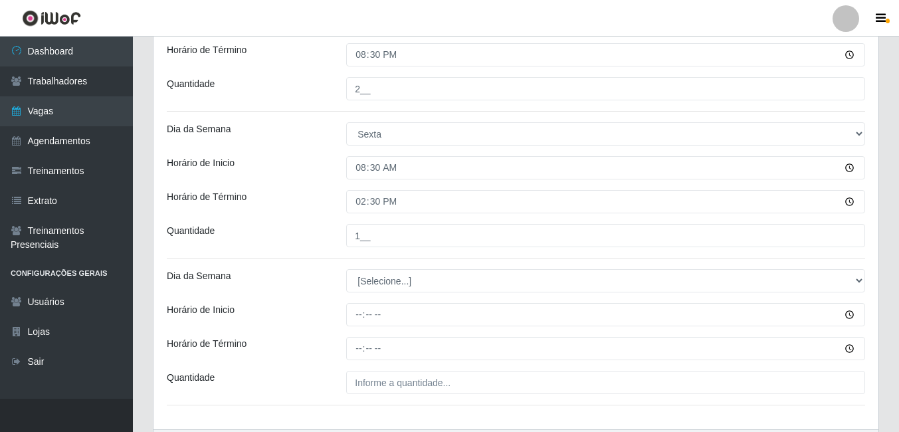
scroll to position [1512, 0]
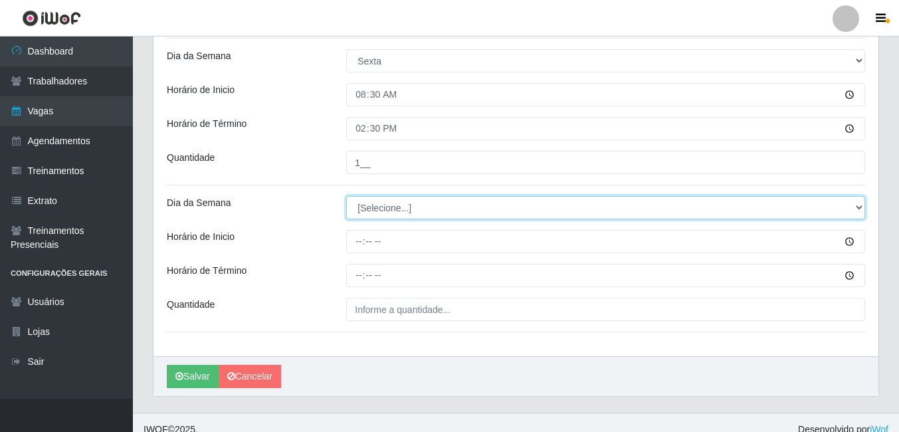
click at [392, 207] on select "[Selecione...] Segunda Terça Quarta Quinta Sexta Sábado Domingo" at bounding box center [605, 207] width 519 height 23
select select "6"
click at [346, 196] on select "[Selecione...] Segunda Terça Quarta Quinta Sexta Sábado Domingo" at bounding box center [605, 207] width 519 height 23
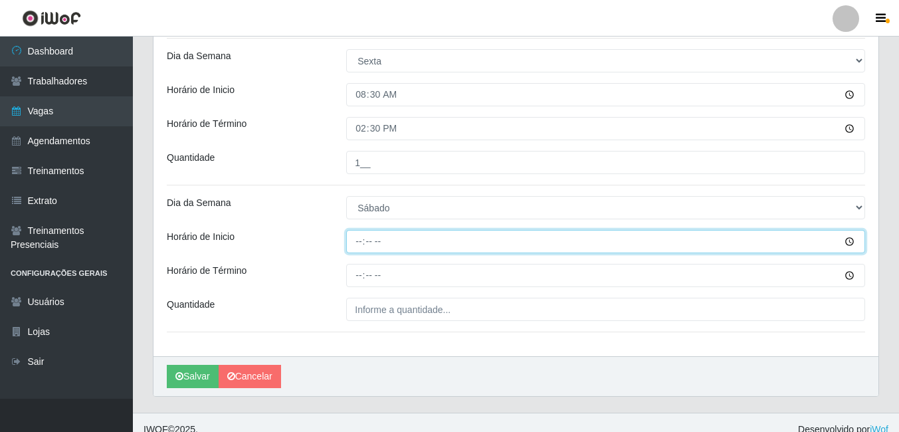
click at [354, 235] on input "Horário de Inicio" at bounding box center [605, 241] width 519 height 23
type input "08:30"
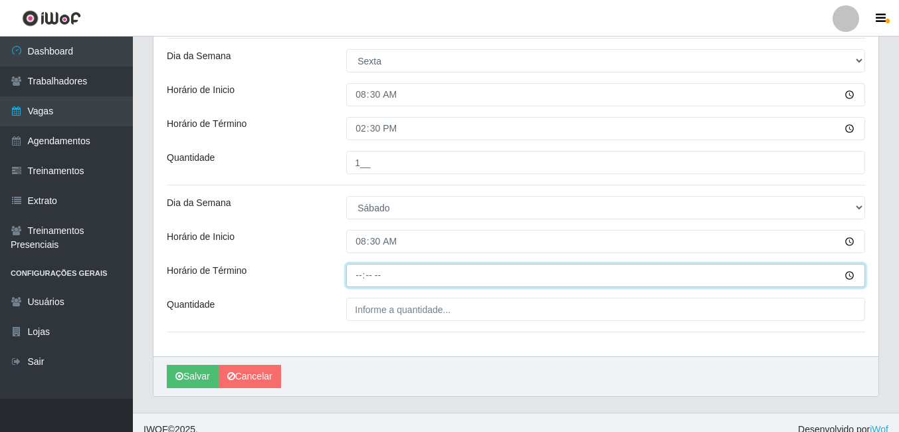
click at [360, 281] on input "Horário de Término" at bounding box center [605, 275] width 519 height 23
type input "14:30"
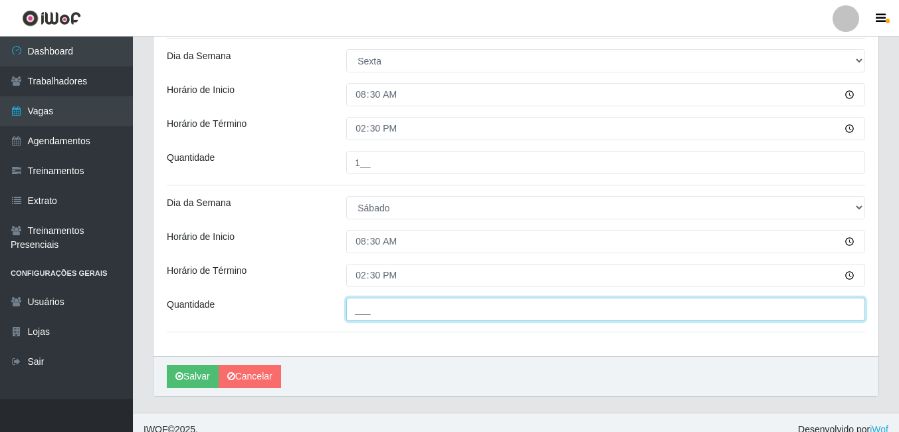
click at [396, 303] on input "___" at bounding box center [605, 309] width 519 height 23
type input "2__"
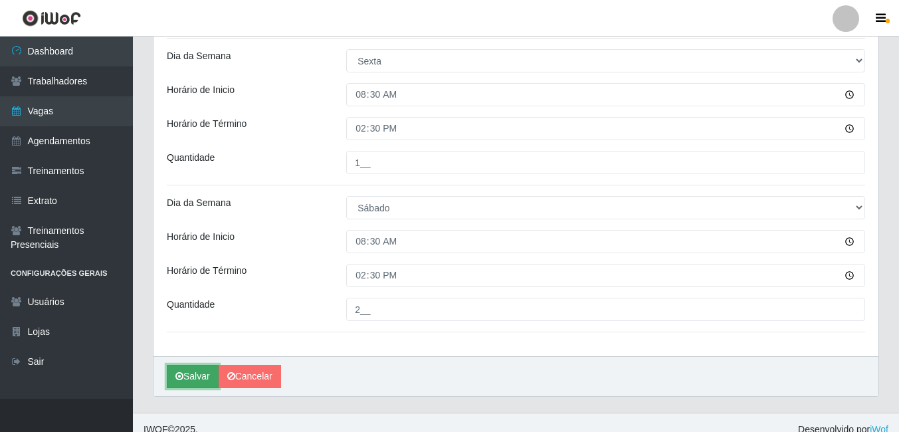
click at [205, 370] on button "Salvar" at bounding box center [193, 376] width 52 height 23
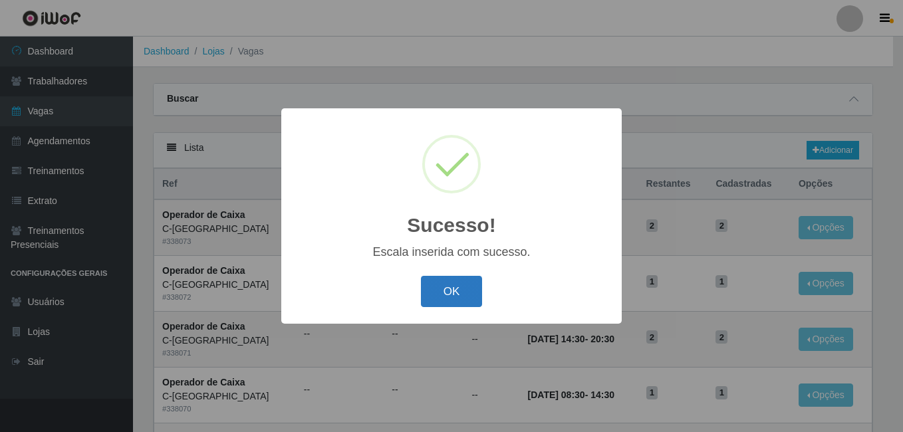
click at [466, 301] on button "OK" at bounding box center [452, 291] width 62 height 31
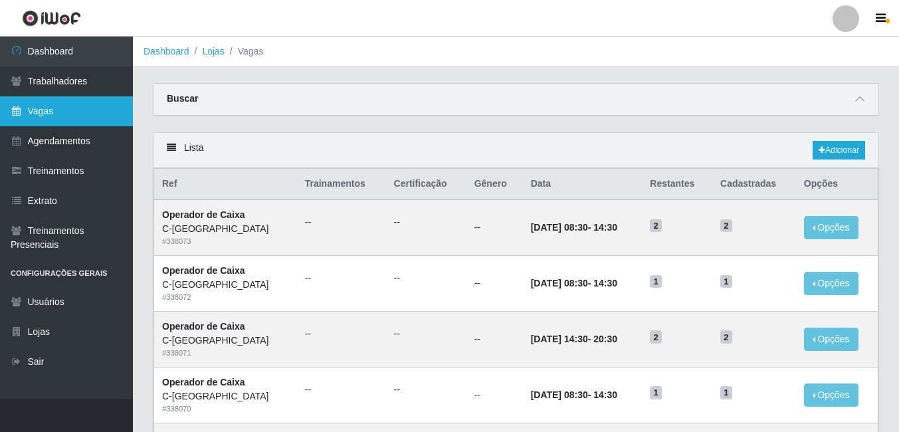
click at [64, 113] on link "Vagas" at bounding box center [66, 111] width 133 height 30
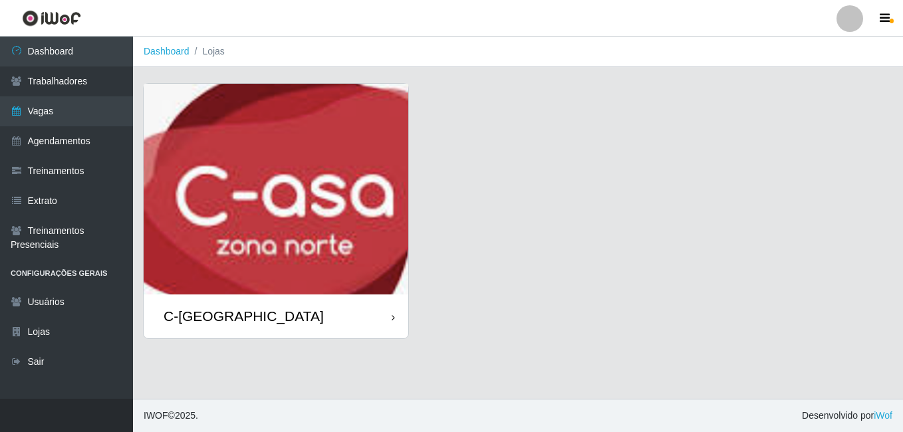
click at [229, 324] on div "C-[GEOGRAPHIC_DATA]" at bounding box center [244, 316] width 160 height 17
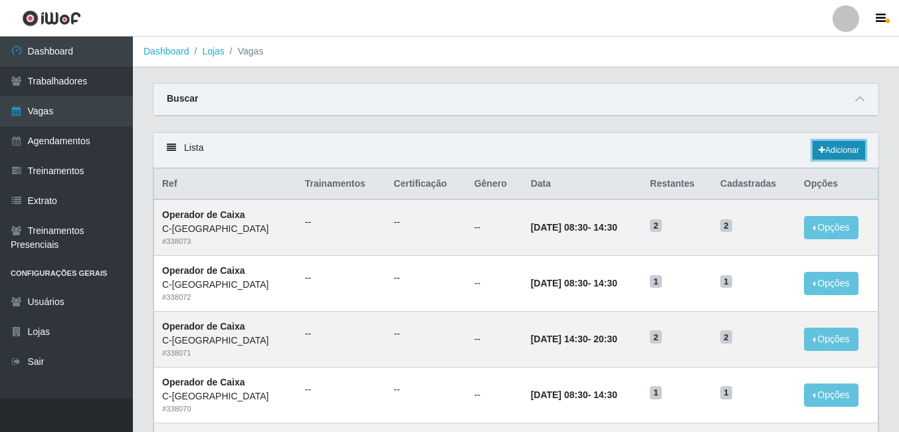
click at [841, 152] on link "Adicionar" at bounding box center [839, 150] width 53 height 19
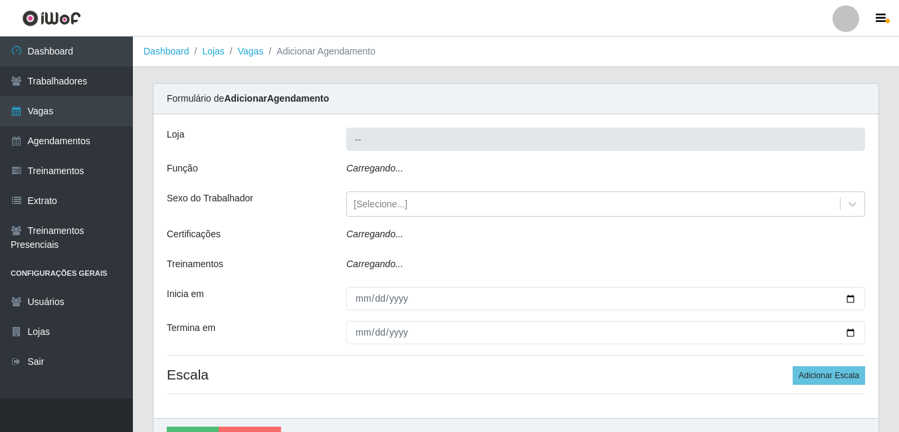
type input "C-[GEOGRAPHIC_DATA]"
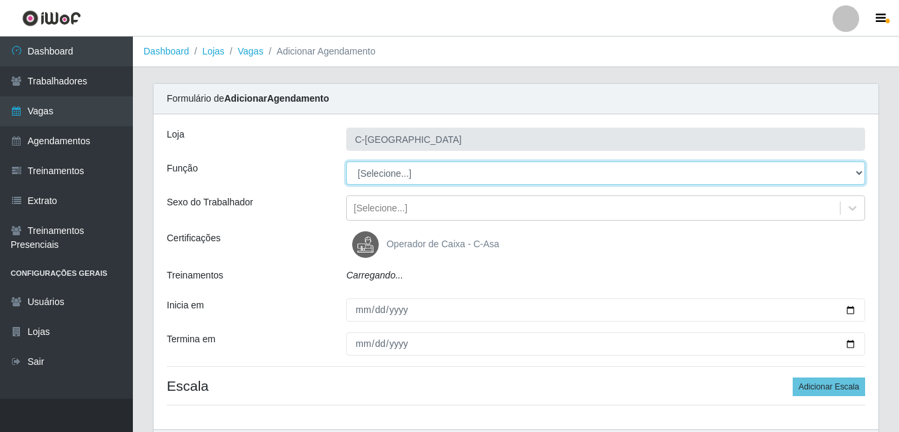
click at [386, 175] on select "[Selecione...] ASG ASG + ASG ++ Embalador Embalador + Embalador ++ Operador de …" at bounding box center [605, 173] width 519 height 23
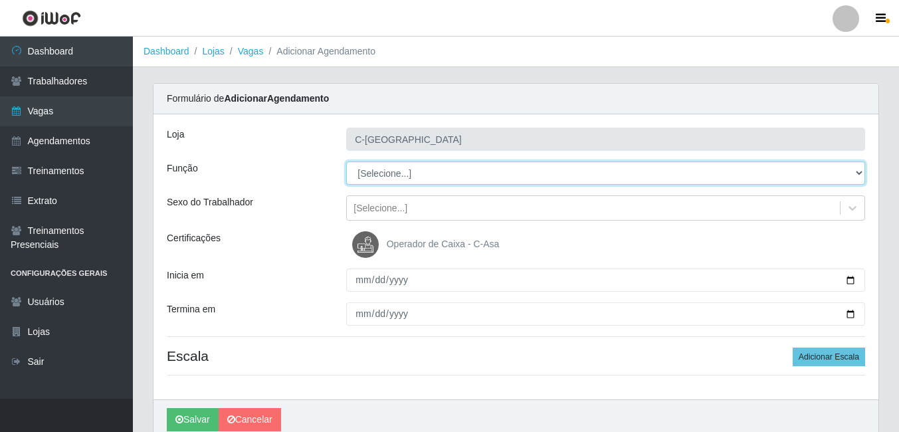
select select "72"
click at [346, 162] on select "[Selecione...] ASG ASG + ASG ++ Embalador Embalador + Embalador ++ Operador de …" at bounding box center [605, 173] width 519 height 23
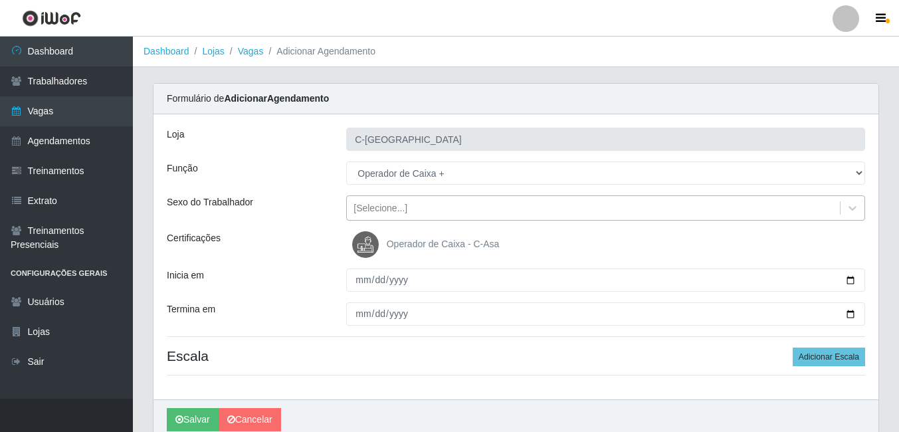
click at [411, 210] on div "[Selecione...]" at bounding box center [593, 208] width 493 height 22
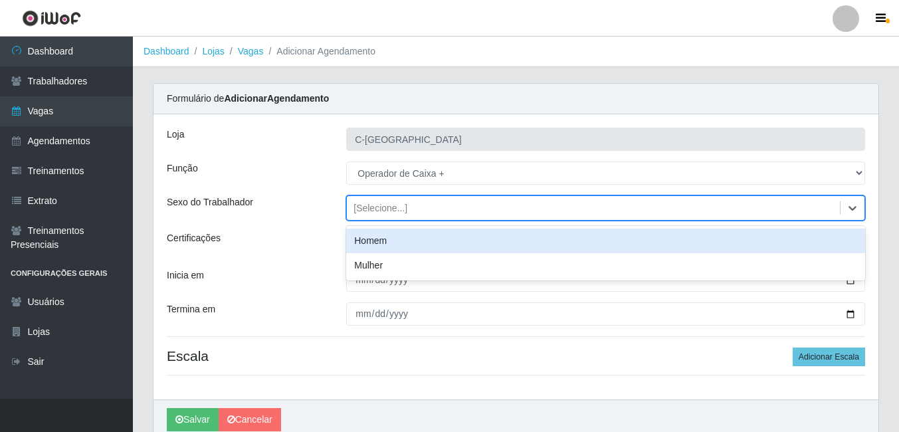
click at [320, 180] on div "Função" at bounding box center [246, 173] width 179 height 23
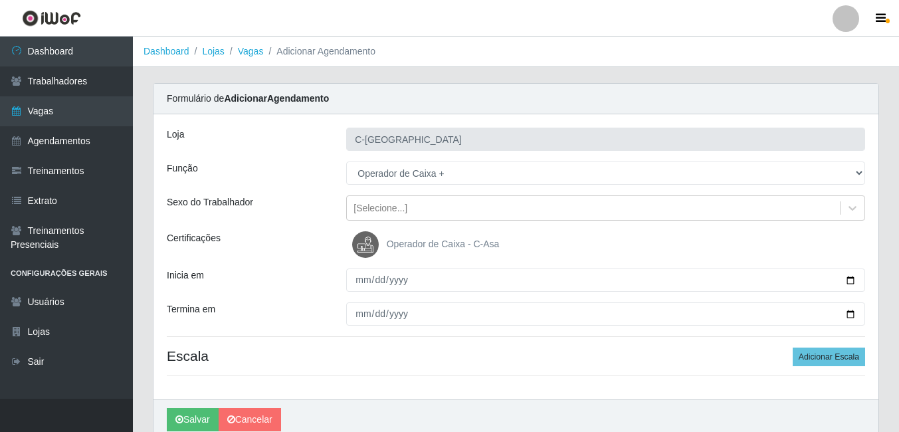
click at [629, 189] on div "Loja C-ASA Zona Norte Função [Selecione...] ASG ASG + ASG ++ Embalador Embalado…" at bounding box center [516, 256] width 725 height 285
click at [396, 209] on div "[Selecione...]" at bounding box center [381, 208] width 54 height 14
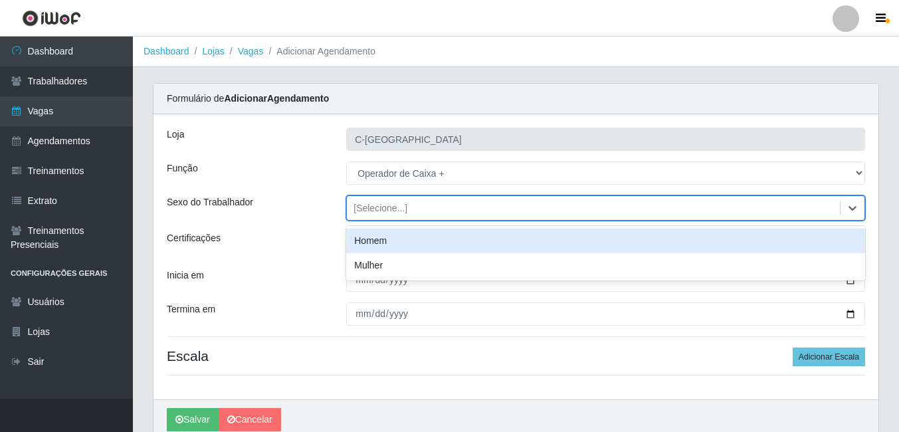
click at [396, 209] on div "[Selecione...]" at bounding box center [381, 208] width 54 height 14
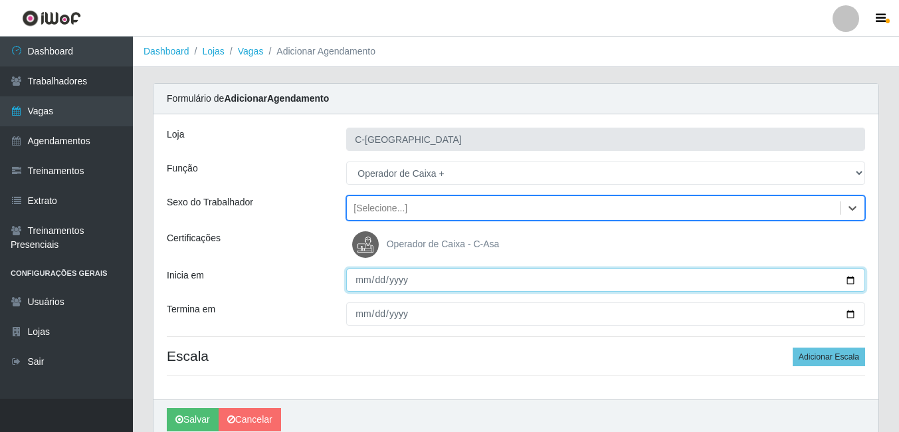
click at [362, 279] on input "Inicia em" at bounding box center [605, 280] width 519 height 23
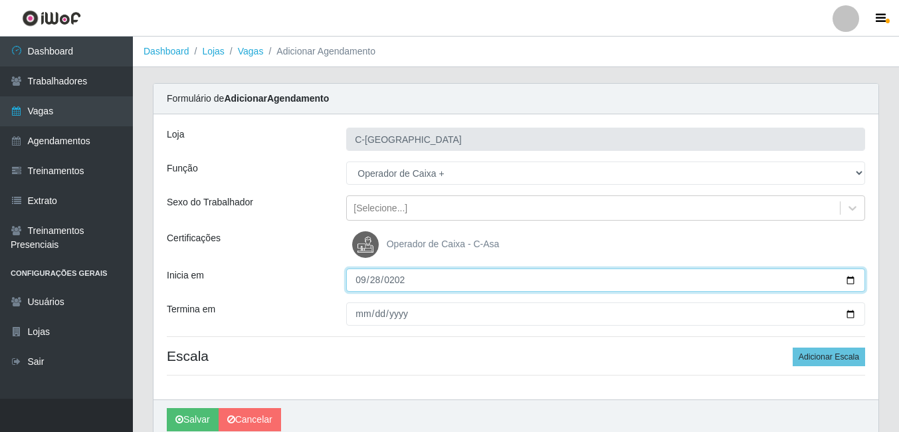
type input "[DATE]"
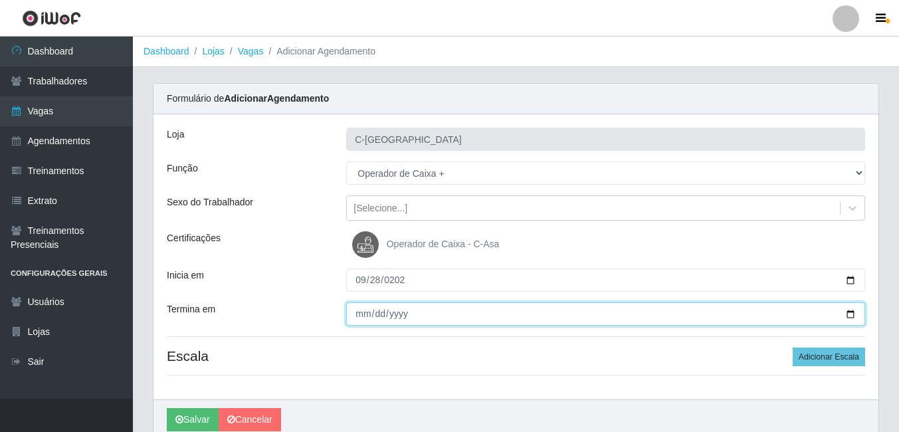
click at [360, 316] on input "Termina em" at bounding box center [605, 313] width 519 height 23
type input "[DATE]"
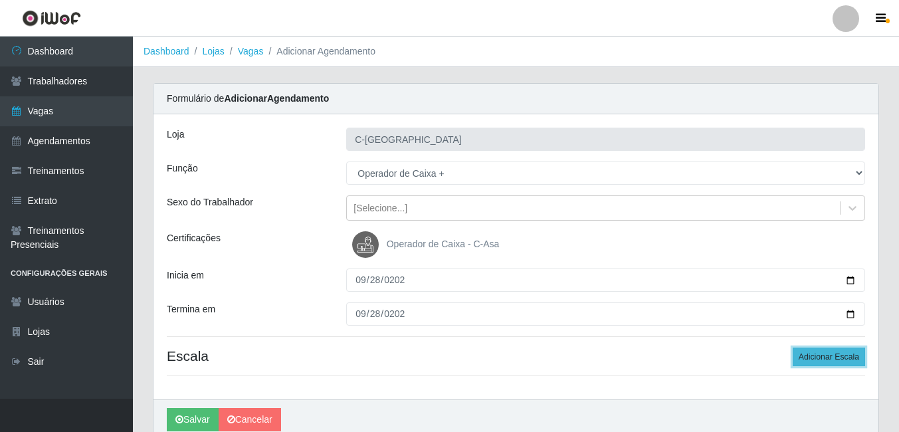
click at [810, 360] on button "Adicionar Escala" at bounding box center [829, 357] width 72 height 19
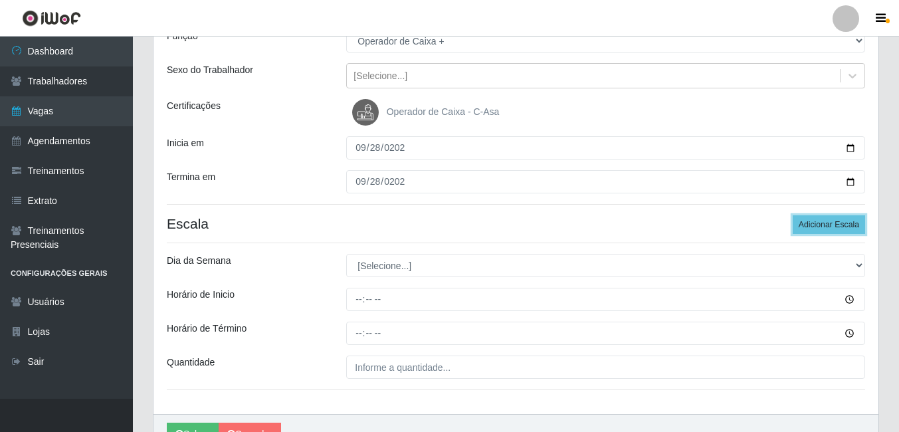
scroll to position [133, 0]
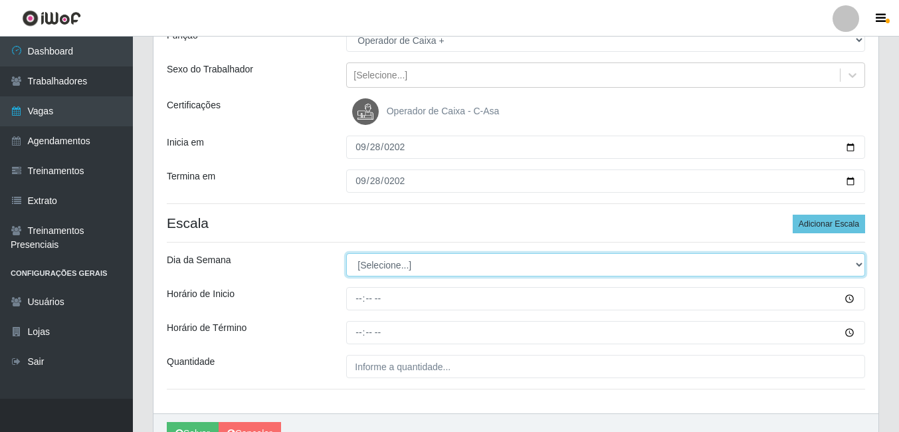
click at [402, 261] on select "[Selecione...] Segunda Terça Quarta Quinta Sexta Sábado Domingo" at bounding box center [605, 264] width 519 height 23
select select "0"
click at [346, 253] on select "[Selecione...] Segunda Terça Quarta Quinta Sexta Sábado Domingo" at bounding box center [605, 264] width 519 height 23
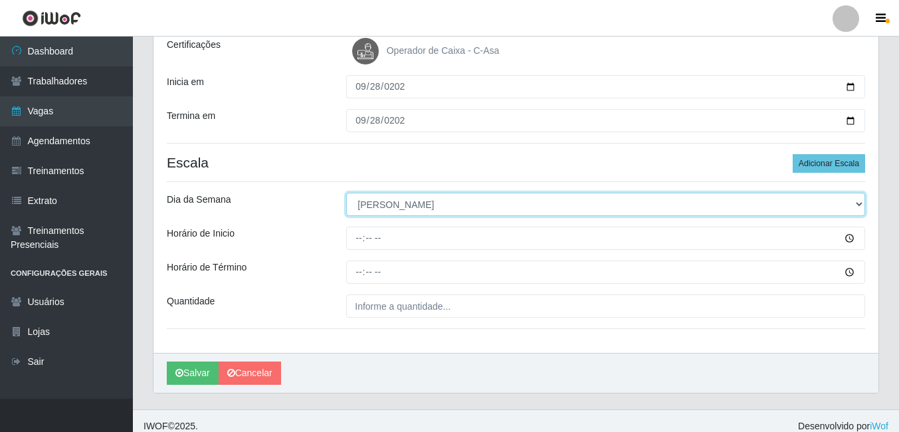
scroll to position [204, 0]
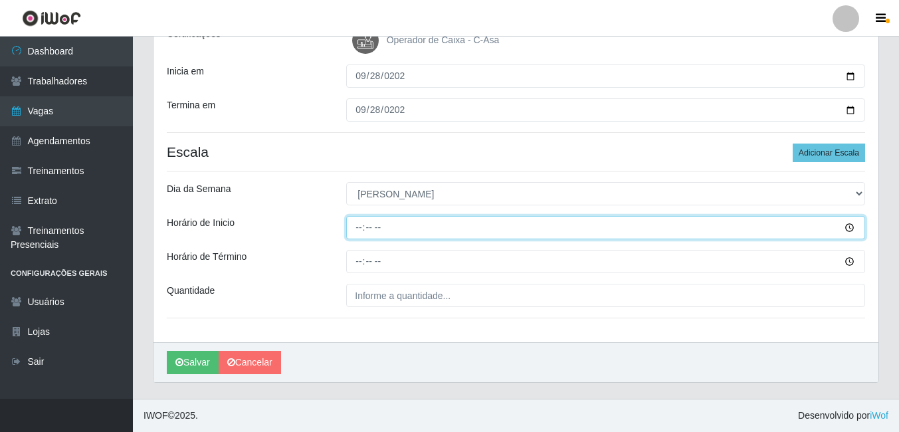
click at [358, 226] on input "Horário de Inicio" at bounding box center [605, 227] width 519 height 23
type input "07:30"
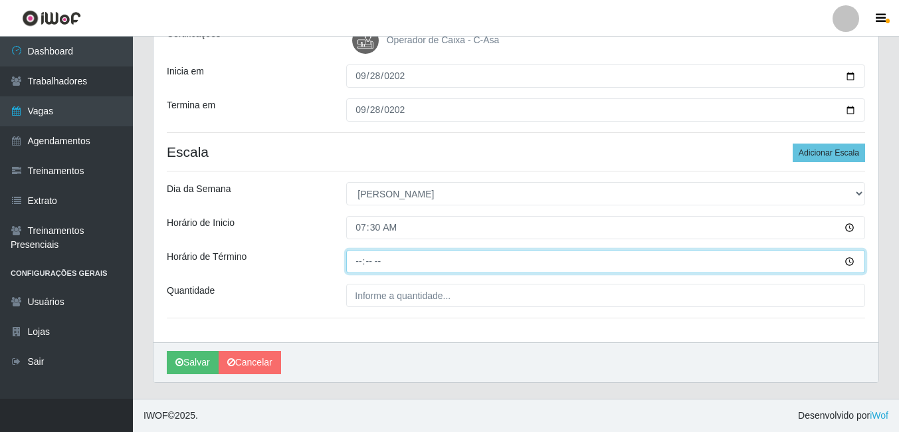
click at [365, 265] on input "Horário de Término" at bounding box center [605, 261] width 519 height 23
type input "13:30"
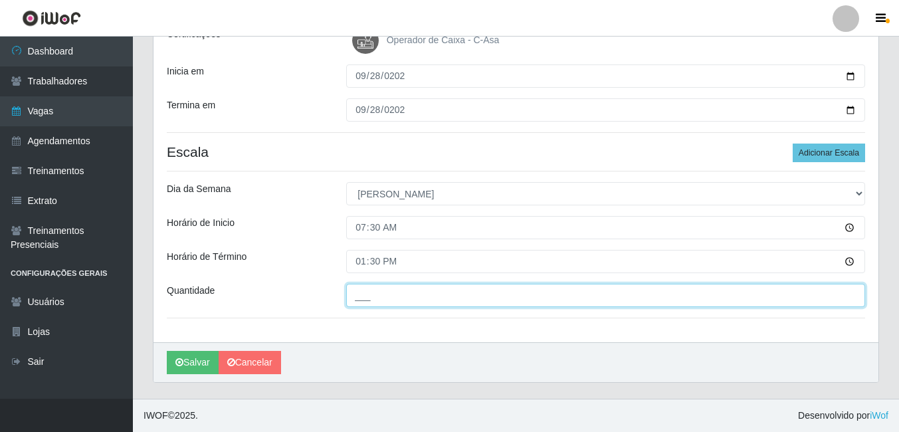
click at [371, 298] on input "___" at bounding box center [605, 295] width 519 height 23
type input "2__"
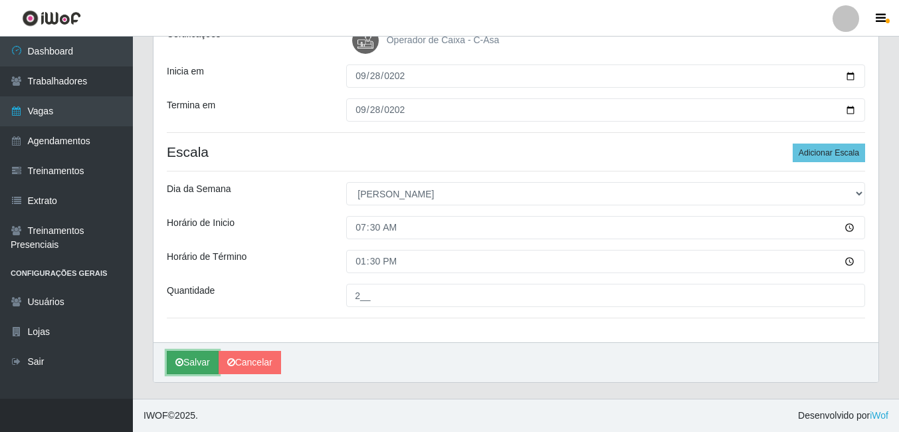
click at [193, 366] on button "Salvar" at bounding box center [193, 362] width 52 height 23
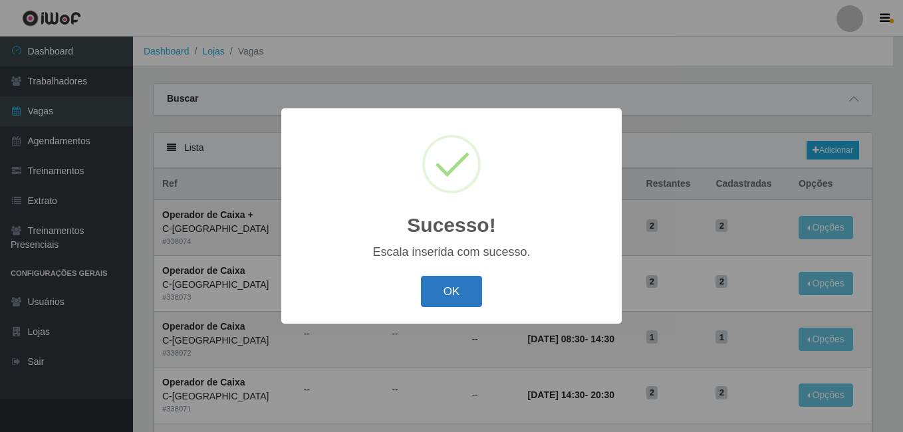
click at [443, 291] on button "OK" at bounding box center [452, 291] width 62 height 31
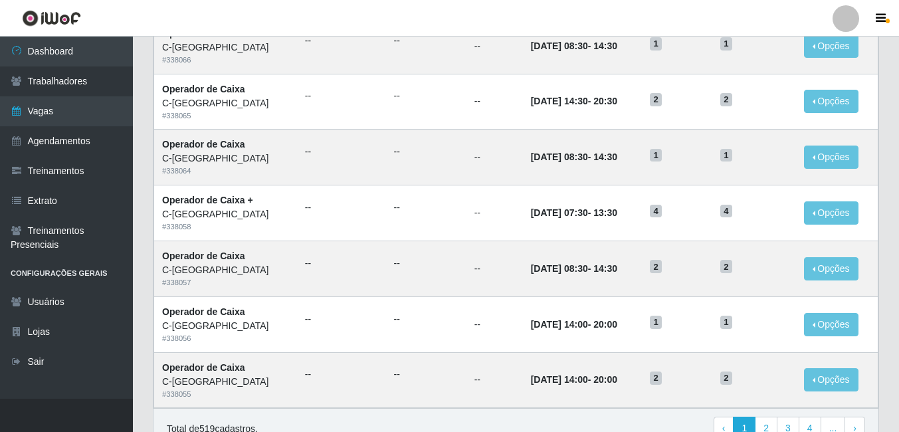
scroll to position [628, 0]
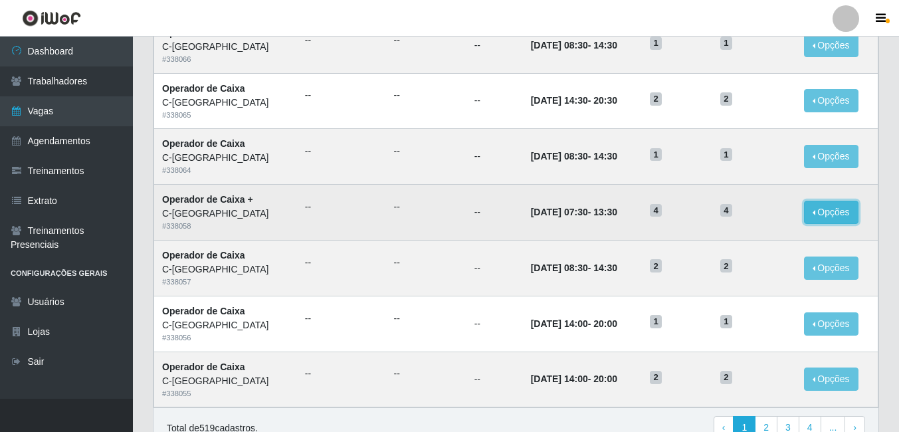
click at [822, 221] on button "Opções" at bounding box center [831, 212] width 55 height 23
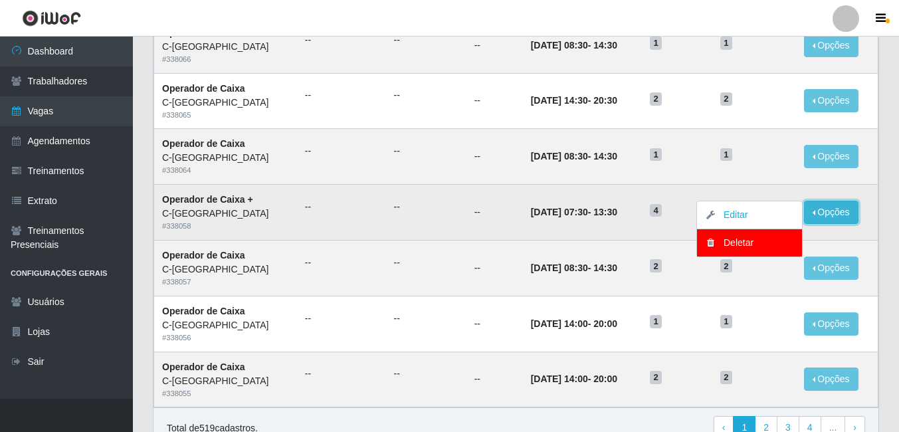
click at [822, 221] on button "Opções" at bounding box center [831, 212] width 55 height 23
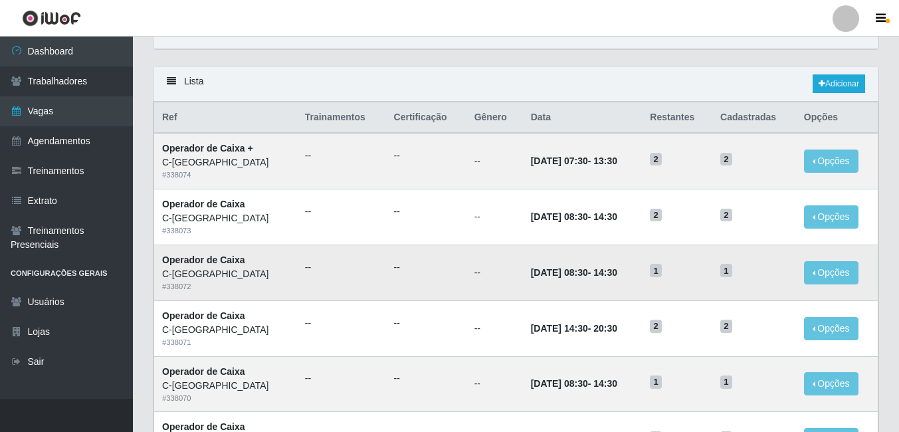
scroll to position [0, 0]
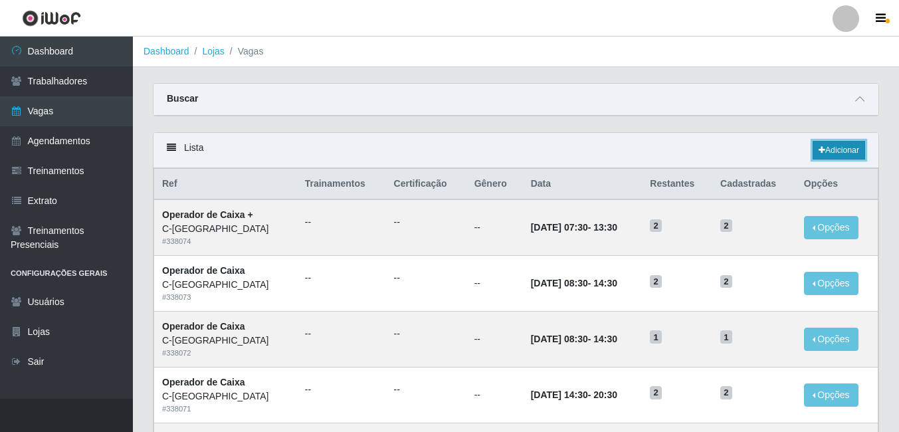
click at [830, 154] on link "Adicionar" at bounding box center [839, 150] width 53 height 19
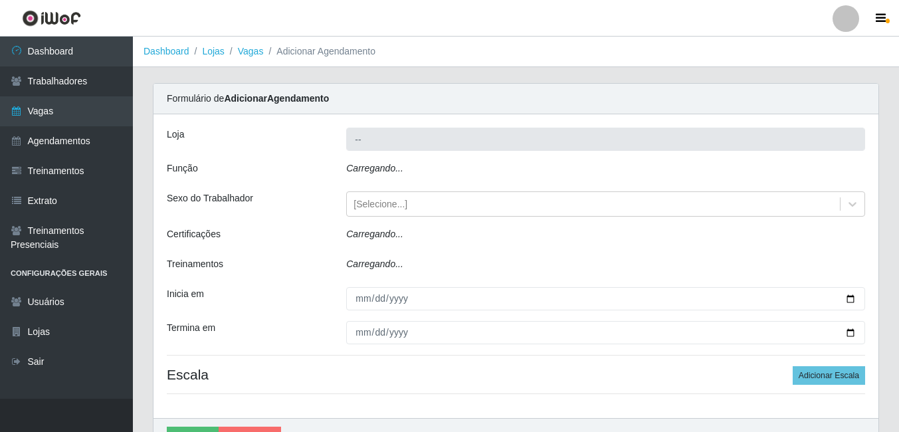
type input "C-[GEOGRAPHIC_DATA]"
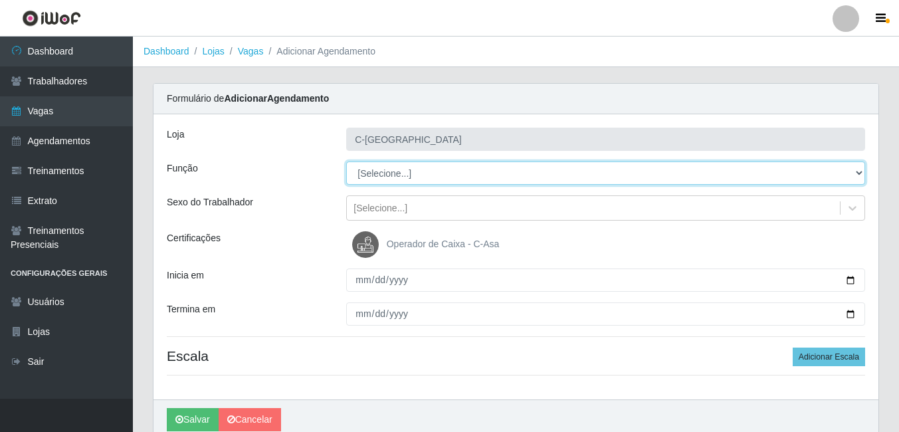
click at [383, 175] on select "[Selecione...] ASG ASG + ASG ++ Embalador Embalador + Embalador ++ Operador de …" at bounding box center [605, 173] width 519 height 23
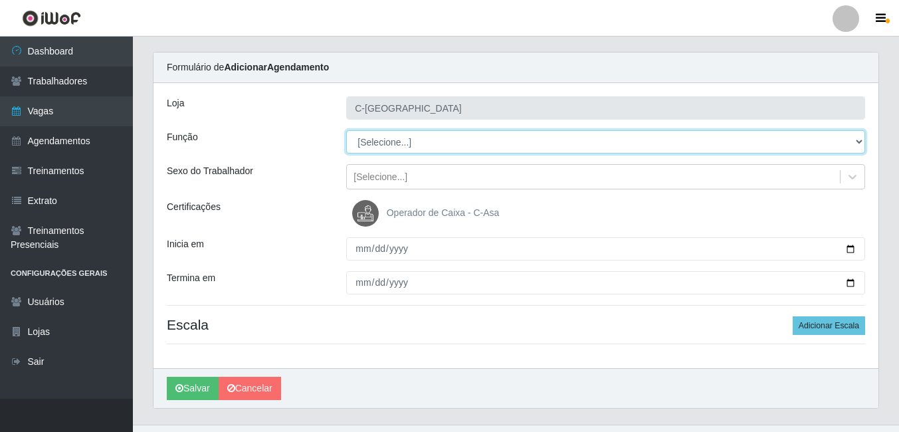
scroll to position [57, 0]
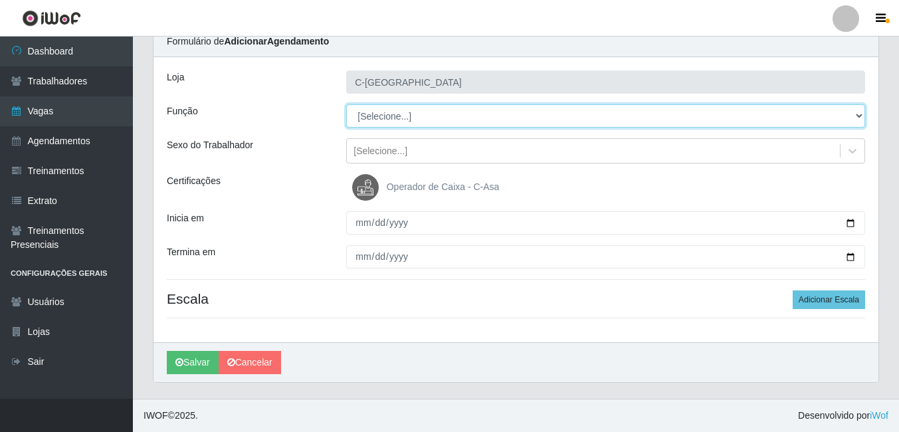
click at [371, 110] on select "[Selecione...] ASG ASG + ASG ++ Embalador Embalador + Embalador ++ Operador de …" at bounding box center [605, 115] width 519 height 23
select select "22"
click at [346, 104] on select "[Selecione...] ASG ASG + ASG ++ Embalador Embalador + Embalador ++ Operador de …" at bounding box center [605, 115] width 519 height 23
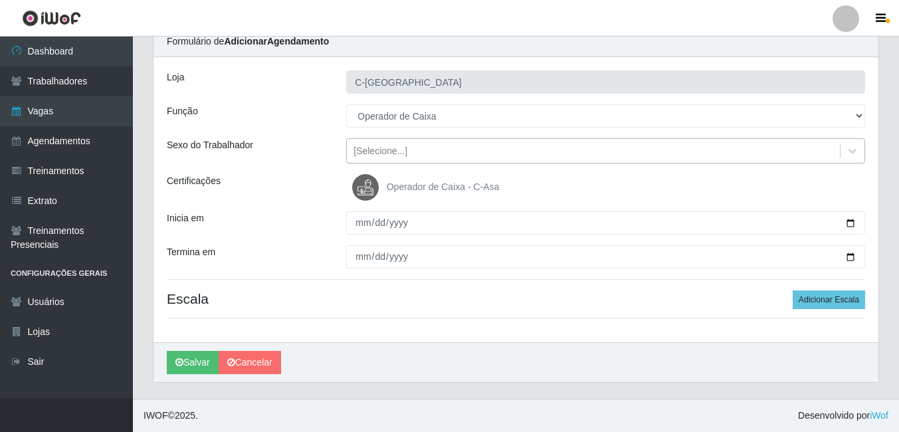
click at [372, 157] on div "[Selecione...]" at bounding box center [381, 151] width 54 height 14
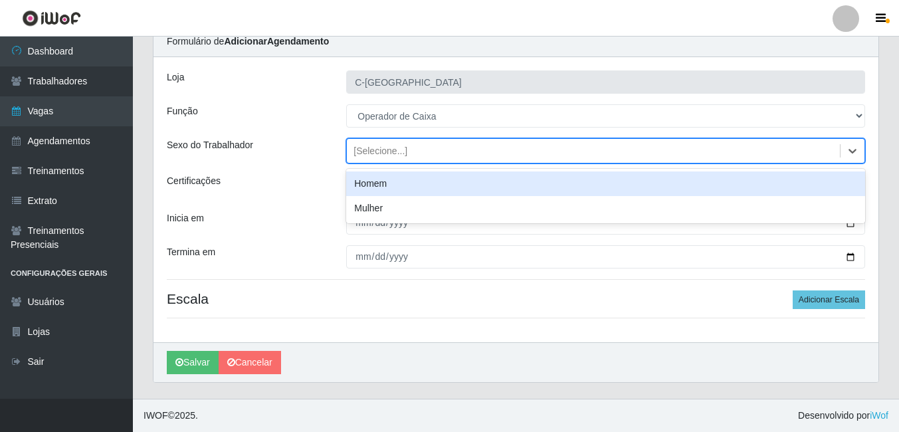
click at [372, 157] on div "[Selecione...]" at bounding box center [381, 151] width 54 height 14
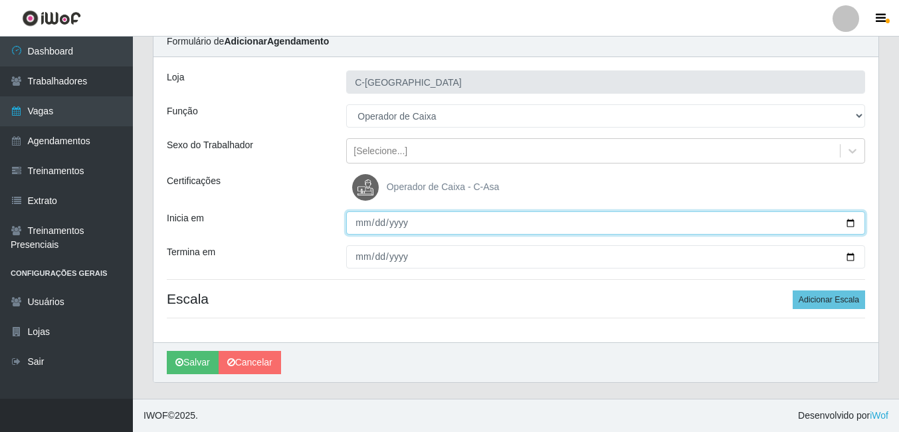
click at [362, 227] on input "Inicia em" at bounding box center [605, 222] width 519 height 23
type input "[DATE]"
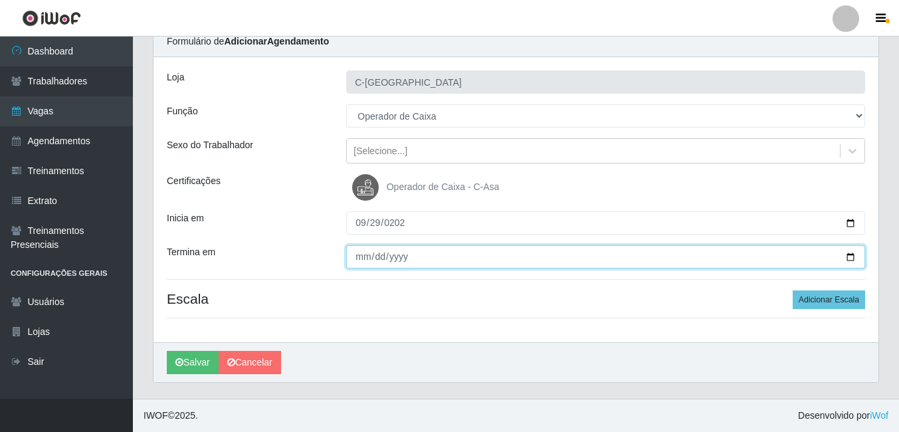
click at [364, 252] on input "Termina em" at bounding box center [605, 256] width 519 height 23
type input "[DATE]"
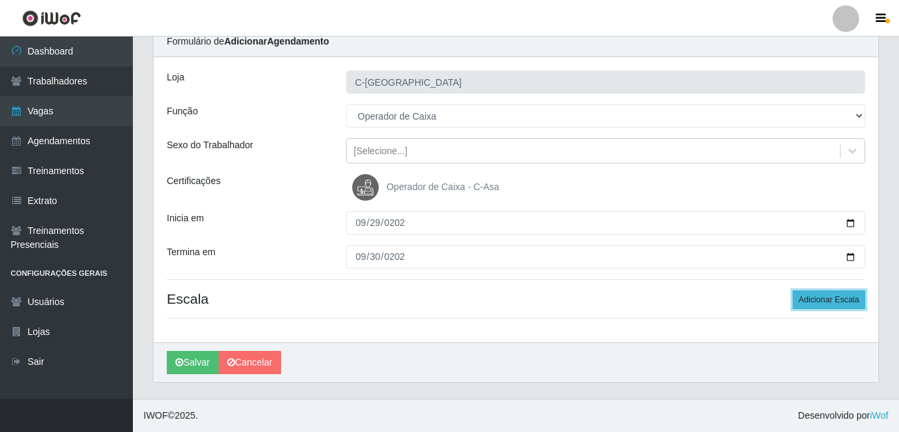
click at [830, 300] on button "Adicionar Escala" at bounding box center [829, 300] width 72 height 19
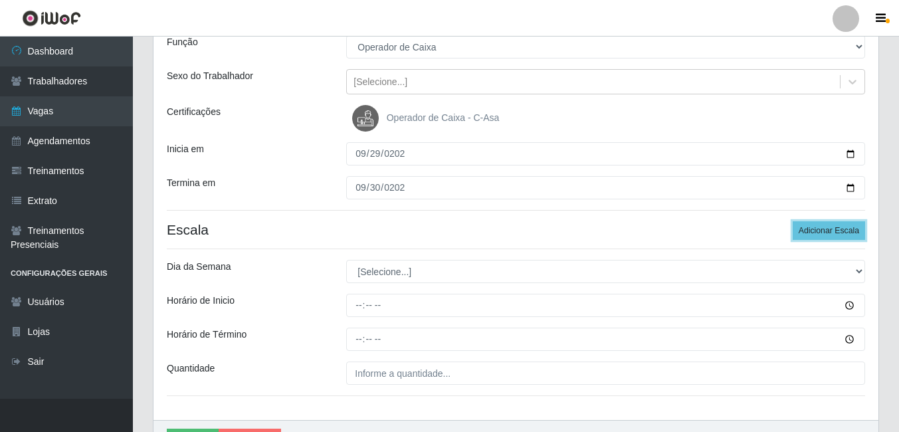
scroll to position [190, 0]
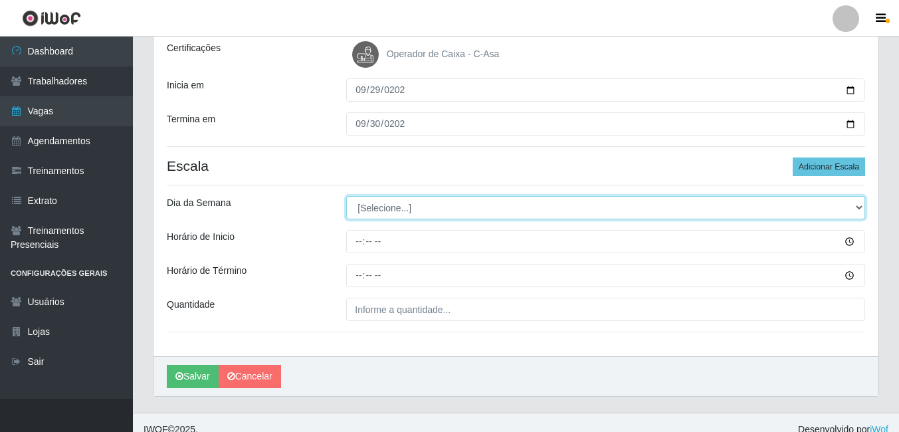
click at [387, 210] on select "[Selecione...] Segunda Terça Quarta Quinta Sexta Sábado Domingo" at bounding box center [605, 207] width 519 height 23
select select "1"
click at [346, 196] on select "[Selecione...] Segunda Terça Quarta Quinta Sexta Sábado Domingo" at bounding box center [605, 207] width 519 height 23
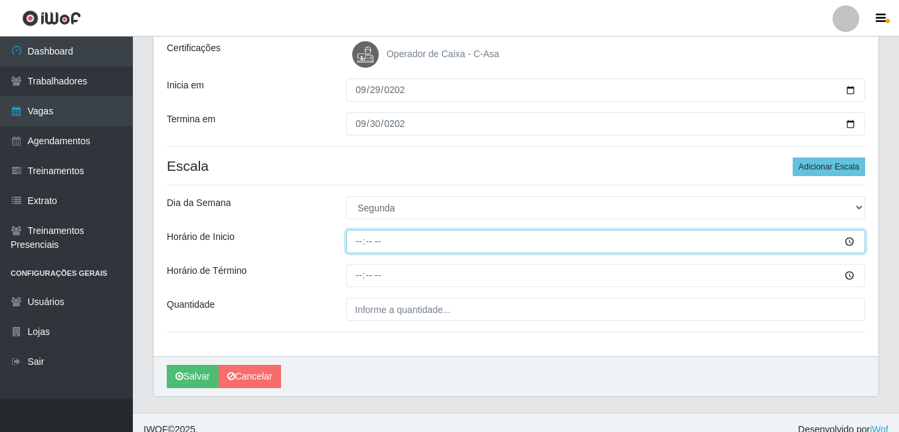
click at [356, 242] on input "Horário de Inicio" at bounding box center [605, 241] width 519 height 23
type input "08:30"
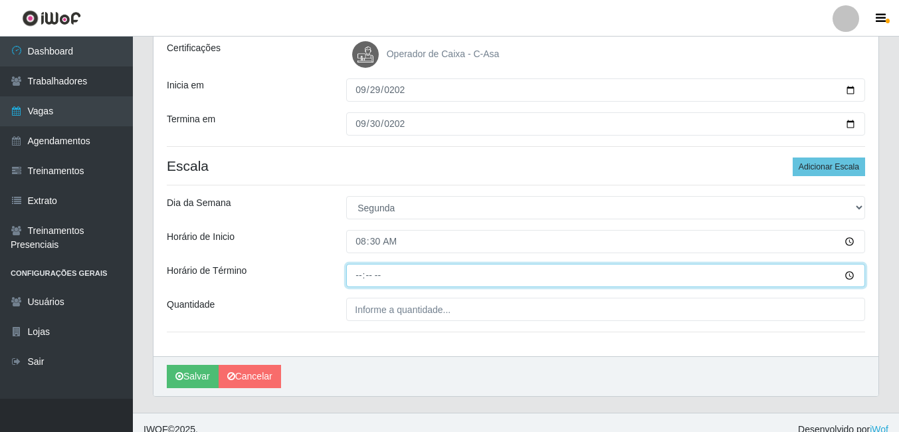
click at [359, 278] on input "Horário de Término" at bounding box center [605, 275] width 519 height 23
type input "14:30"
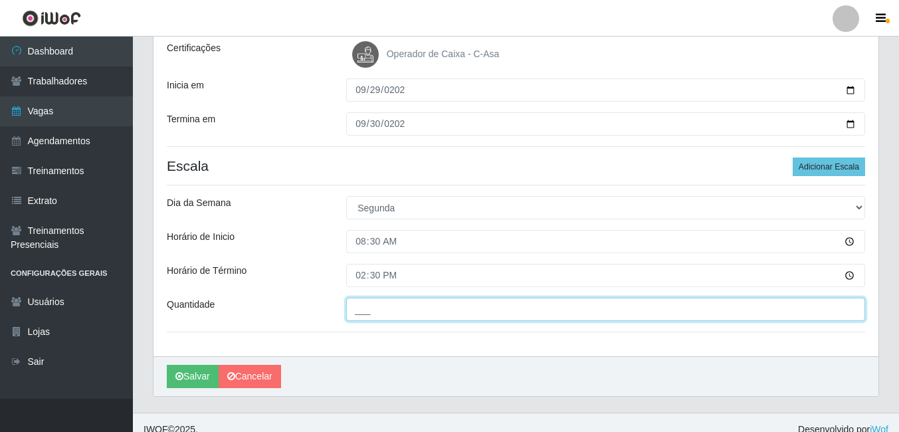
click at [382, 312] on input "___" at bounding box center [605, 309] width 519 height 23
type input "2__"
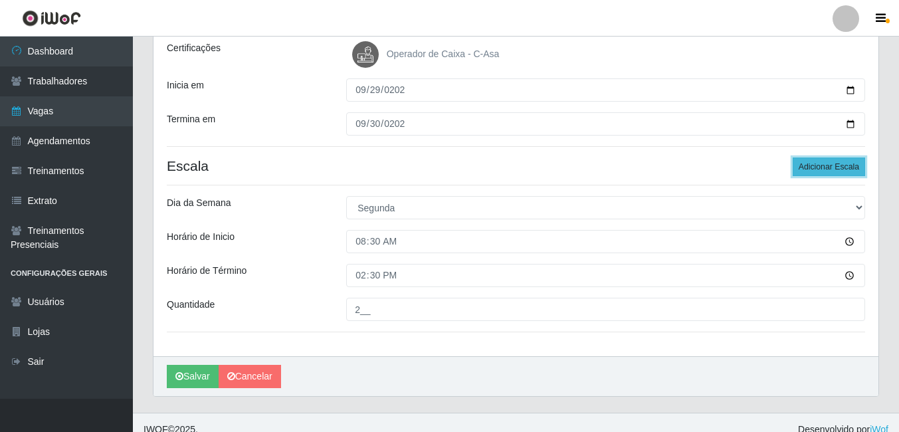
click at [828, 173] on button "Adicionar Escala" at bounding box center [829, 167] width 72 height 19
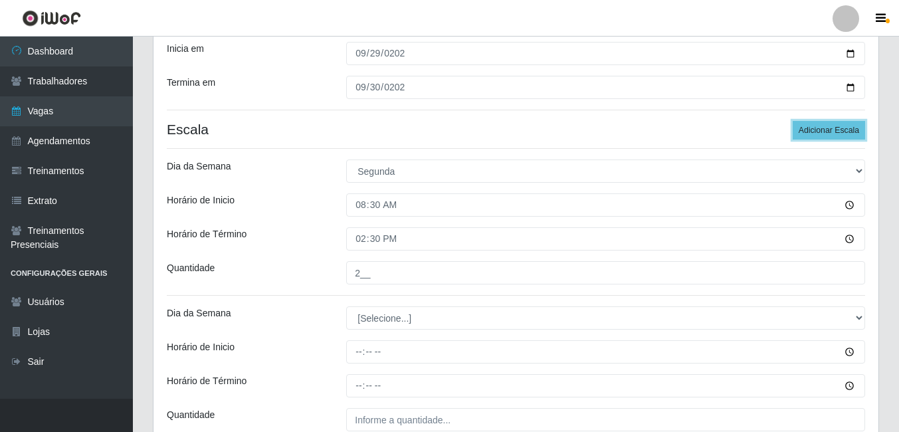
scroll to position [257, 0]
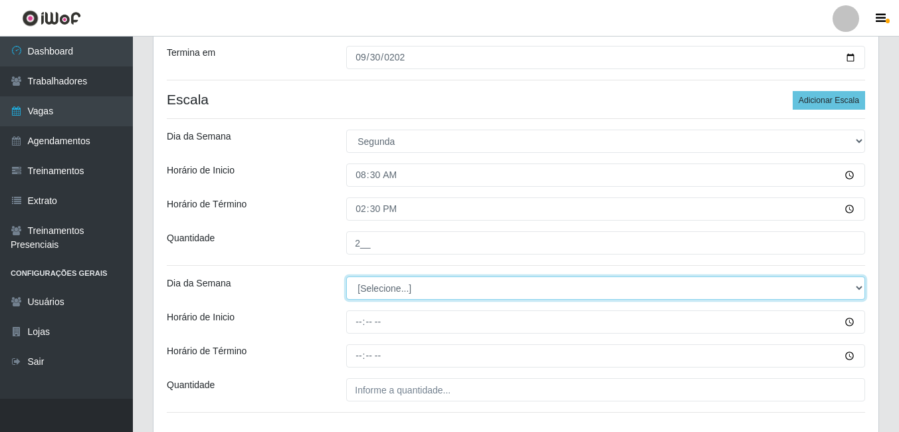
click at [421, 279] on select "[Selecione...] Segunda Terça Quarta Quinta Sexta Sábado Domingo" at bounding box center [605, 288] width 519 height 23
select select "1"
click at [346, 277] on select "[Selecione...] Segunda Terça Quarta Quinta Sexta Sábado Domingo" at bounding box center [605, 288] width 519 height 23
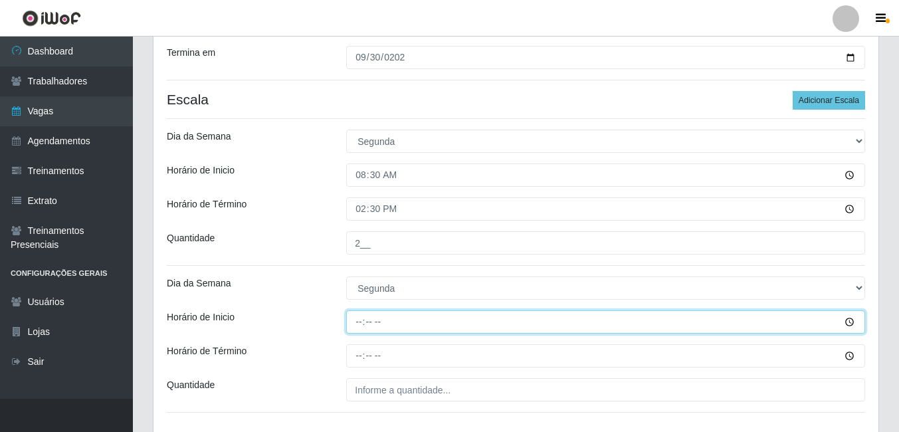
click at [362, 325] on input "Horário de Inicio" at bounding box center [605, 321] width 519 height 23
click at [368, 321] on input "14:30" at bounding box center [605, 321] width 519 height 23
click at [362, 321] on input "14:30" at bounding box center [605, 321] width 519 height 23
type input "14:30"
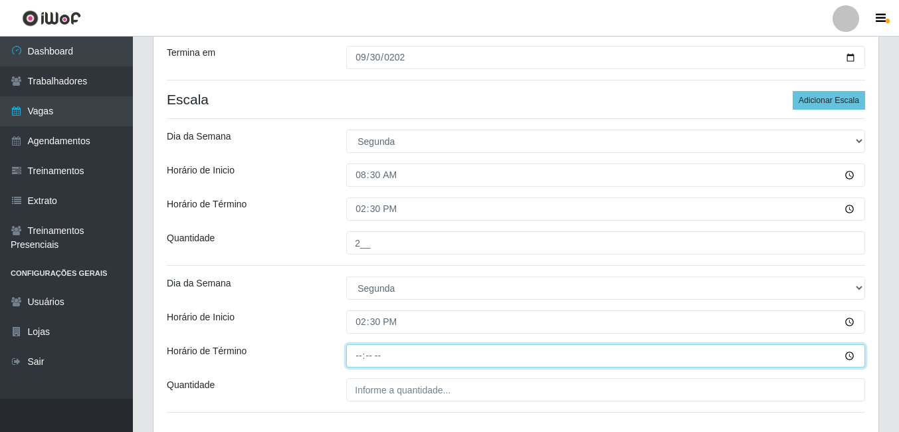
click at [365, 351] on input "Horário de Término" at bounding box center [605, 355] width 519 height 23
type input "20:30"
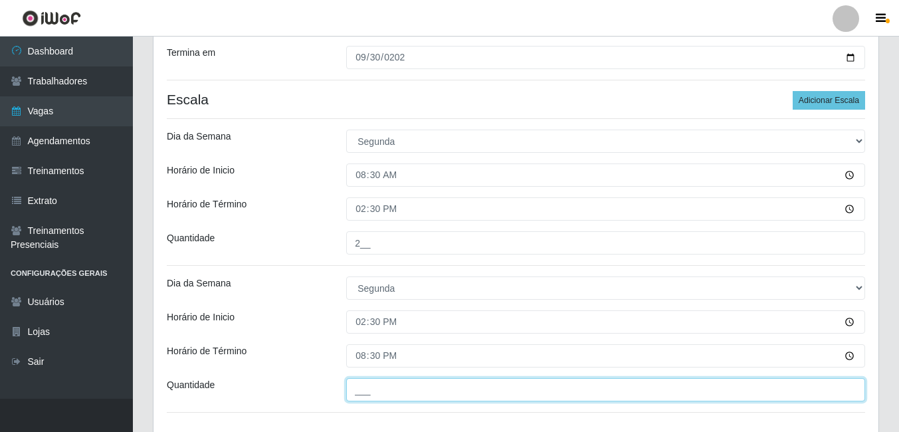
click at [378, 390] on input "___" at bounding box center [605, 389] width 519 height 23
type input "2__"
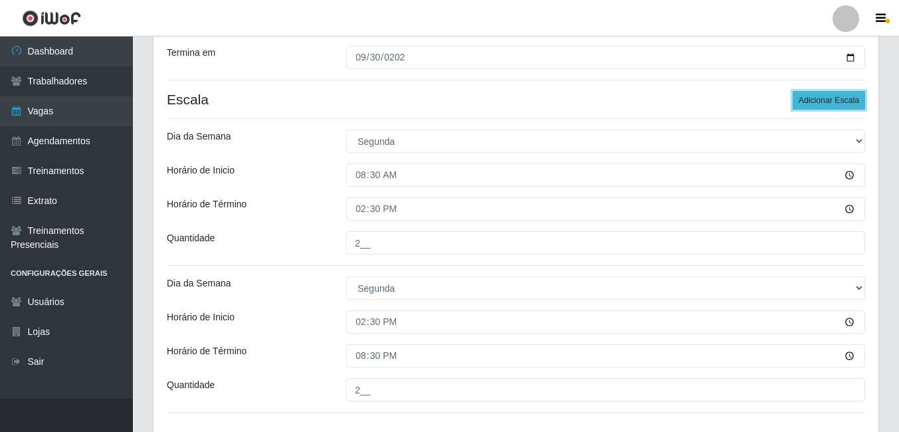
click at [805, 97] on button "Adicionar Escala" at bounding box center [829, 100] width 72 height 19
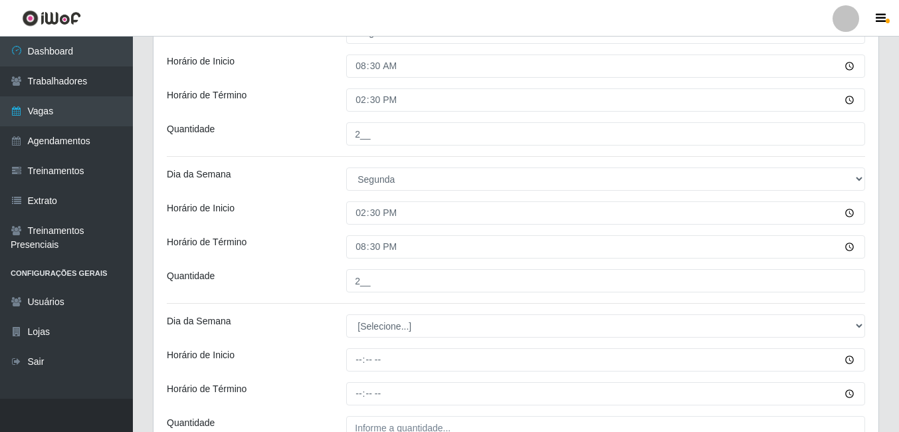
scroll to position [498, 0]
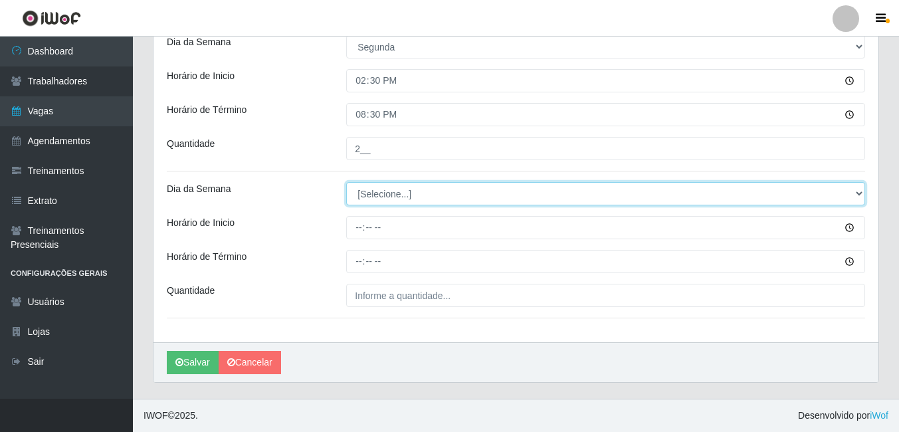
click at [388, 186] on select "[Selecione...] Segunda Terça Quarta Quinta Sexta Sábado Domingo" at bounding box center [605, 193] width 519 height 23
click at [346, 182] on select "[Selecione...] Segunda Terça Quarta Quinta Sexta Sábado Domingo" at bounding box center [605, 193] width 519 height 23
click at [371, 187] on select "[Selecione...] Segunda Terça Quarta Quinta Sexta Sábado Domingo" at bounding box center [605, 193] width 519 height 23
select select "2"
click at [346, 182] on select "[Selecione...] Segunda Terça Quarta Quinta Sexta Sábado Domingo" at bounding box center [605, 193] width 519 height 23
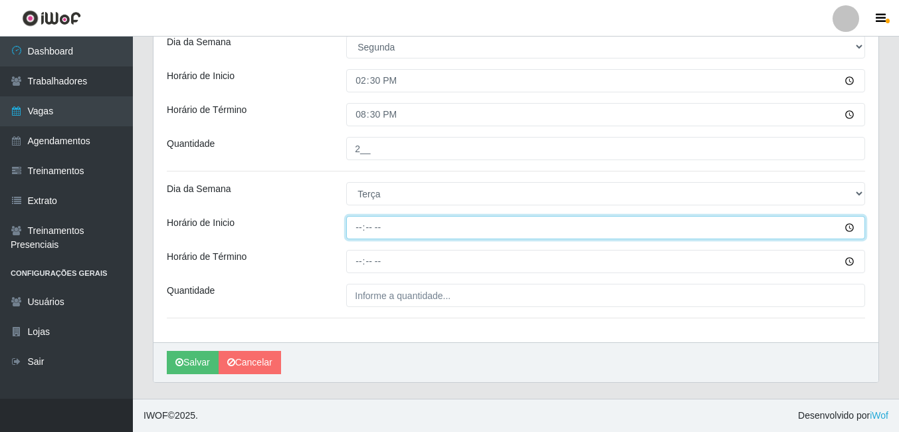
click at [362, 228] on input "Horário de Inicio" at bounding box center [605, 227] width 519 height 23
type input "08:30"
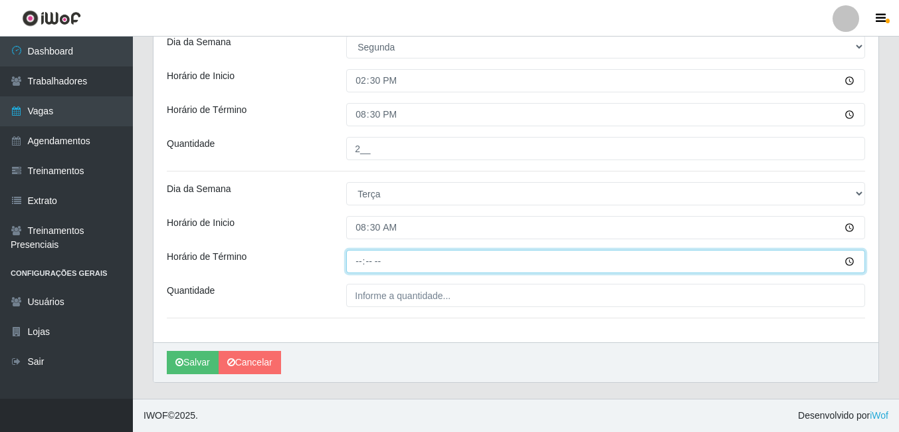
click at [362, 263] on input "Horário de Término" at bounding box center [605, 261] width 519 height 23
type input "14:30"
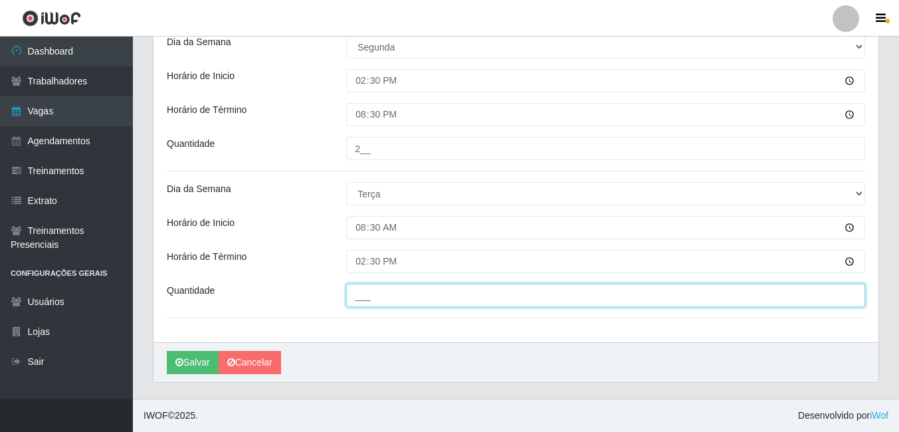
click at [374, 296] on input "___" at bounding box center [605, 295] width 519 height 23
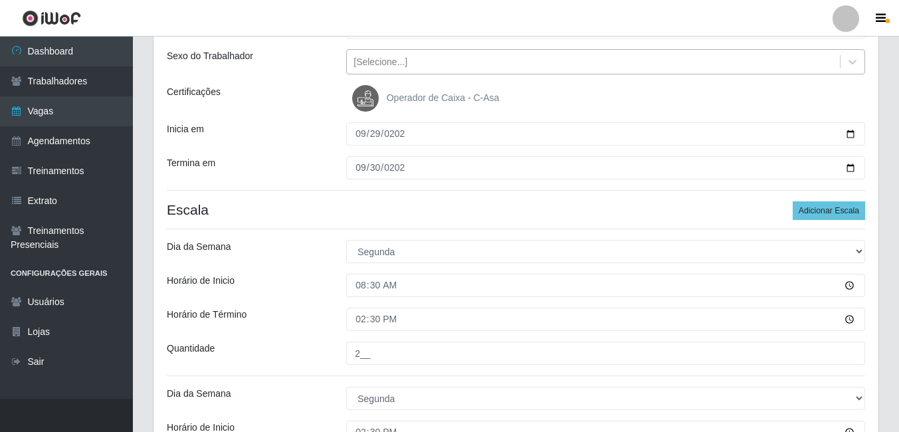
scroll to position [0, 0]
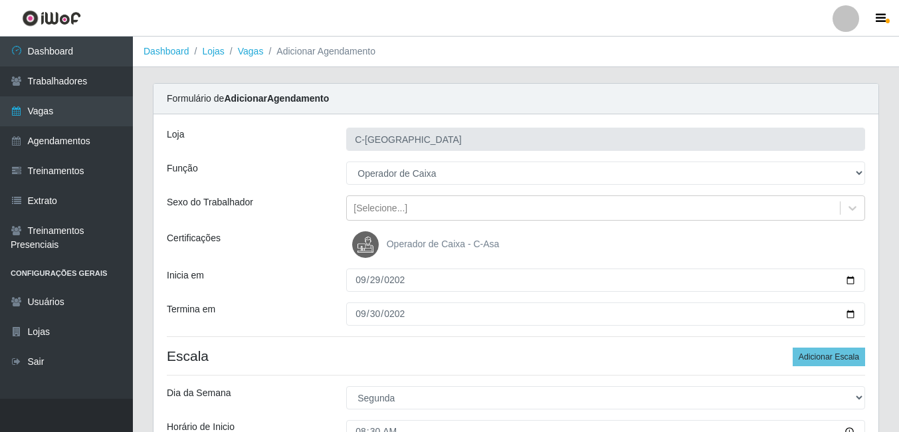
type input "2__"
click at [813, 352] on button "Adicionar Escala" at bounding box center [829, 357] width 72 height 19
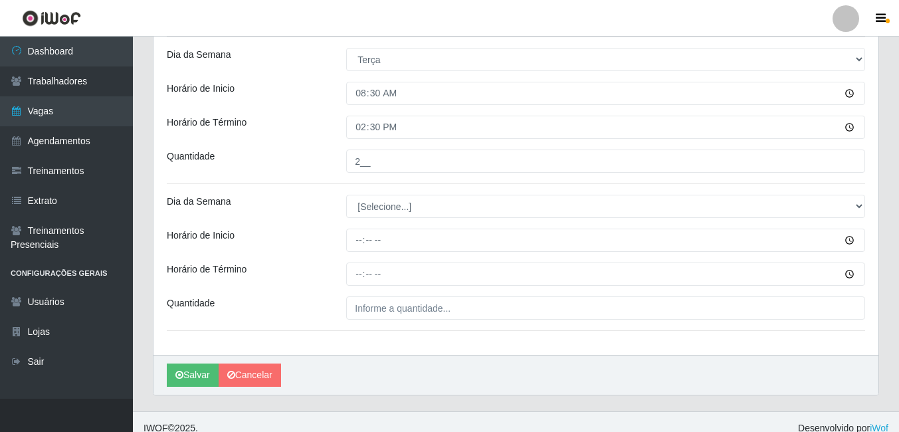
scroll to position [645, 0]
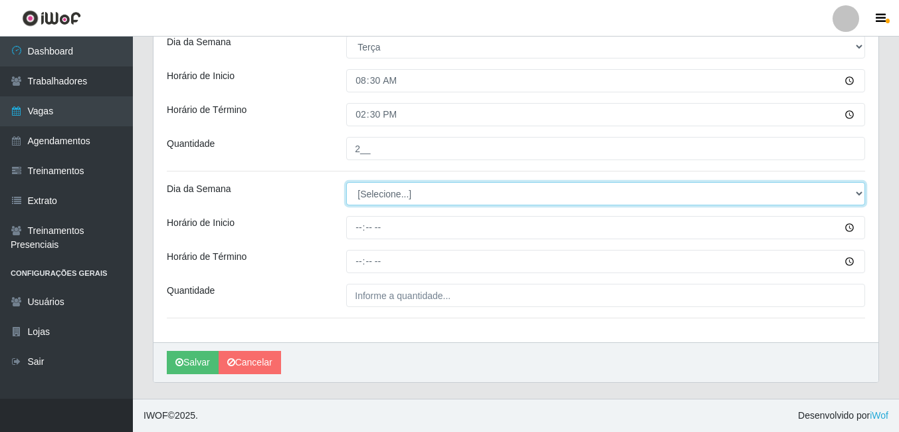
click at [375, 189] on select "[Selecione...] Segunda Terça Quarta Quinta Sexta Sábado Domingo" at bounding box center [605, 193] width 519 height 23
select select "2"
click at [346, 182] on select "[Selecione...] Segunda Terça Quarta Quinta Sexta Sábado Domingo" at bounding box center [605, 193] width 519 height 23
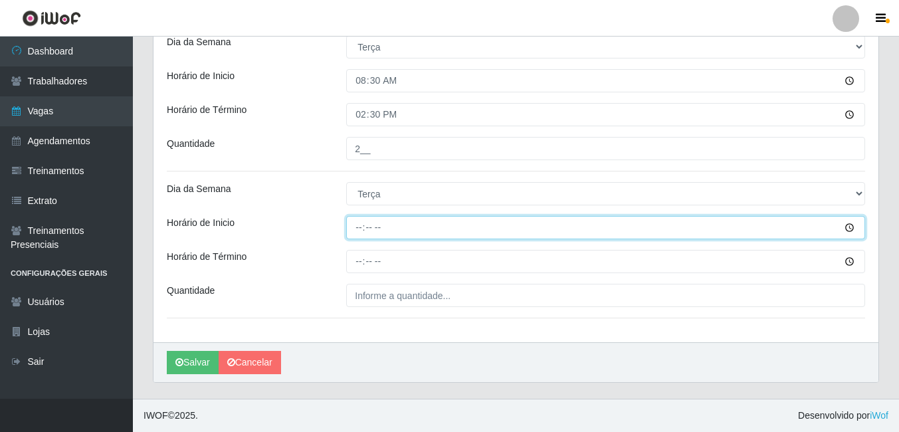
click at [356, 231] on input "Horário de Inicio" at bounding box center [605, 227] width 519 height 23
type input "14:30"
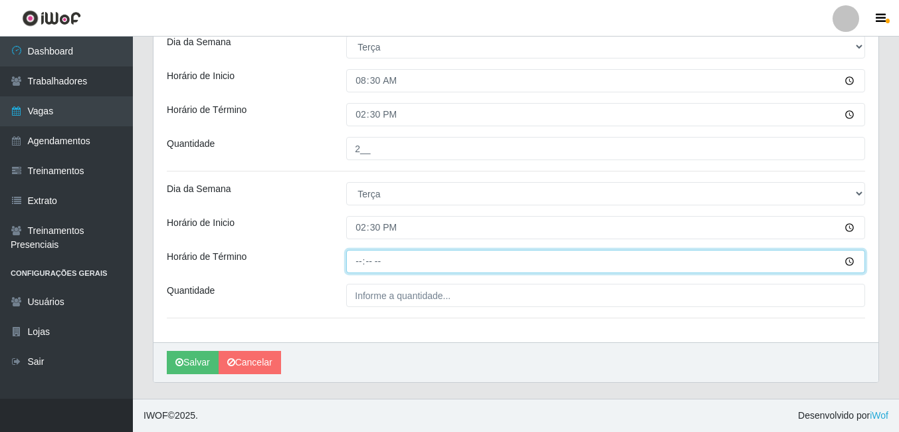
click at [362, 257] on input "Horário de Término" at bounding box center [605, 261] width 519 height 23
type input "20:30"
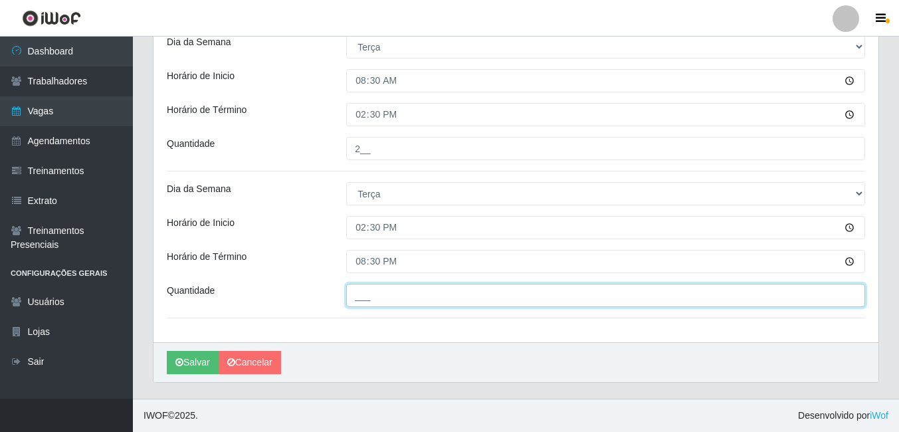
click at [372, 297] on input "___" at bounding box center [605, 295] width 519 height 23
type input "2__"
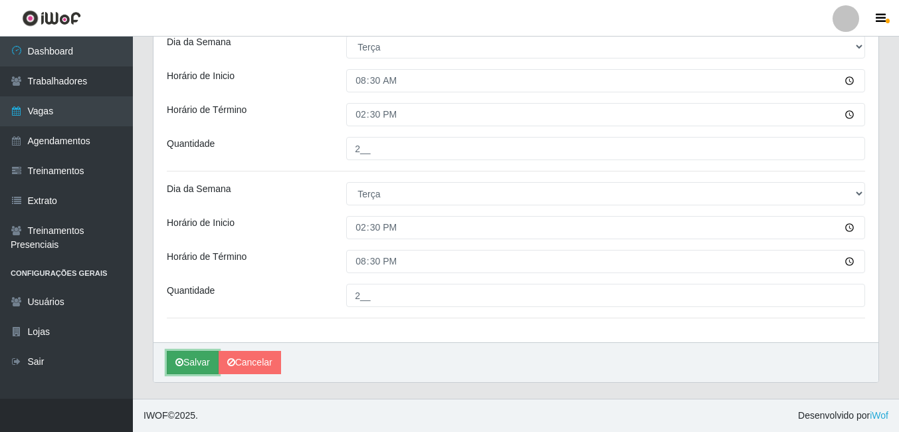
click at [196, 362] on button "Salvar" at bounding box center [193, 362] width 52 height 23
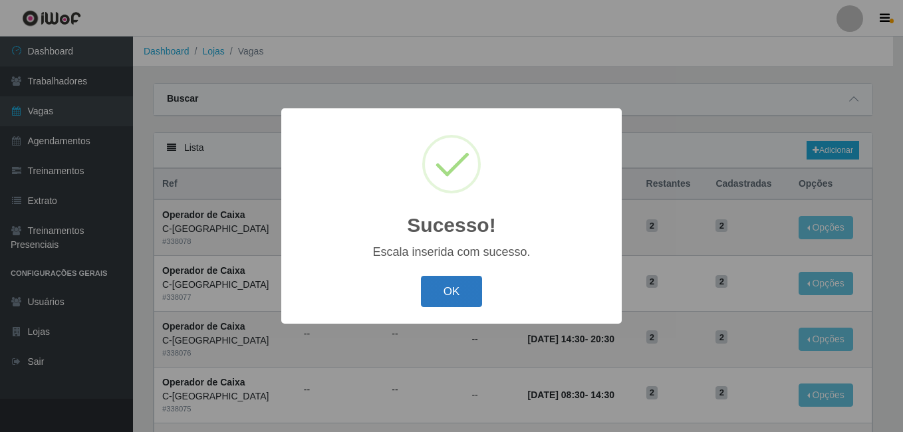
click at [433, 297] on button "OK" at bounding box center [452, 291] width 62 height 31
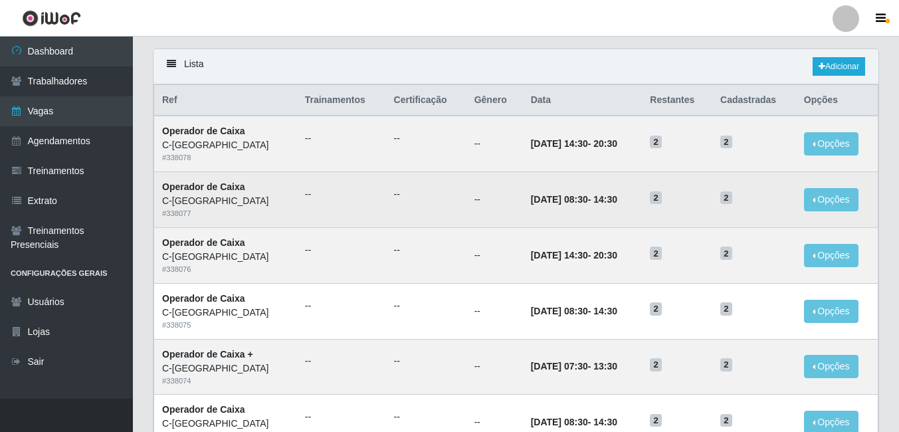
scroll to position [66, 0]
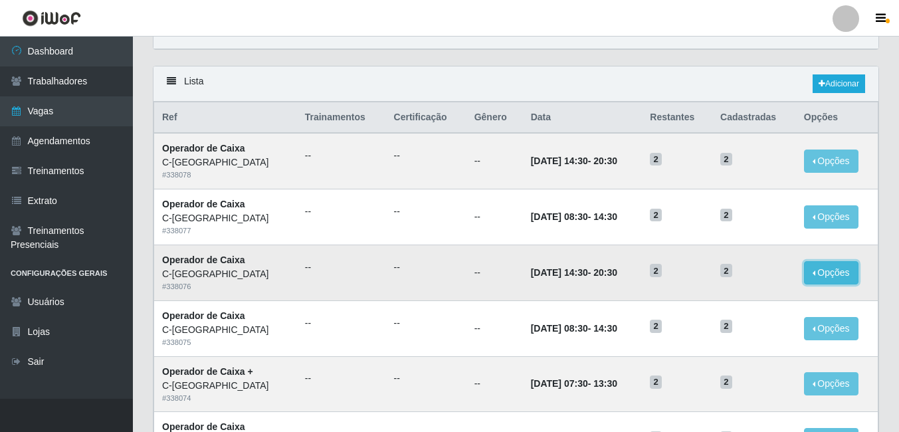
click at [849, 281] on button "Opções" at bounding box center [831, 272] width 55 height 23
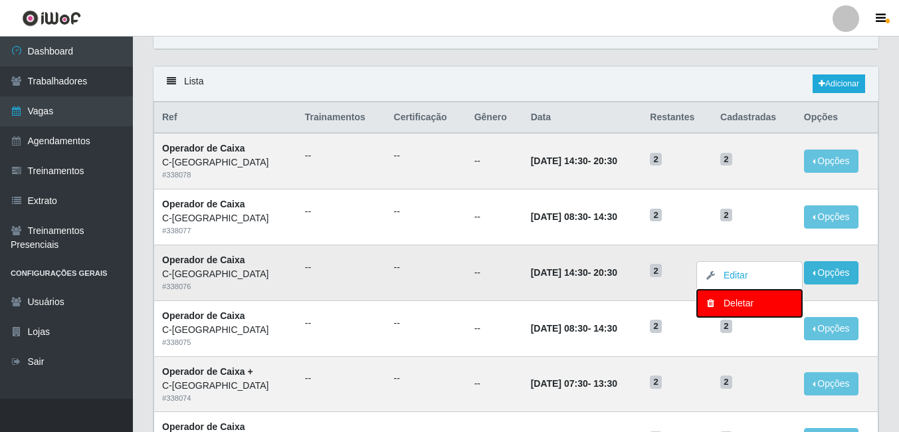
click at [739, 302] on div "Deletar" at bounding box center [750, 303] width 78 height 14
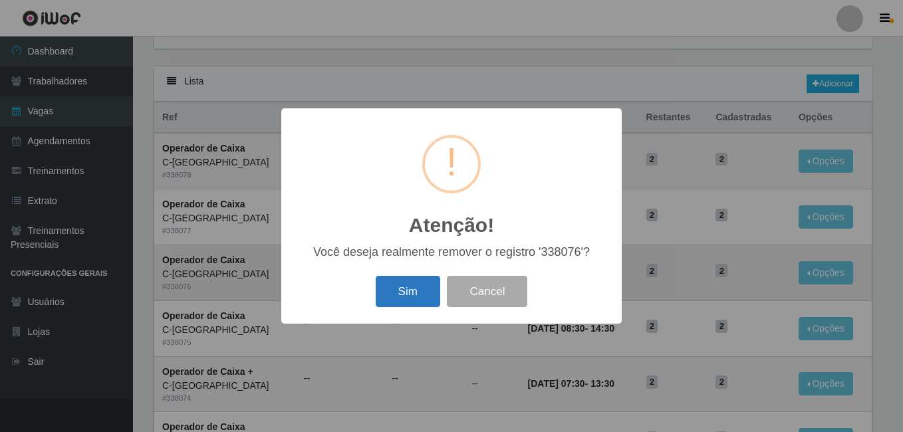
click at [423, 297] on button "Sim" at bounding box center [408, 291] width 64 height 31
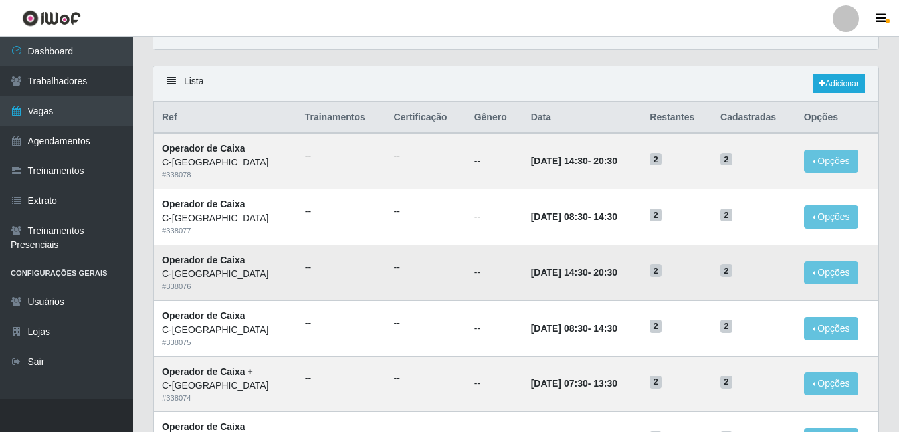
scroll to position [0, 0]
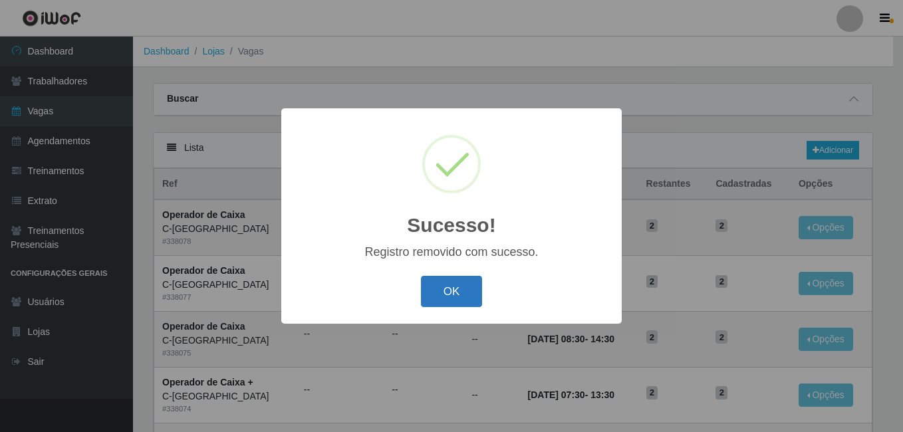
click at [445, 292] on button "OK" at bounding box center [452, 291] width 62 height 31
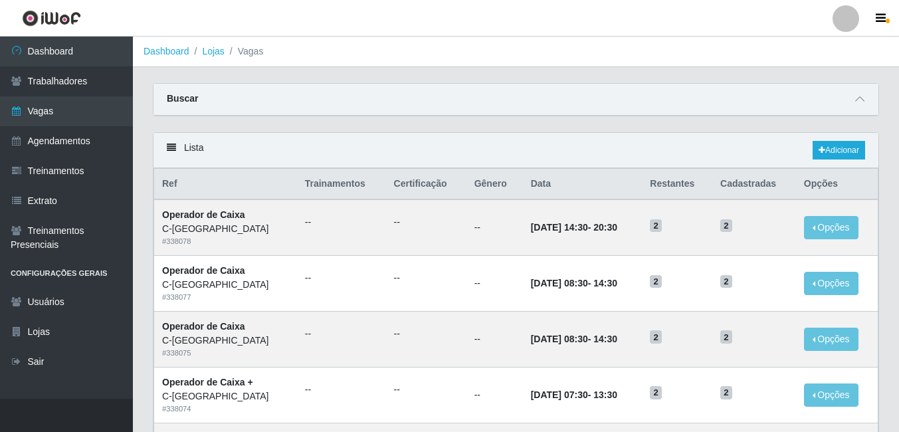
click at [830, 138] on div "Lista Adicionar" at bounding box center [516, 150] width 725 height 35
click at [832, 152] on link "Adicionar" at bounding box center [839, 150] width 53 height 19
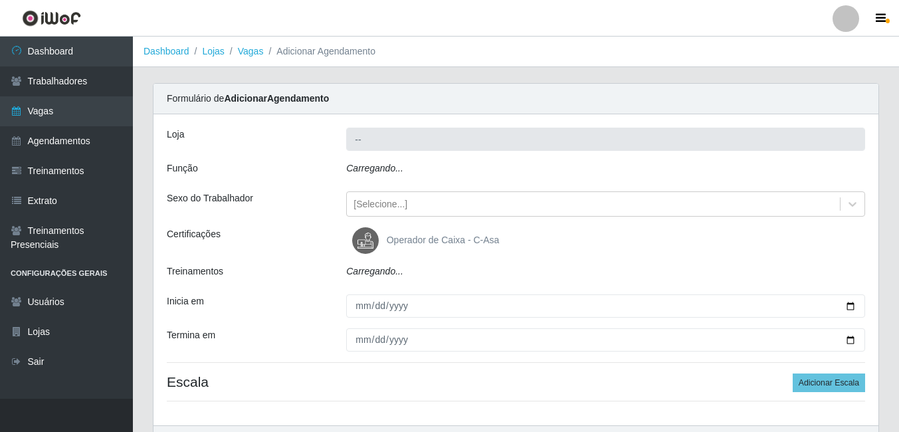
type input "C-[GEOGRAPHIC_DATA]"
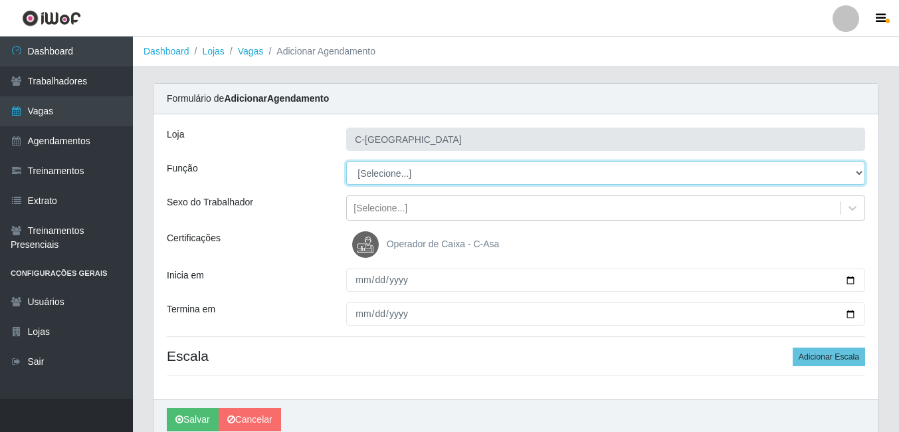
click at [382, 174] on select "[Selecione...] ASG ASG + ASG ++ Embalador Embalador + Embalador ++ Operador de …" at bounding box center [605, 173] width 519 height 23
select select "22"
click at [346, 162] on select "[Selecione...] ASG ASG + ASG ++ Embalador Embalador + Embalador ++ Operador de …" at bounding box center [605, 173] width 519 height 23
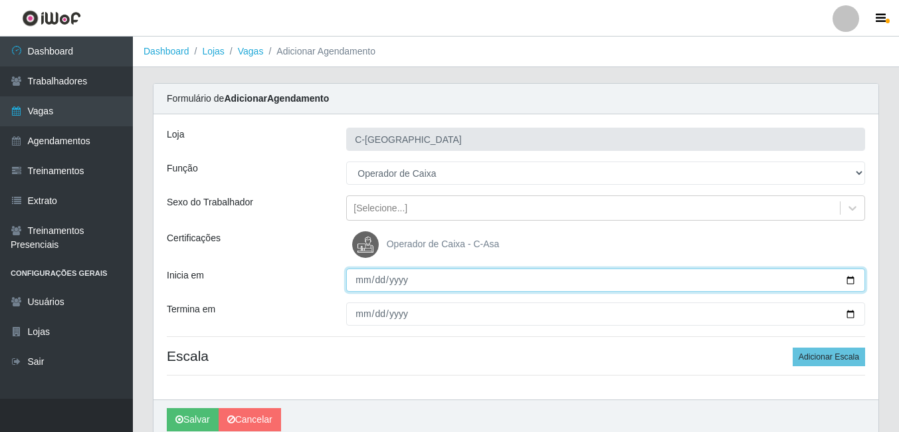
click at [365, 281] on input "Inicia em" at bounding box center [605, 280] width 519 height 23
type input "[DATE]"
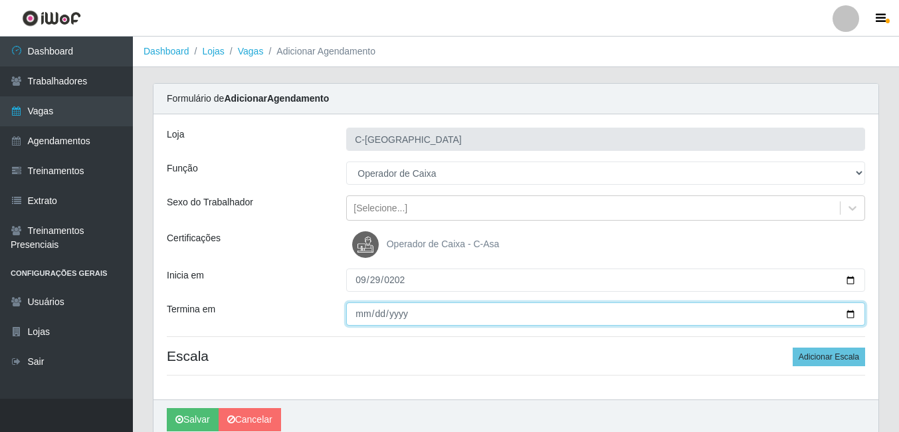
click at [362, 318] on input "Termina em" at bounding box center [605, 313] width 519 height 23
type input "[DATE]"
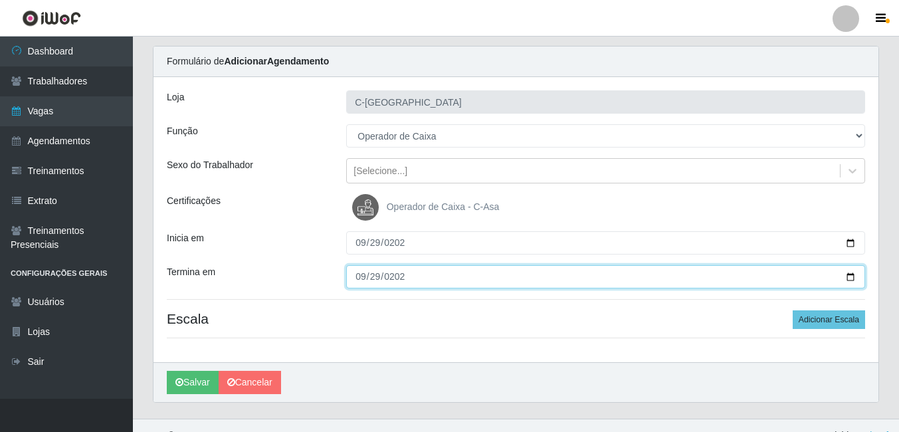
scroll to position [57, 0]
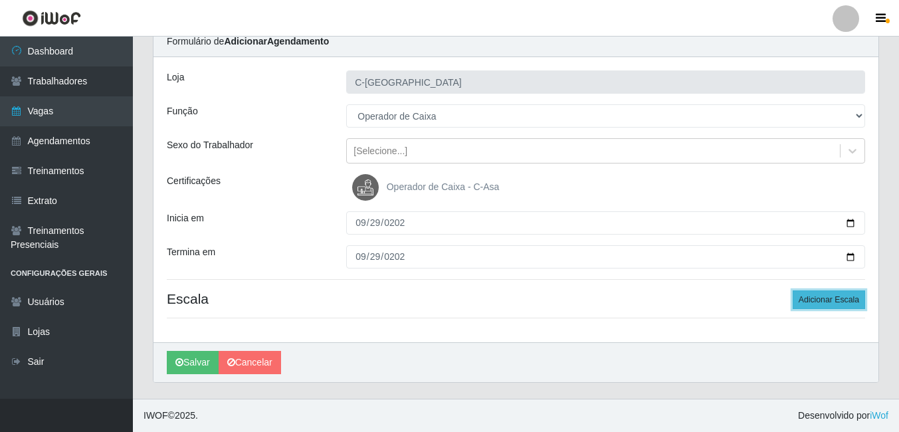
click at [830, 302] on button "Adicionar Escala" at bounding box center [829, 300] width 72 height 19
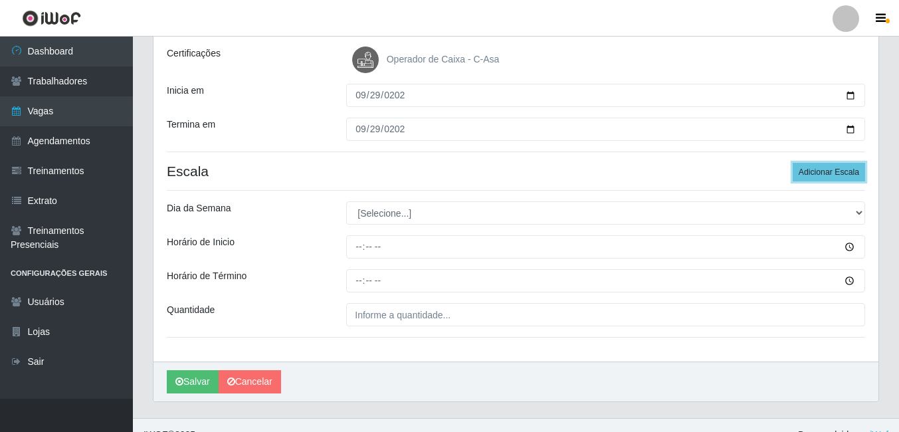
scroll to position [190, 0]
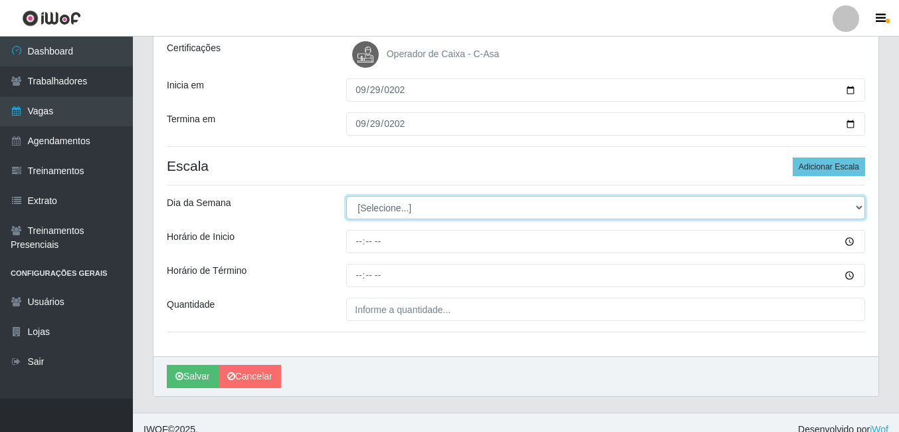
click at [412, 207] on select "[Selecione...] Segunda Terça Quarta Quinta Sexta Sábado Domingo" at bounding box center [605, 207] width 519 height 23
select select "1"
click at [346, 196] on select "[Selecione...] Segunda Terça Quarta Quinta Sexta Sábado Domingo" at bounding box center [605, 207] width 519 height 23
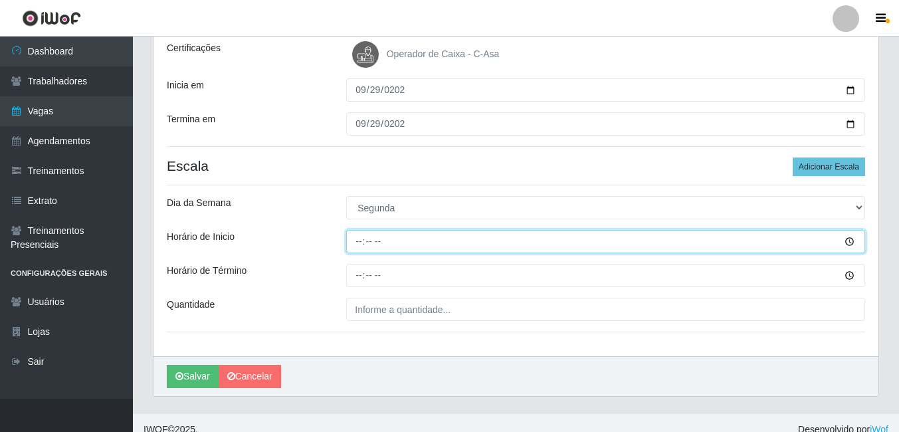
click at [358, 244] on input "Horário de Inicio" at bounding box center [605, 241] width 519 height 23
type input "14:30"
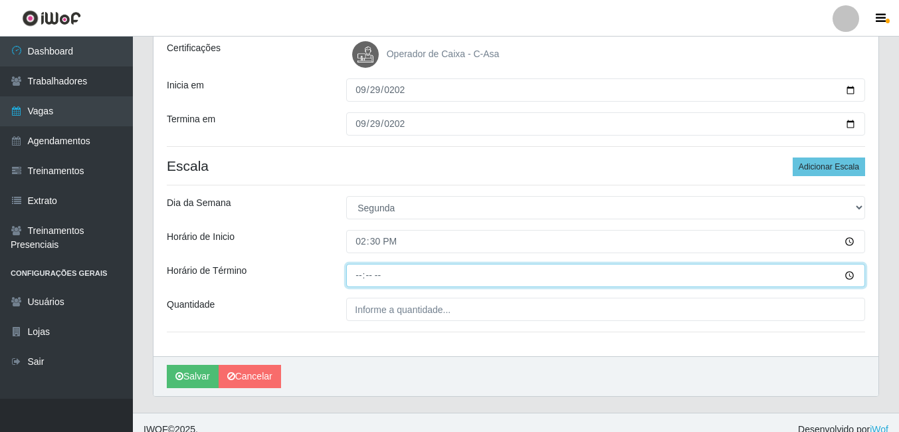
click at [363, 280] on input "Horário de Término" at bounding box center [605, 275] width 519 height 23
type input "20:30"
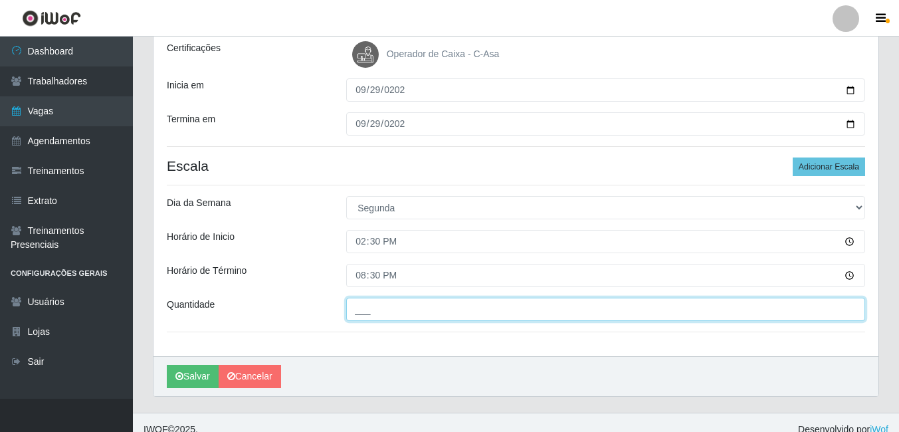
click at [377, 300] on input "___" at bounding box center [605, 309] width 519 height 23
type input "2__"
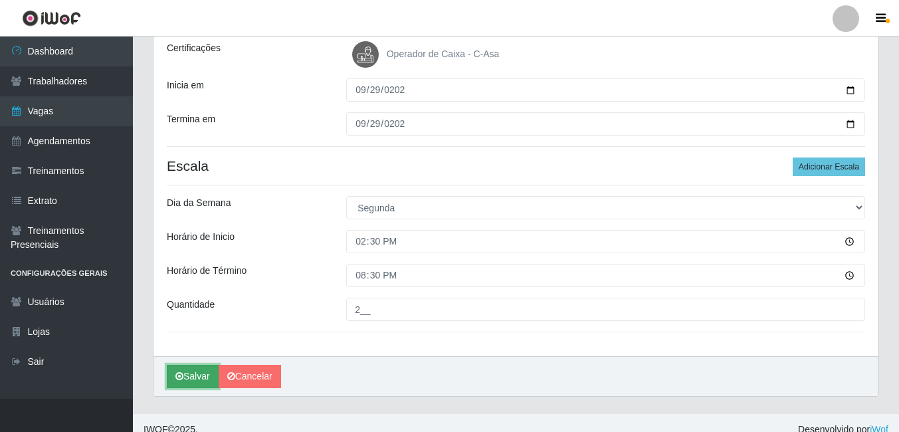
click at [201, 377] on button "Salvar" at bounding box center [193, 376] width 52 height 23
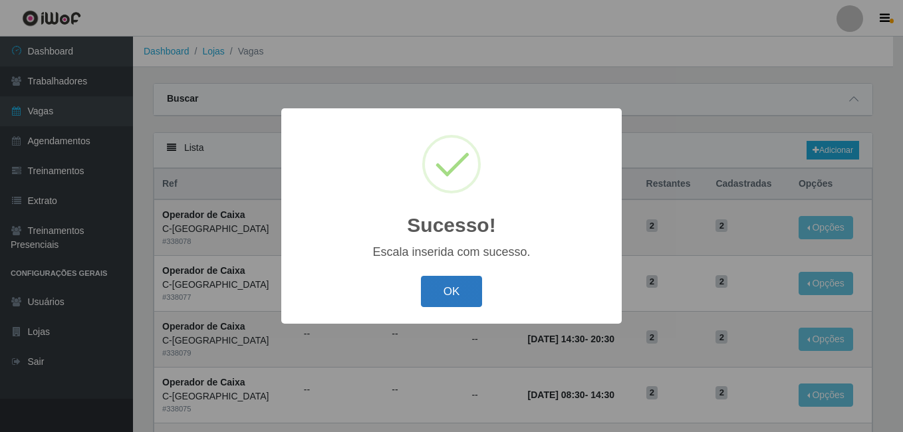
click at [434, 297] on button "OK" at bounding box center [452, 291] width 62 height 31
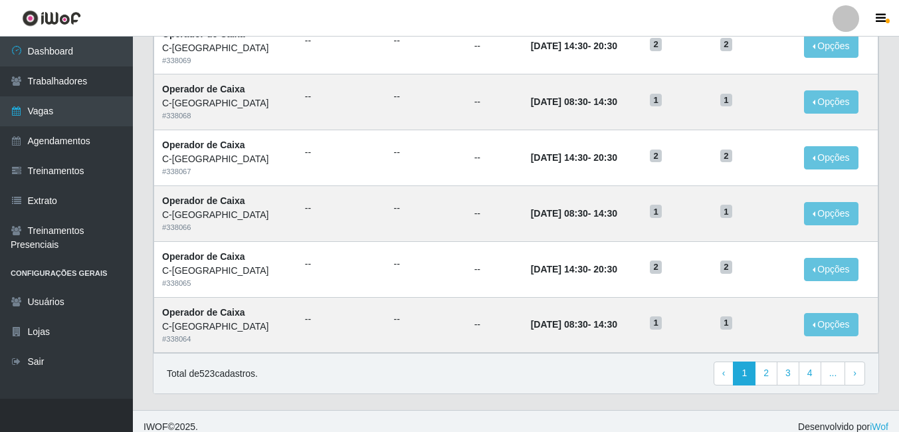
scroll to position [695, 0]
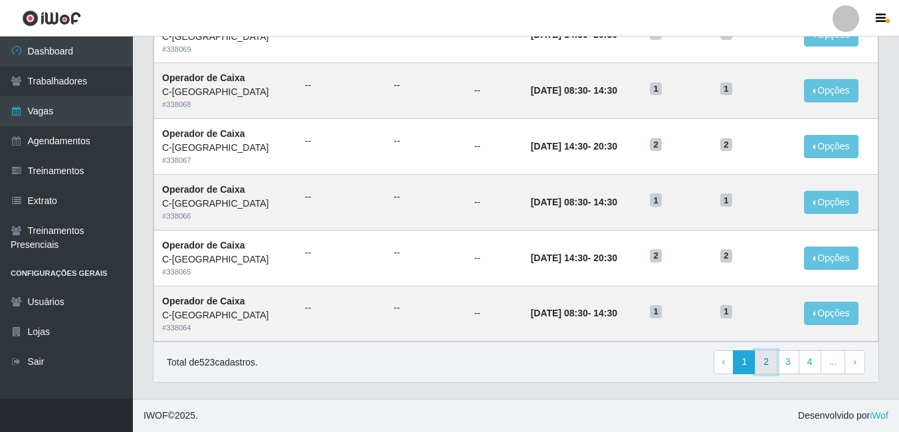
click at [774, 362] on link "2" at bounding box center [766, 362] width 23 height 24
